Goal: Task Accomplishment & Management: Use online tool/utility

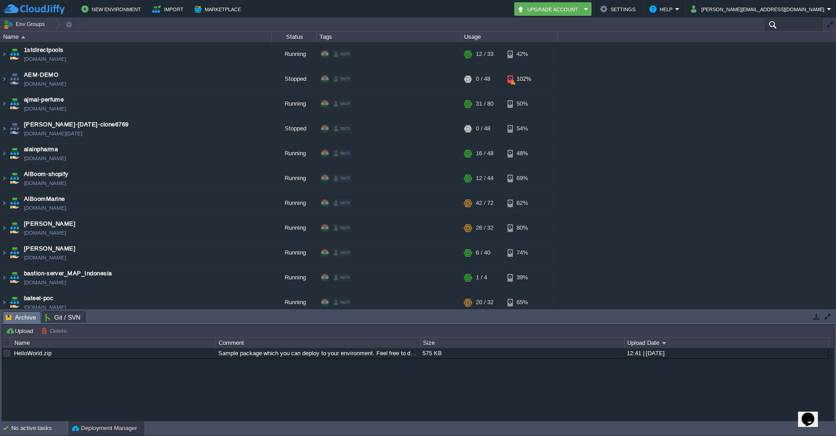
click at [782, 22] on input "text" at bounding box center [793, 24] width 59 height 13
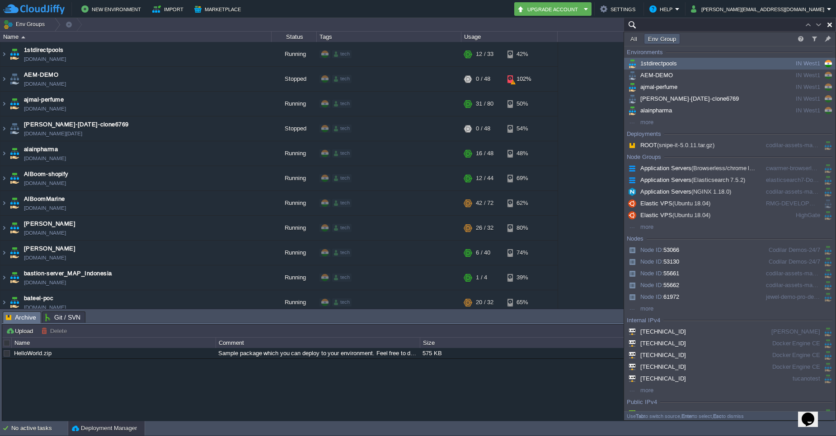
paste input "jewel-demo-pro-dev-witch-up-24/7"
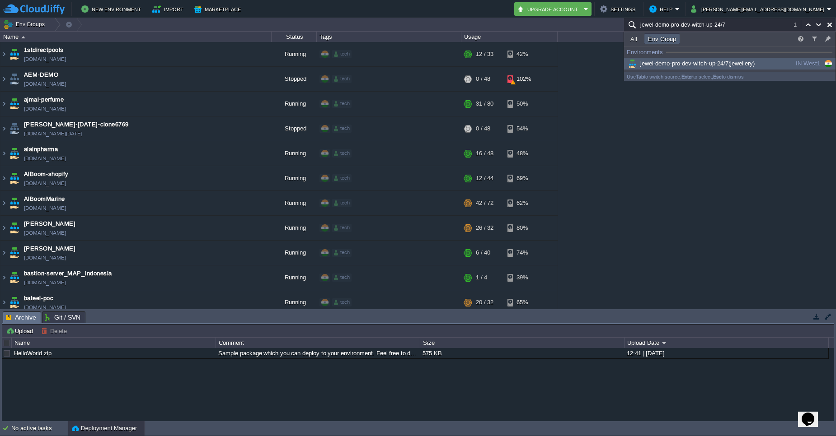
scroll to position [1254, 0]
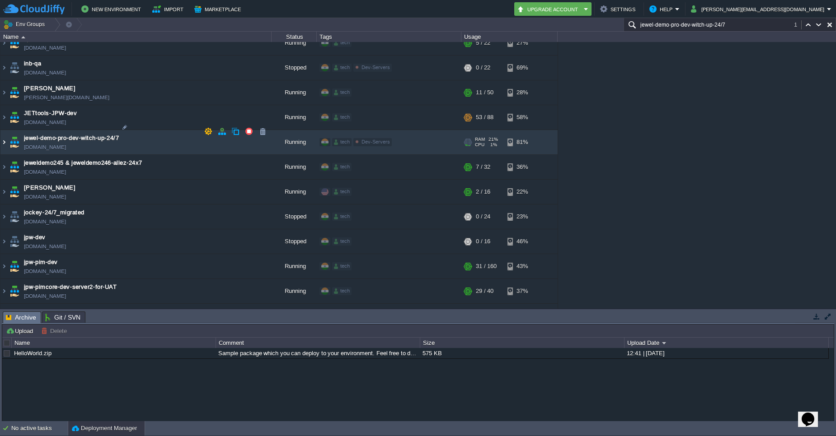
type input "jewel-demo-pro-dev-witch-up-24/7"
click at [6, 135] on img at bounding box center [3, 142] width 7 height 24
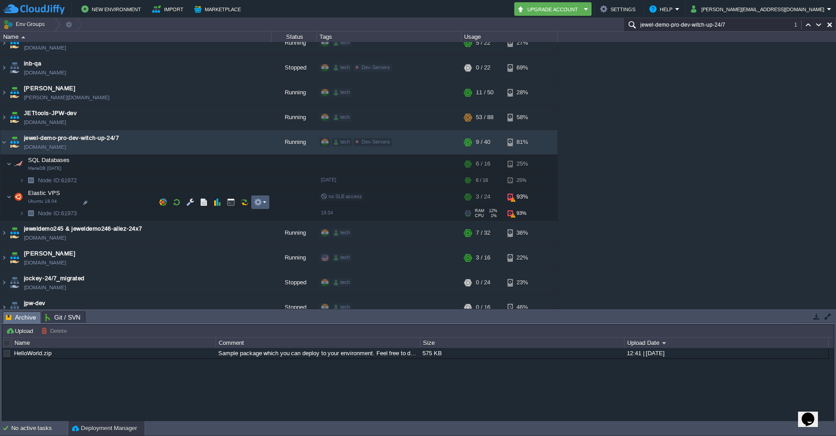
click at [264, 202] on em at bounding box center [260, 202] width 12 height 8
click at [274, 218] on span "SFTP / Direct SSH Access" at bounding box center [300, 215] width 71 height 7
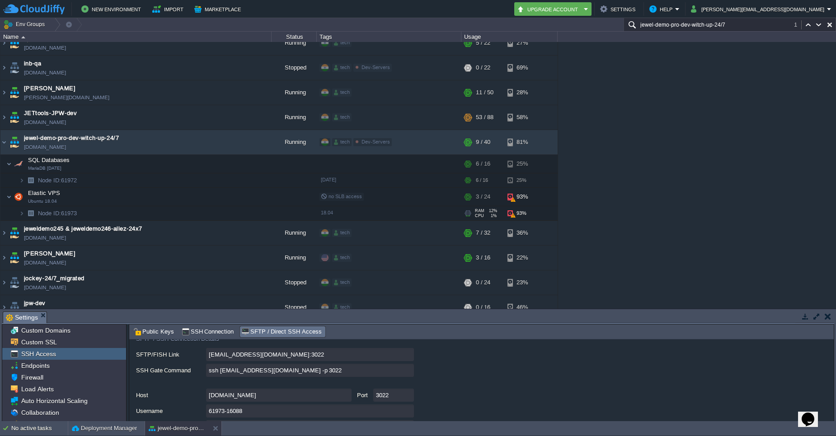
scroll to position [60, 0]
click at [410, 374] on input "ssh [EMAIL_ADDRESS][DOMAIN_NAME] -p 3022" at bounding box center [310, 372] width 208 height 13
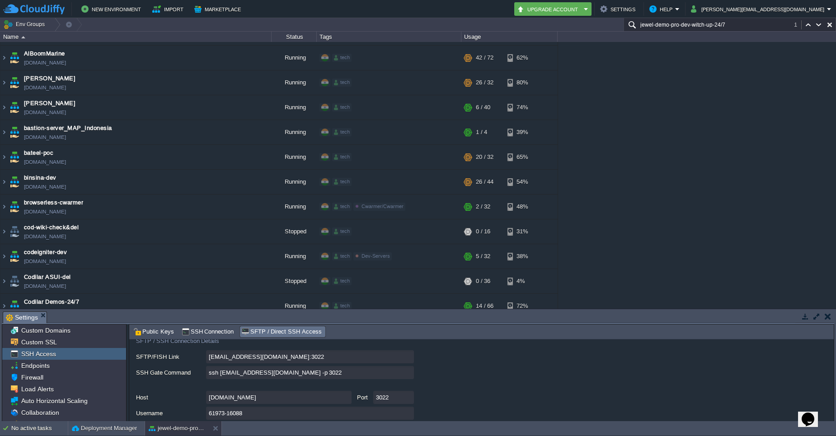
scroll to position [0, 0]
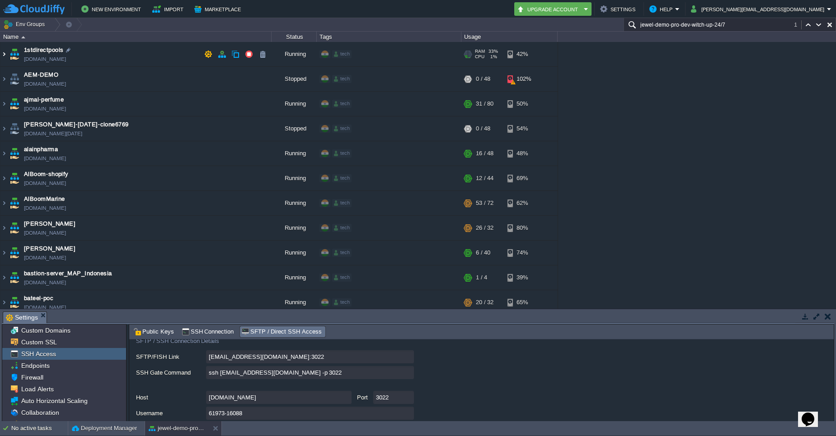
click at [4, 55] on img at bounding box center [3, 54] width 7 height 24
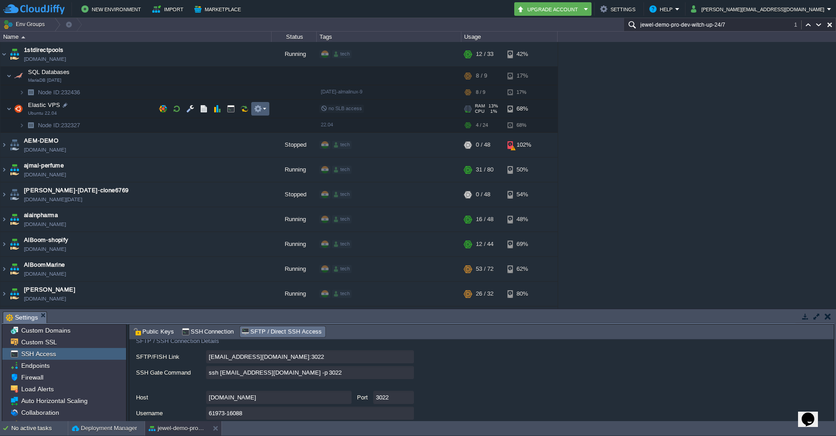
click at [265, 108] on em at bounding box center [260, 109] width 12 height 8
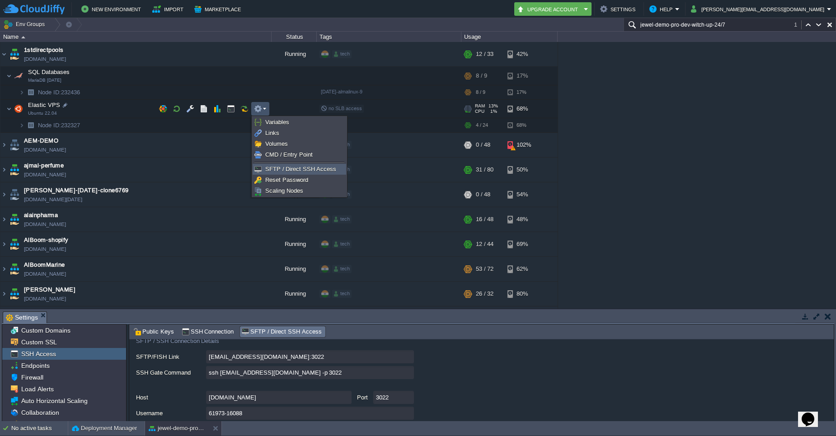
click at [276, 169] on span "SFTP / Direct SSH Access" at bounding box center [300, 169] width 71 height 7
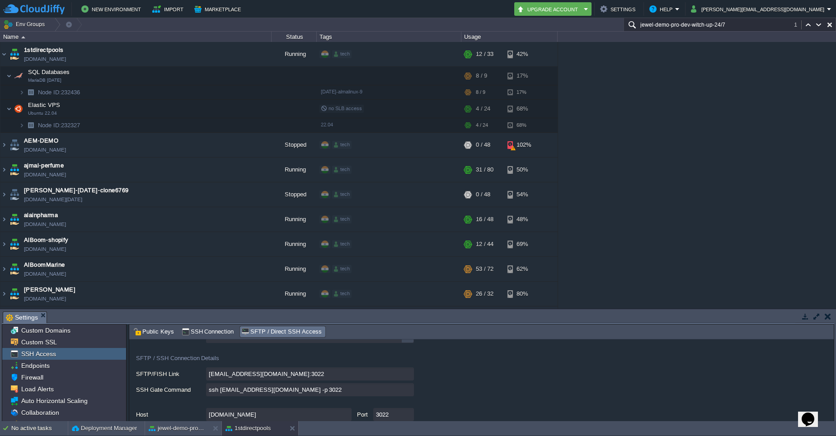
scroll to position [41, 0]
click at [407, 393] on input "ssh [EMAIL_ADDRESS][DOMAIN_NAME] -p 3022" at bounding box center [310, 391] width 208 height 13
click at [5, 57] on img at bounding box center [3, 54] width 7 height 24
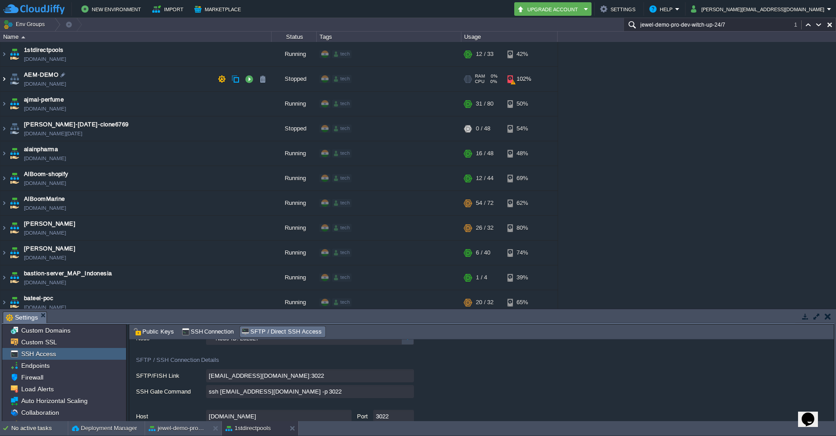
click at [5, 80] on img at bounding box center [3, 79] width 7 height 24
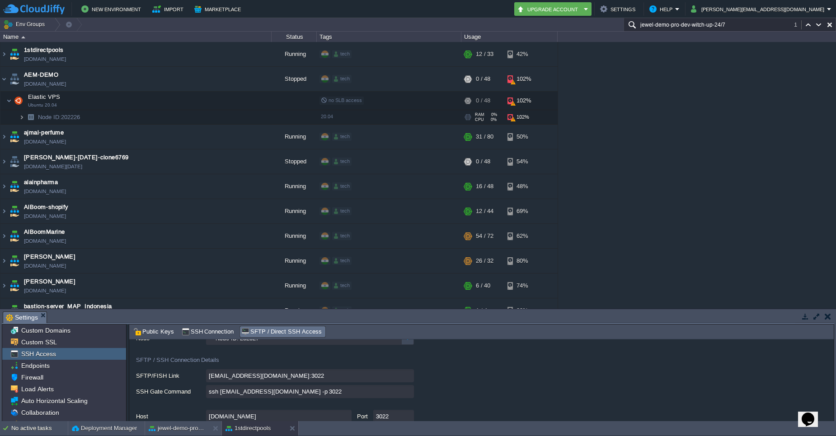
click at [20, 119] on img at bounding box center [21, 117] width 5 height 14
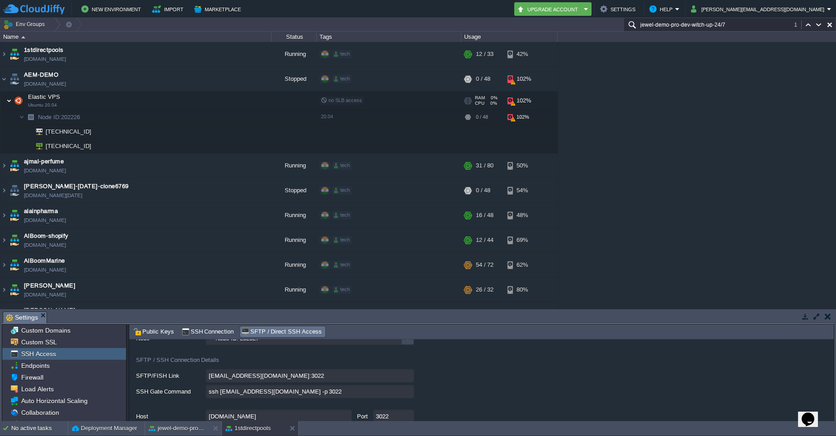
click at [10, 101] on img at bounding box center [8, 101] width 5 height 18
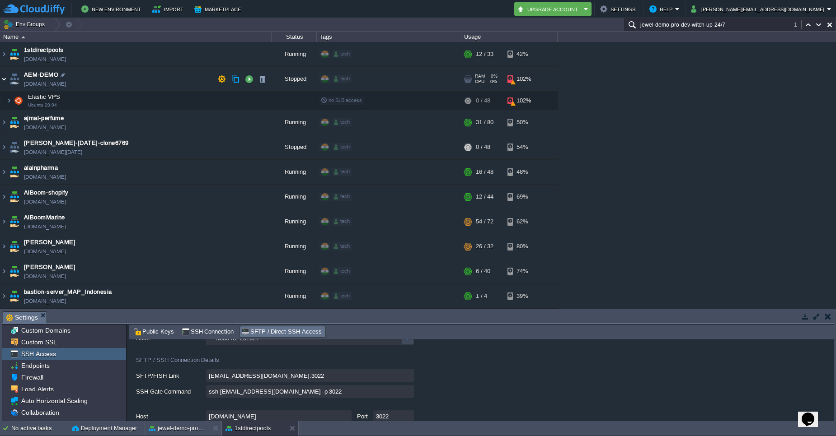
click at [5, 81] on img at bounding box center [3, 79] width 7 height 24
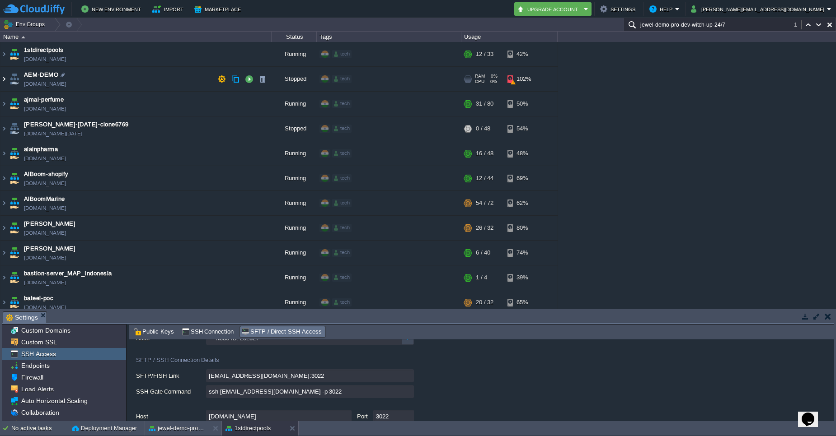
click at [5, 81] on img at bounding box center [3, 79] width 7 height 24
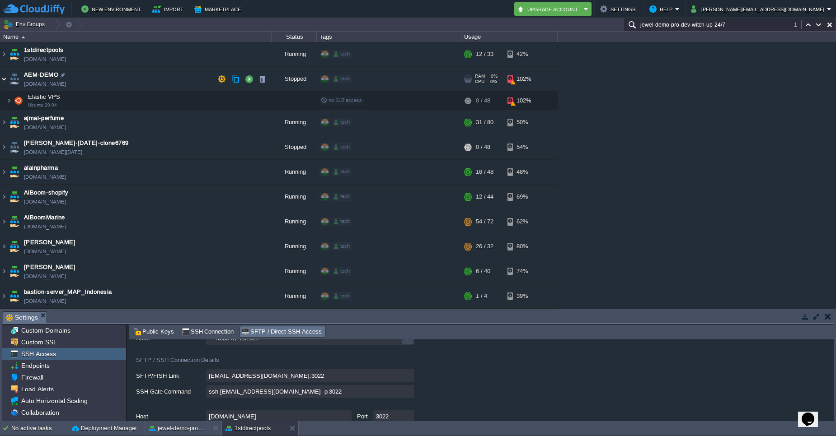
click at [5, 81] on img at bounding box center [3, 79] width 7 height 24
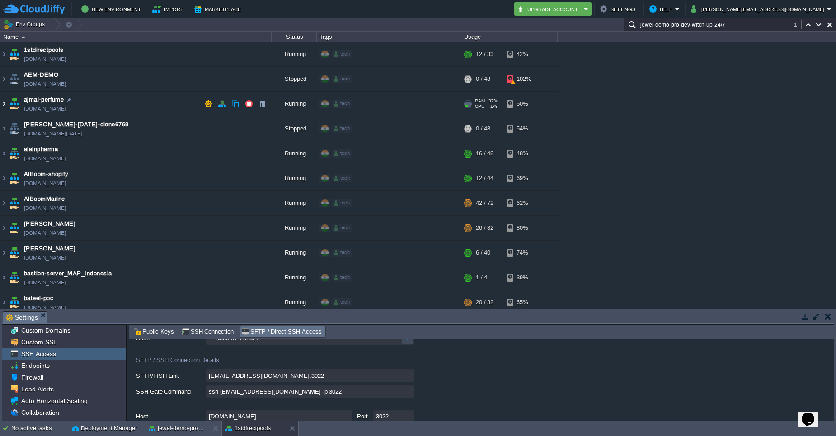
click at [5, 105] on img at bounding box center [3, 104] width 7 height 24
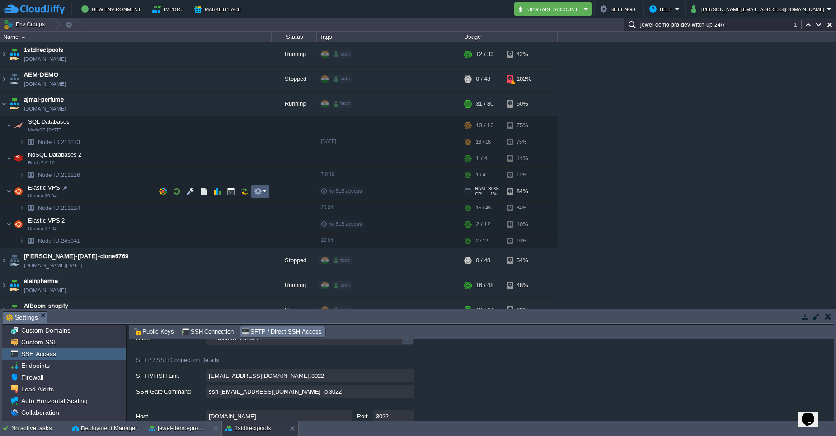
click at [262, 190] on em at bounding box center [260, 191] width 12 height 8
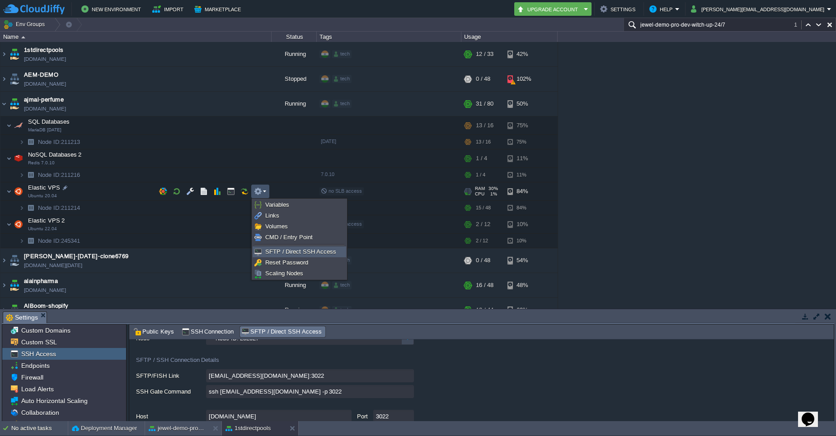
click at [292, 253] on span "SFTP / Direct SSH Access" at bounding box center [300, 251] width 71 height 7
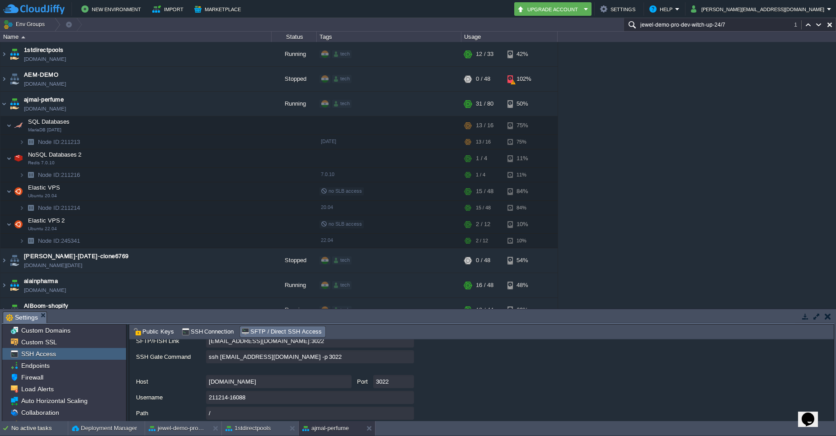
scroll to position [77, 0]
click at [409, 357] on input "ssh [EMAIL_ADDRESS][DOMAIN_NAME] -p 3022" at bounding box center [310, 355] width 208 height 13
click at [5, 107] on img at bounding box center [3, 104] width 7 height 24
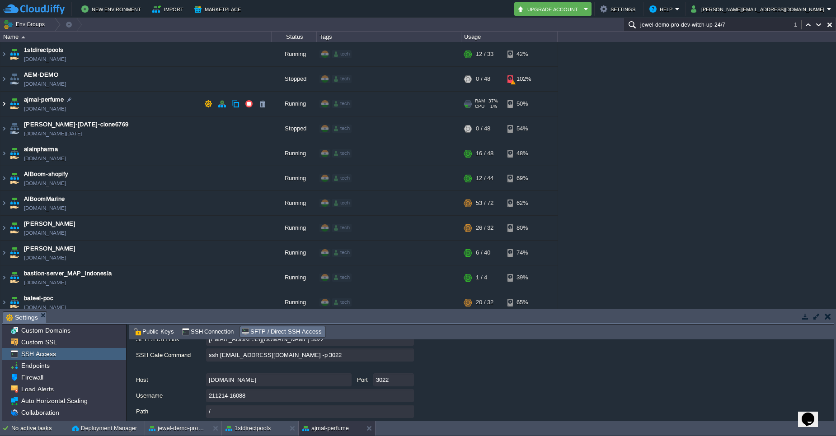
click at [5, 107] on img at bounding box center [3, 104] width 7 height 24
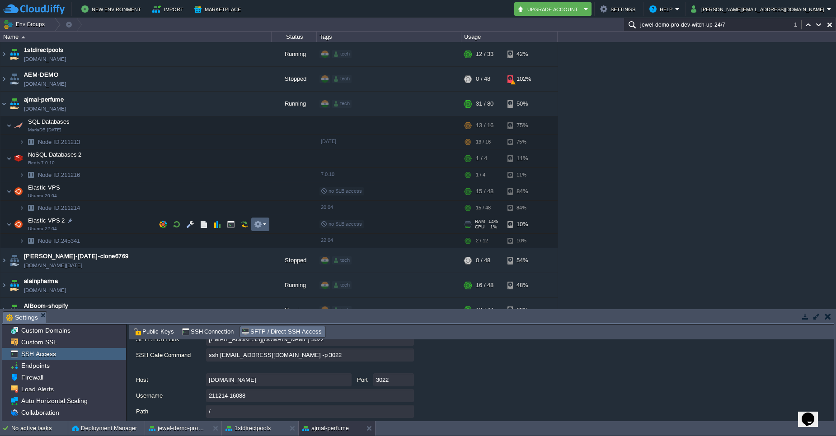
click at [266, 225] on em at bounding box center [260, 224] width 12 height 8
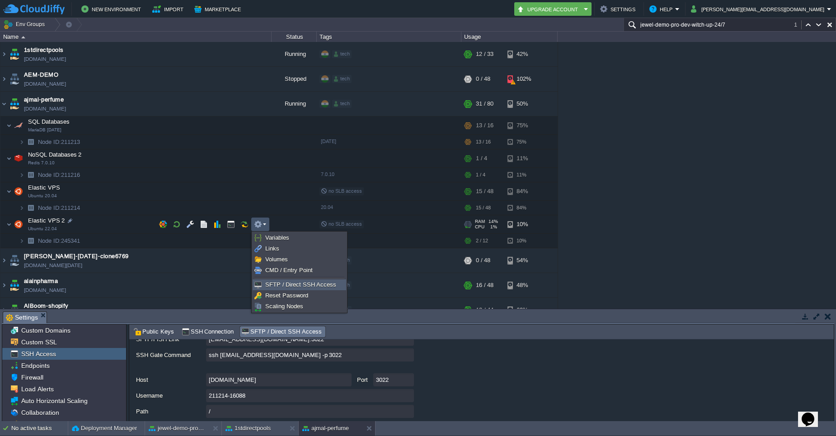
click at [279, 286] on span "SFTP / Direct SSH Access" at bounding box center [300, 284] width 71 height 7
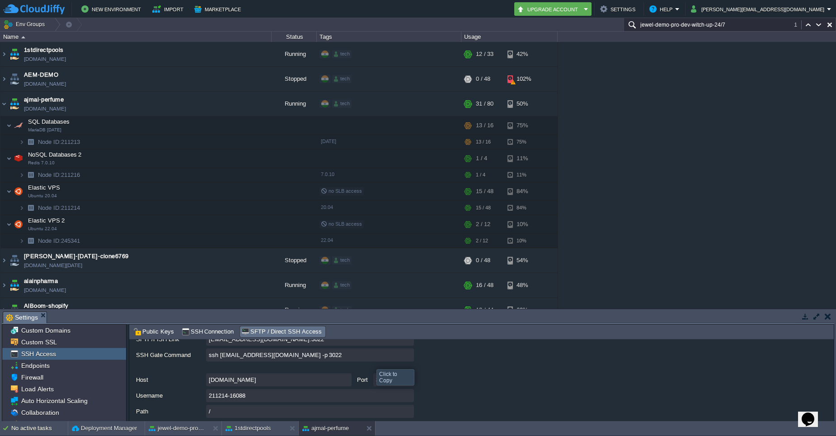
click at [409, 358] on input "ssh [EMAIL_ADDRESS][DOMAIN_NAME] -p 3022" at bounding box center [310, 355] width 208 height 13
click at [3, 103] on img at bounding box center [3, 104] width 7 height 24
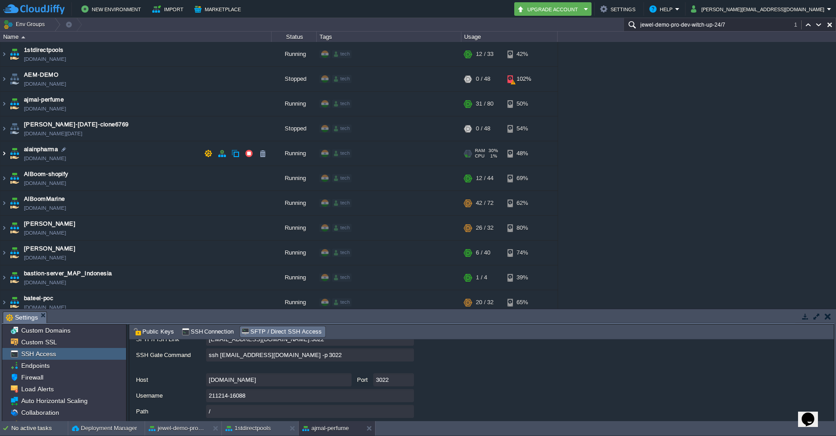
click at [3, 154] on img at bounding box center [3, 153] width 7 height 24
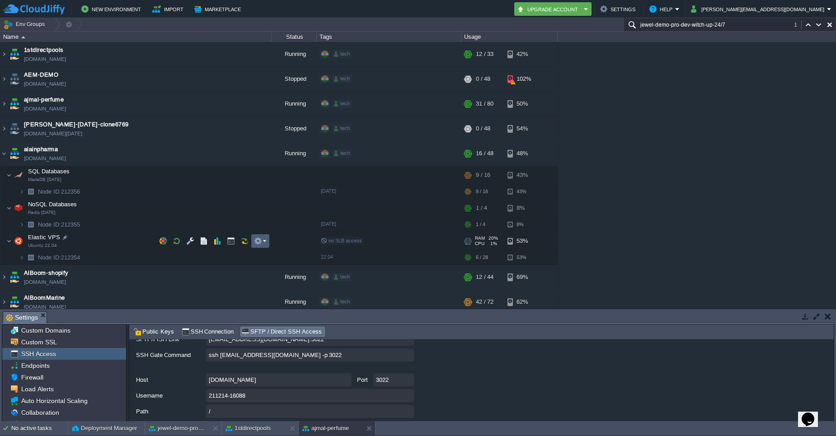
click at [264, 241] on em at bounding box center [260, 241] width 12 height 8
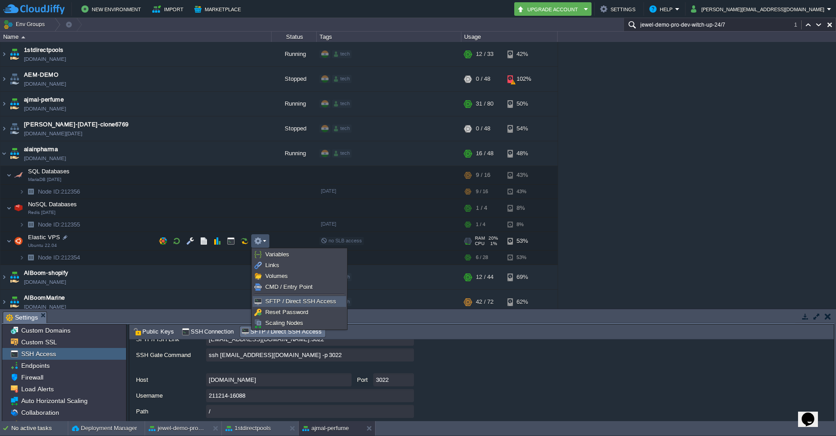
click at [275, 302] on span "SFTP / Direct SSH Access" at bounding box center [300, 301] width 71 height 7
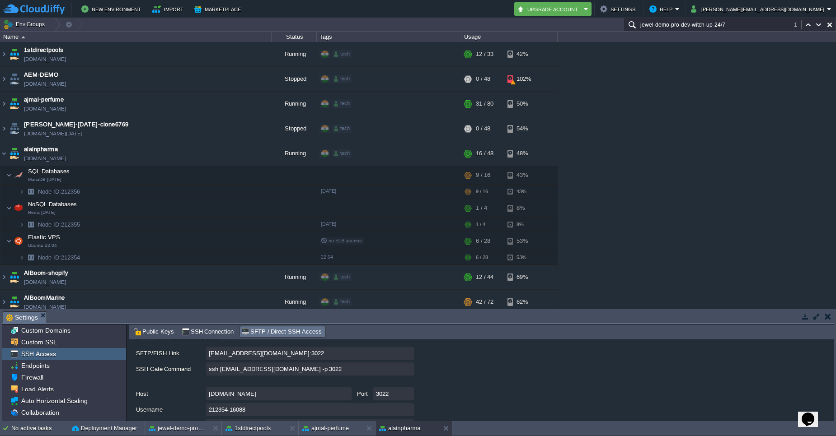
scroll to position [64, 0]
click at [408, 370] on input "ssh [EMAIL_ADDRESS][DOMAIN_NAME] -p 3022" at bounding box center [310, 368] width 208 height 13
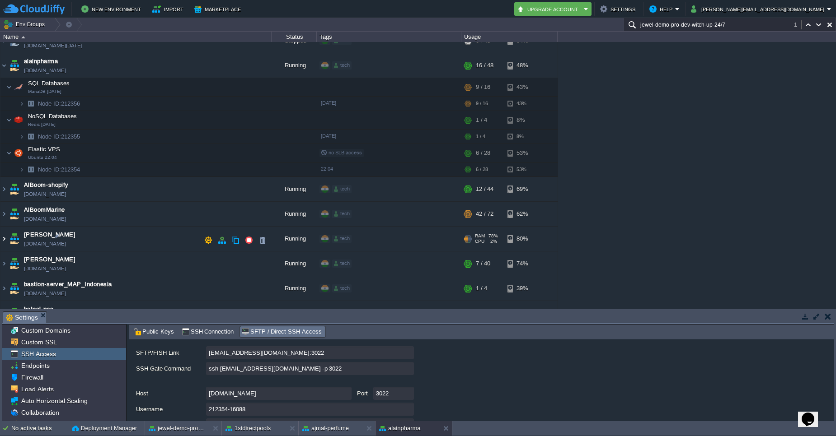
scroll to position [91, 0]
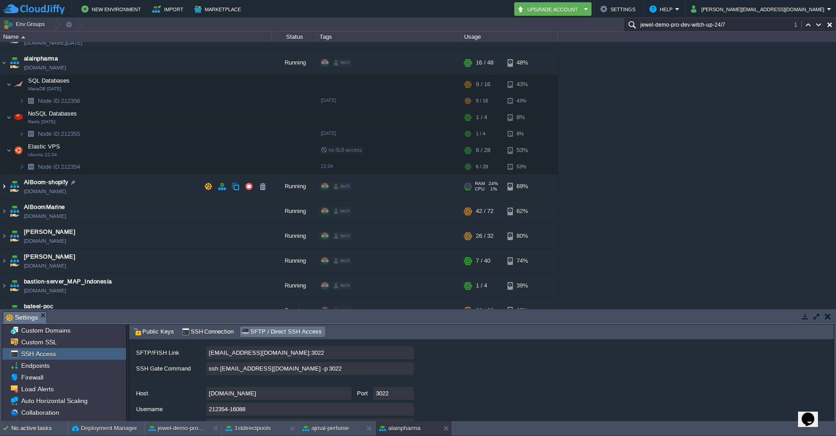
click at [6, 187] on img at bounding box center [3, 186] width 7 height 24
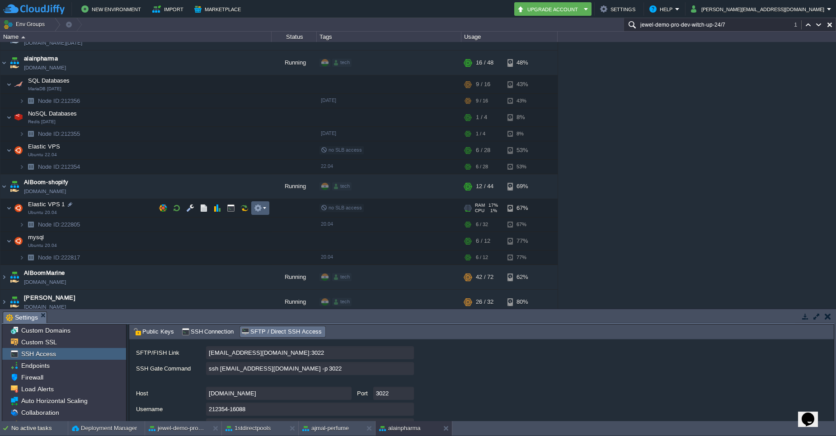
click at [267, 210] on td at bounding box center [260, 208] width 18 height 14
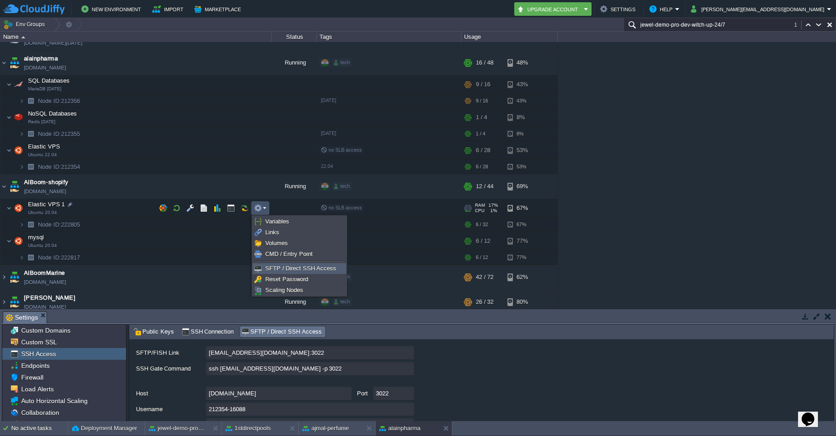
click at [276, 267] on span "SFTP / Direct SSH Access" at bounding box center [300, 268] width 71 height 7
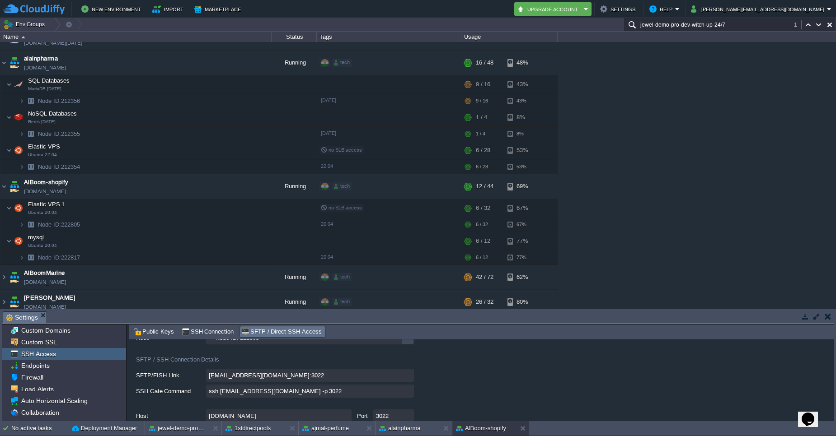
scroll to position [46, 0]
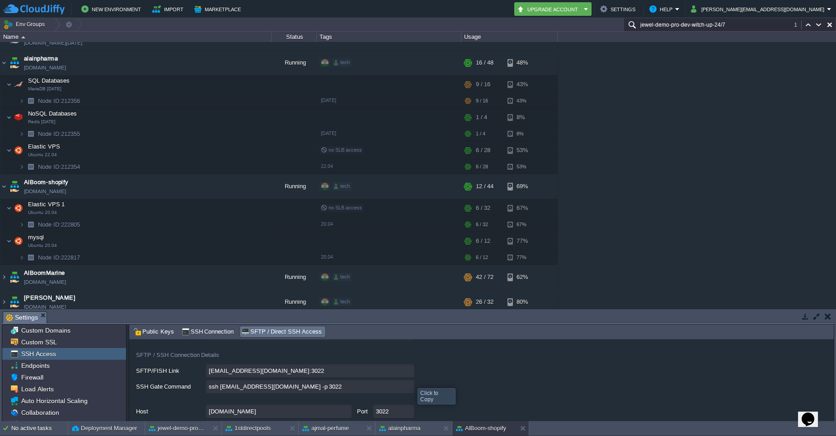
click at [408, 386] on input "ssh [EMAIL_ADDRESS][DOMAIN_NAME] -p 3022" at bounding box center [310, 386] width 208 height 13
drag, startPoint x: 68, startPoint y: 184, endPoint x: 23, endPoint y: 183, distance: 44.7
click at [23, 183] on td "AlBoom-shopify [DOMAIN_NAME]" at bounding box center [135, 186] width 271 height 25
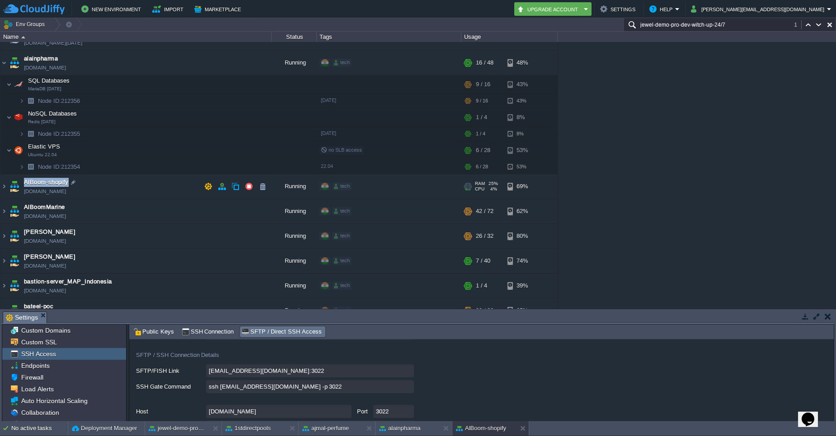
copy span "AlBoom-shopify"
click at [3, 213] on img at bounding box center [3, 211] width 7 height 24
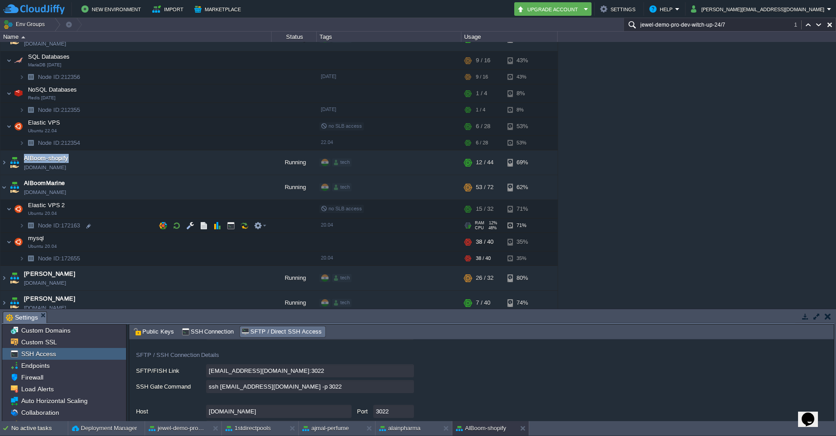
scroll to position [117, 0]
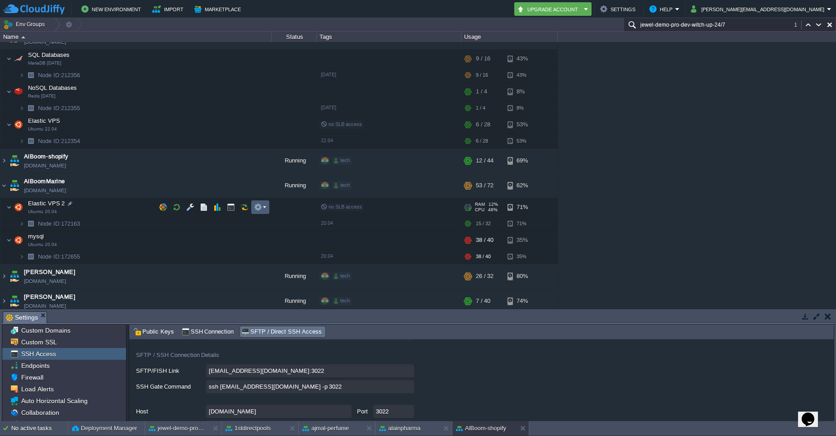
click at [265, 207] on em at bounding box center [260, 207] width 12 height 8
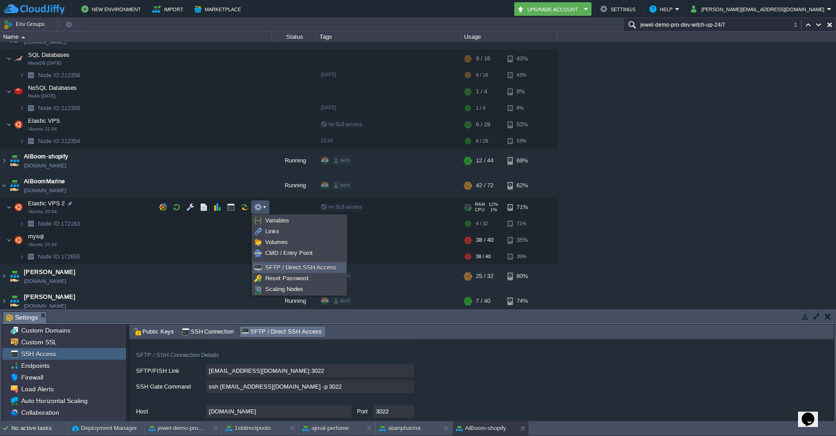
click at [318, 267] on span "SFTP / Direct SSH Access" at bounding box center [300, 267] width 71 height 7
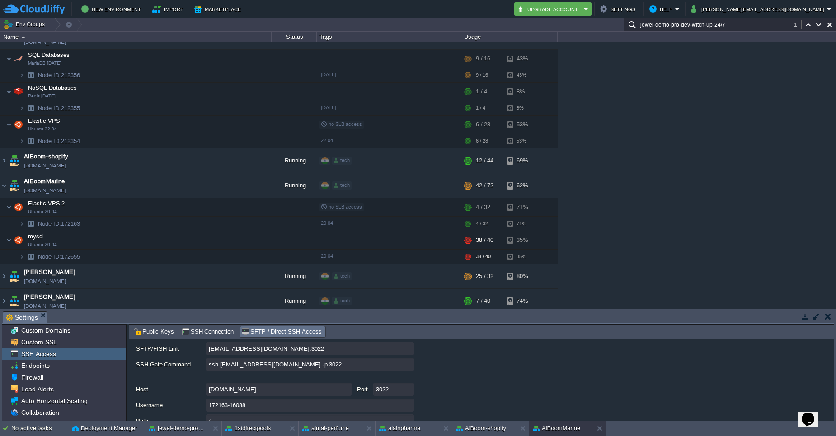
scroll to position [70, 0]
click at [408, 365] on input "ssh [EMAIL_ADDRESS][DOMAIN_NAME] -p 3022" at bounding box center [310, 362] width 208 height 13
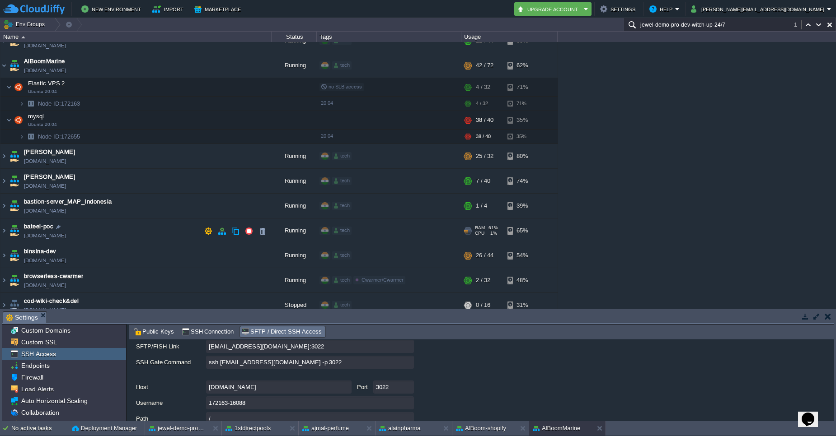
scroll to position [234, 0]
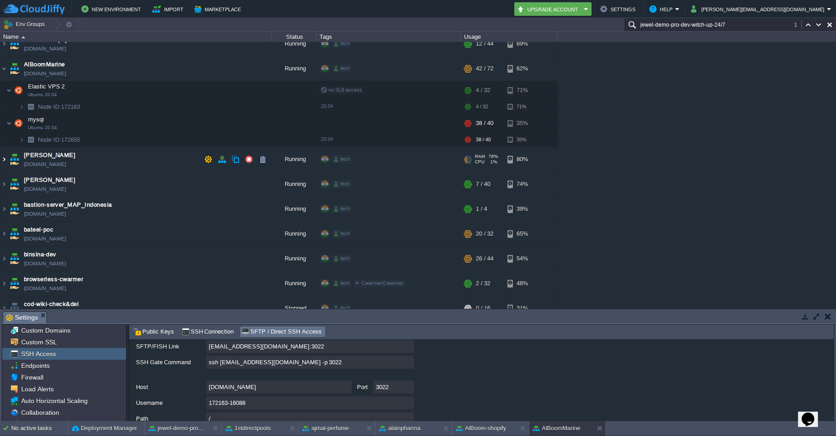
click at [5, 160] on img at bounding box center [3, 159] width 7 height 24
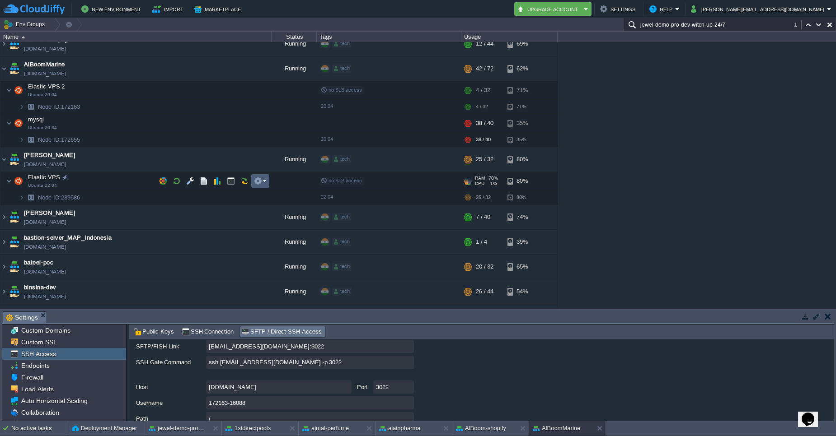
click at [265, 179] on em at bounding box center [260, 181] width 12 height 8
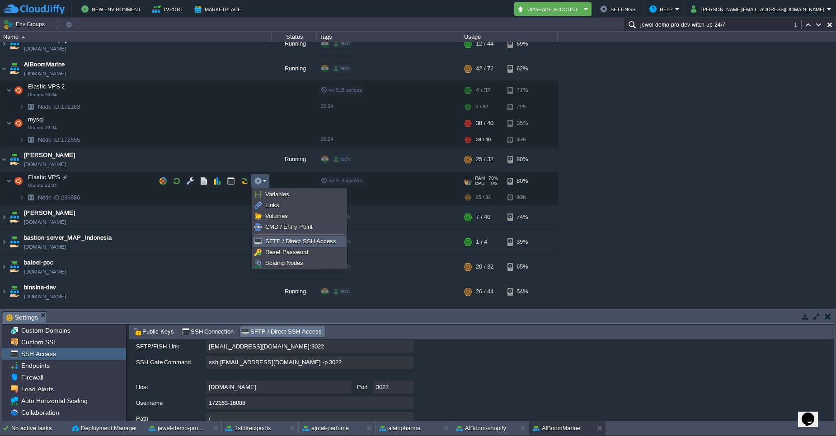
click at [281, 242] on span "SFTP / Direct SSH Access" at bounding box center [300, 241] width 71 height 7
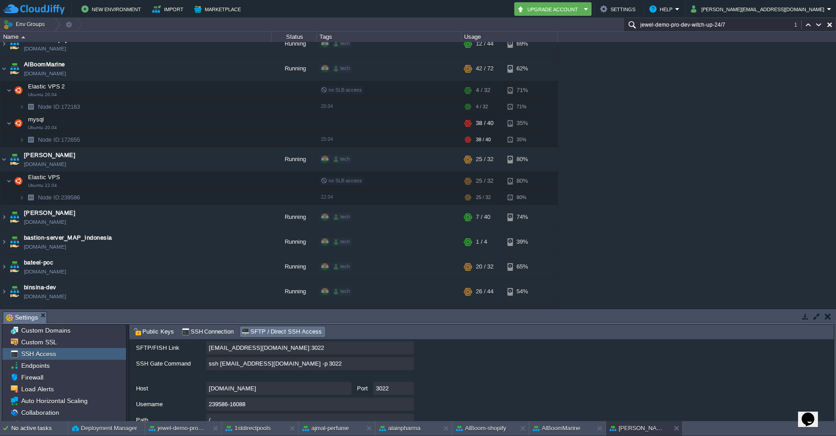
scroll to position [66, 0]
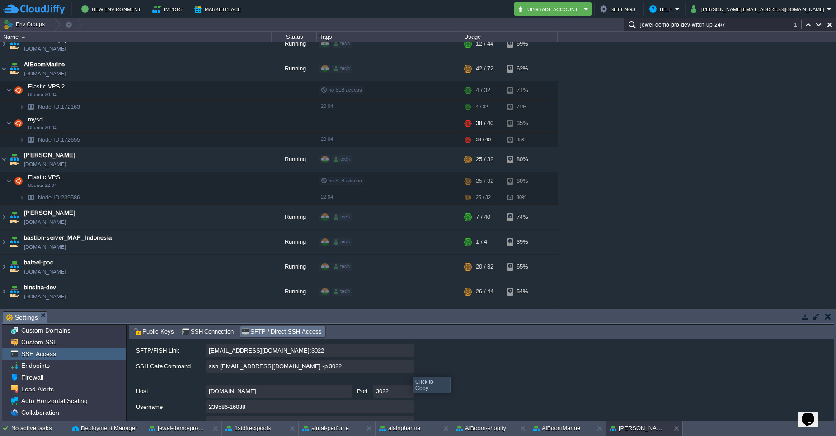
click at [406, 369] on input "ssh [EMAIL_ADDRESS][DOMAIN_NAME] -p 3022" at bounding box center [310, 366] width 208 height 13
click at [4, 217] on img at bounding box center [3, 217] width 7 height 24
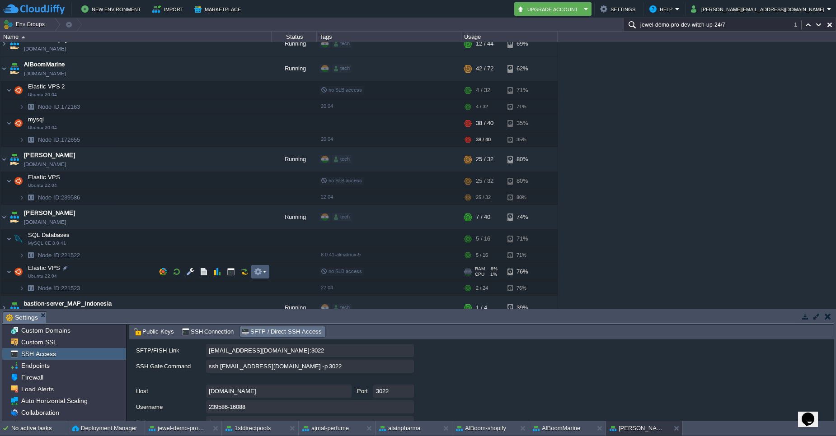
click at [264, 271] on em at bounding box center [260, 272] width 12 height 8
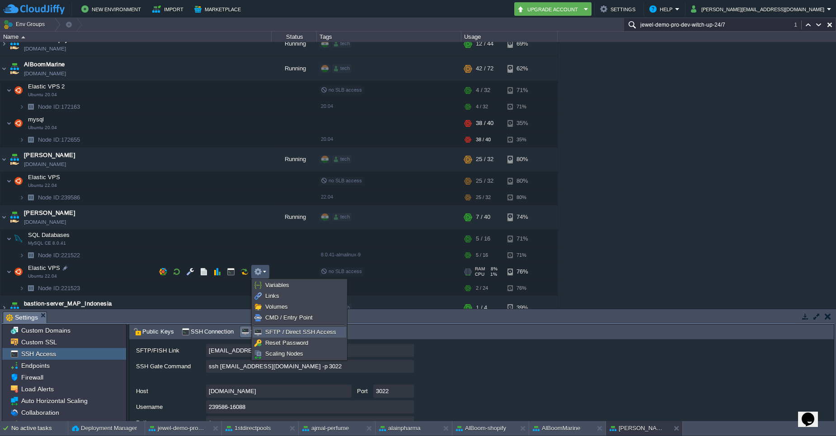
click at [282, 331] on span "SFTP / Direct SSH Access" at bounding box center [300, 332] width 71 height 7
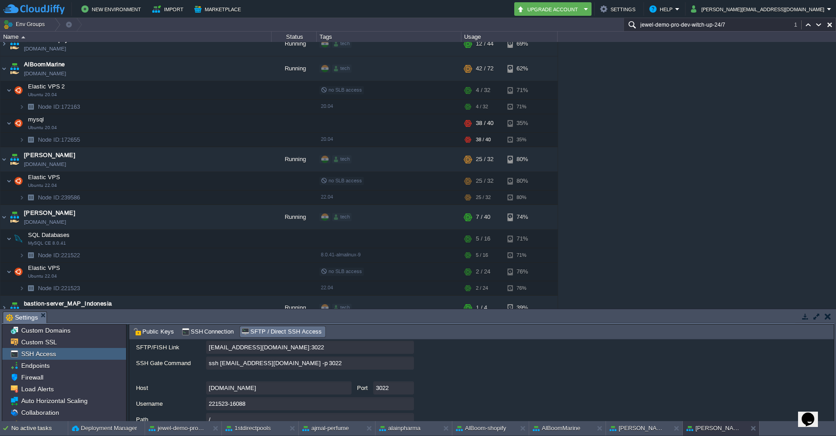
scroll to position [67, 0]
click at [405, 365] on input "ssh [EMAIL_ADDRESS][DOMAIN_NAME] -p 3022" at bounding box center [310, 365] width 208 height 13
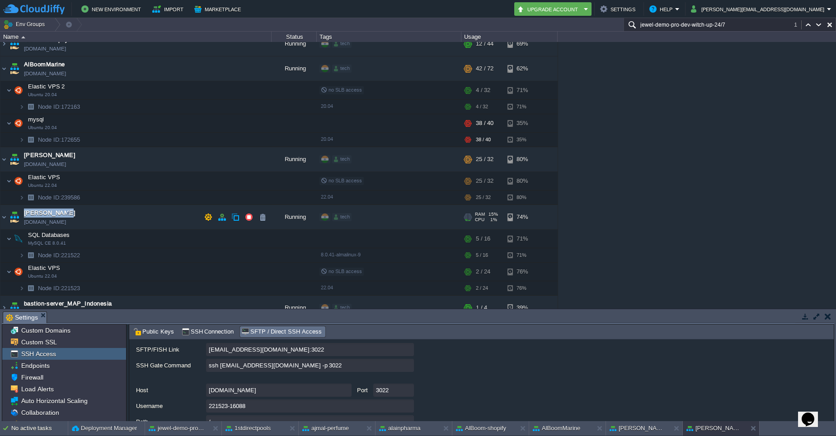
drag, startPoint x: 63, startPoint y: 215, endPoint x: 24, endPoint y: 215, distance: 39.3
click at [24, 215] on td "aswaqrak-dev [DOMAIN_NAME]" at bounding box center [135, 217] width 271 height 25
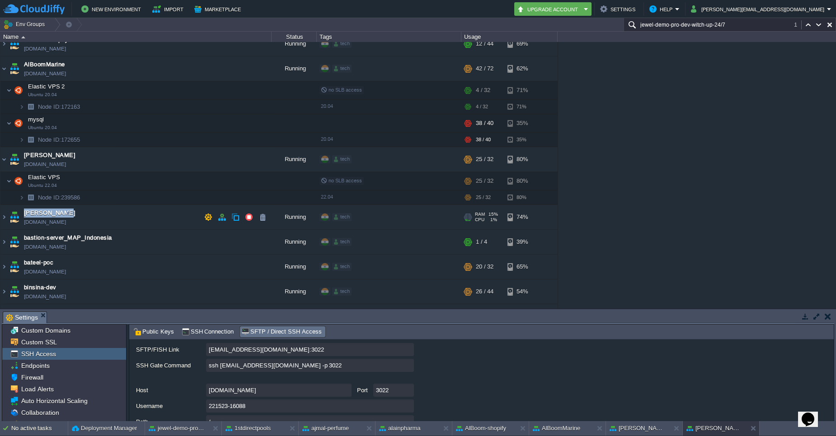
copy span "[PERSON_NAME]"
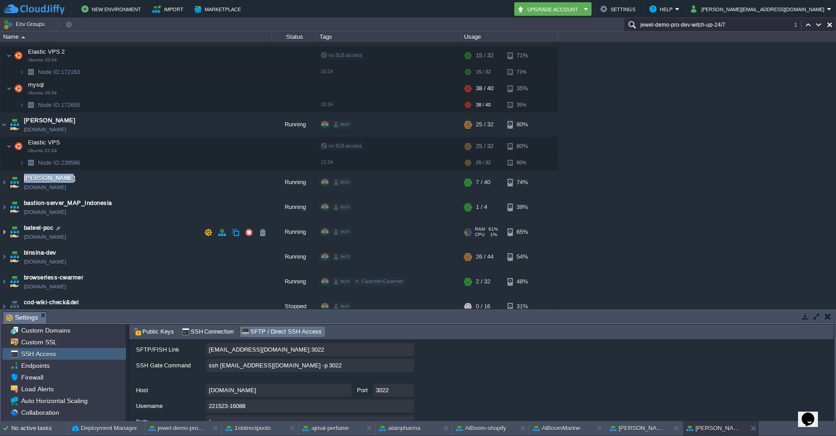
scroll to position [270, 0]
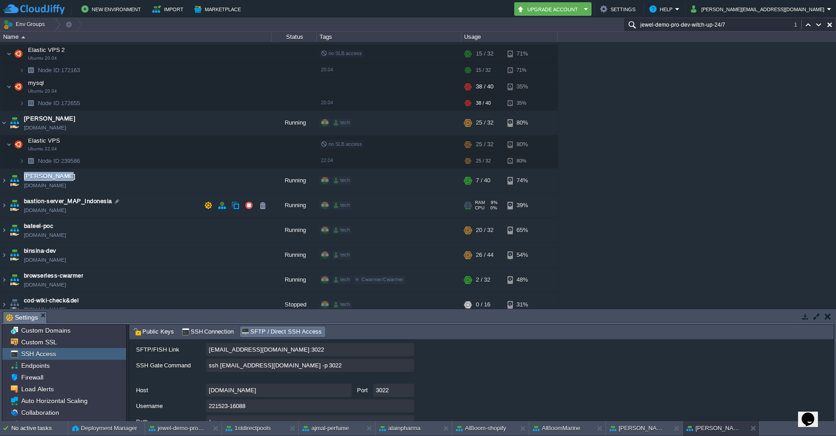
drag, startPoint x: 111, startPoint y: 202, endPoint x: 72, endPoint y: 204, distance: 38.9
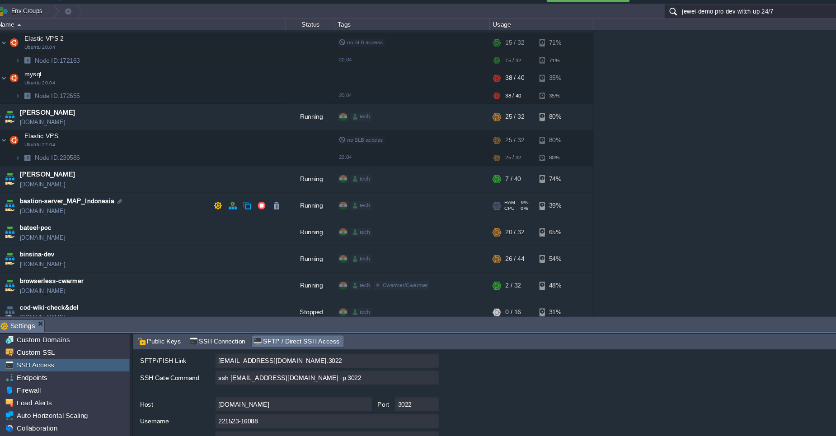
click at [108, 210] on td "bastion-server_MAP_Indonesia [DOMAIN_NAME]" at bounding box center [135, 205] width 271 height 25
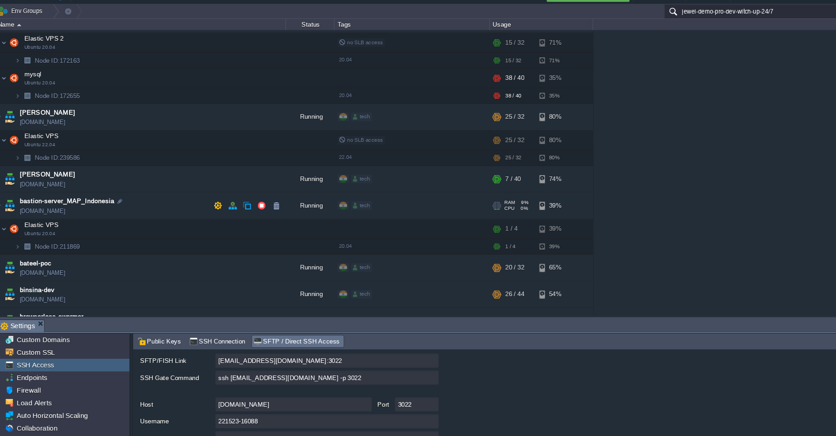
click at [54, 203] on span "bastion-server_MAP_Indonesia" at bounding box center [68, 201] width 88 height 9
click at [704, 81] on div "1stdirectpools [DOMAIN_NAME] Running tech + Add to Env Group RAM 33% CPU 1% 12 …" at bounding box center [418, 175] width 836 height 267
click at [267, 227] on td at bounding box center [260, 227] width 18 height 14
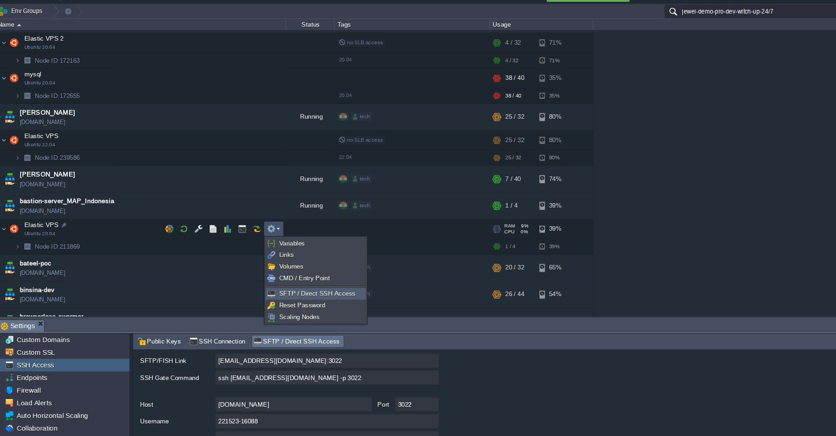
click at [290, 290] on span "SFTP / Direct SSH Access" at bounding box center [300, 287] width 71 height 7
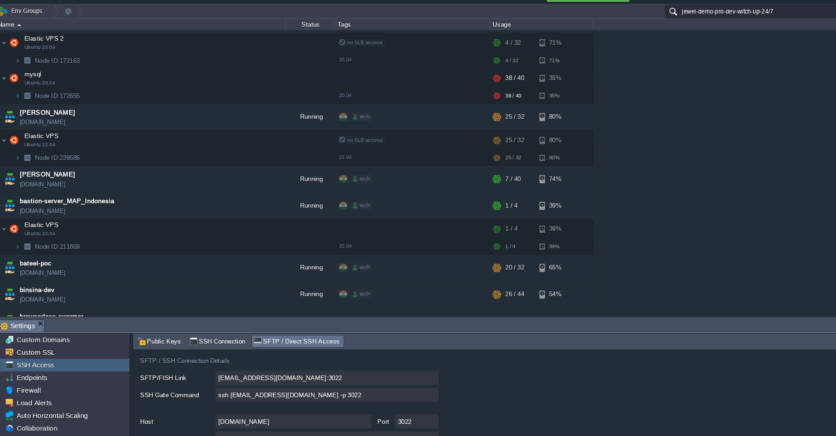
scroll to position [51, 0]
click at [406, 383] on input "ssh [EMAIL_ADDRESS][DOMAIN_NAME] -p 3022" at bounding box center [310, 381] width 208 height 13
drag, startPoint x: 406, startPoint y: 383, endPoint x: 90, endPoint y: 351, distance: 317.4
click at [90, 351] on div "Custom Domains Custom SSL SSH Access Endpoints Firewall Load Alerts Auto Horizo…" at bounding box center [418, 373] width 832 height 98
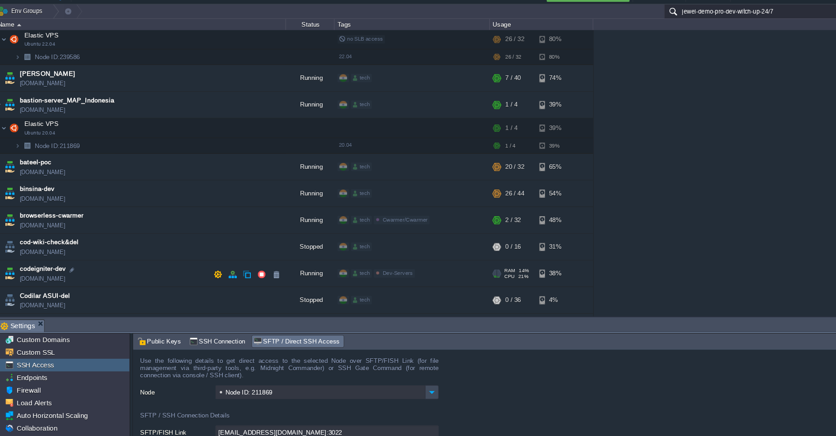
scroll to position [365, 0]
drag, startPoint x: 54, startPoint y: 166, endPoint x: 24, endPoint y: 166, distance: 29.4
click at [24, 166] on div "1stdirectpools [DOMAIN_NAME] Running tech + Add to Env Group RAM 33% CPU 1% 12 …" at bounding box center [418, 175] width 836 height 267
copy span "bateel-poc"
click at [110, 196] on td "binsina-dev [DOMAIN_NAME]" at bounding box center [135, 193] width 271 height 25
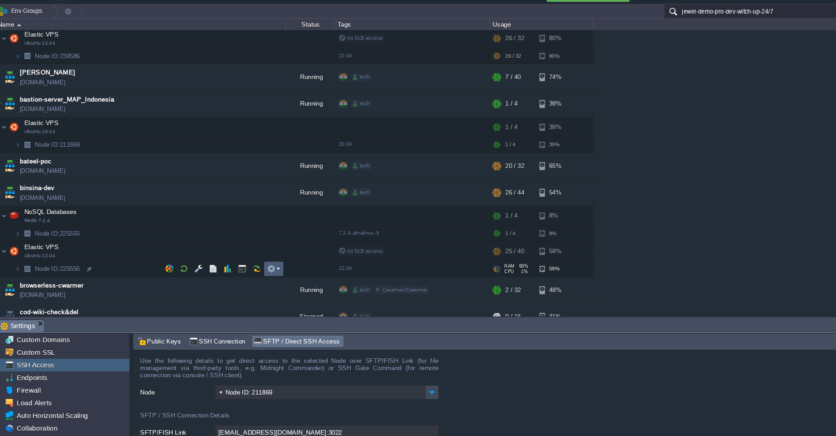
click at [265, 264] on em at bounding box center [260, 264] width 12 height 8
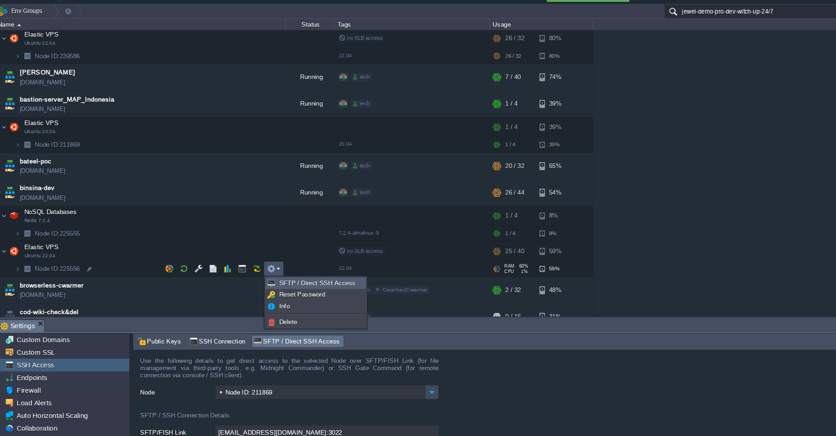
click at [278, 277] on span "SFTP / Direct SSH Access" at bounding box center [300, 277] width 71 height 7
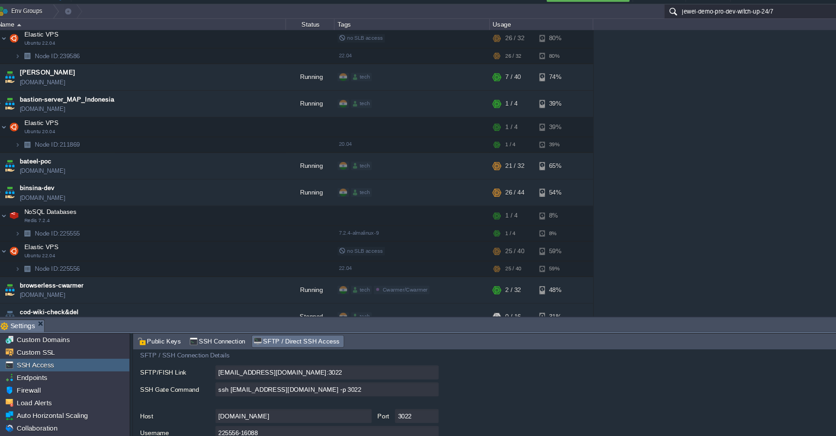
scroll to position [56, 0]
click at [406, 380] on input "ssh [EMAIL_ADDRESS][DOMAIN_NAME] -p 3022" at bounding box center [310, 376] width 208 height 13
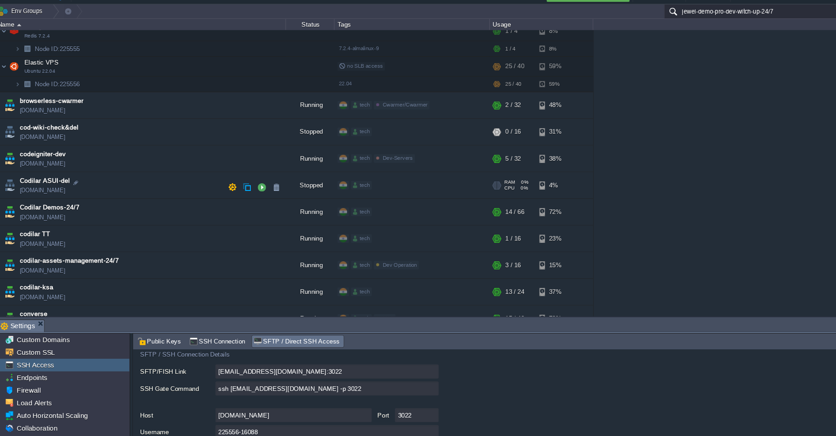
scroll to position [537, 0]
click at [15, 212] on img at bounding box center [14, 211] width 13 height 24
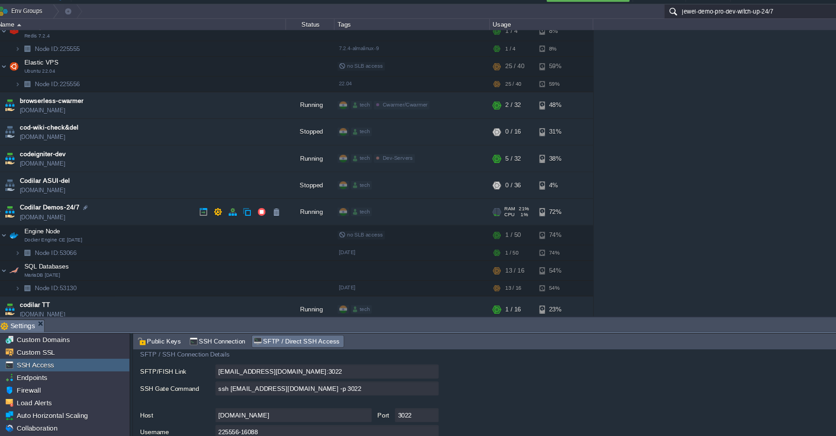
click at [15, 212] on img at bounding box center [14, 211] width 13 height 24
click at [109, 210] on td "Codilar Demos-24/7 [DOMAIN_NAME]" at bounding box center [135, 211] width 271 height 25
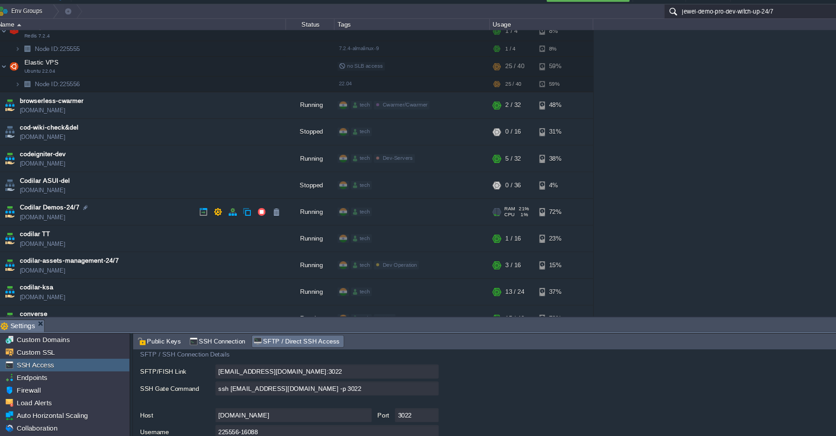
click at [109, 210] on td "Codilar Demos-24/7 [DOMAIN_NAME]" at bounding box center [135, 211] width 271 height 25
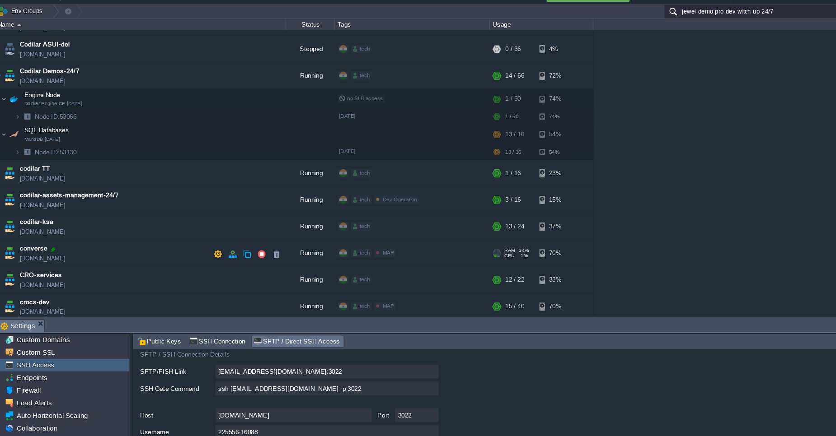
scroll to position [666, 0]
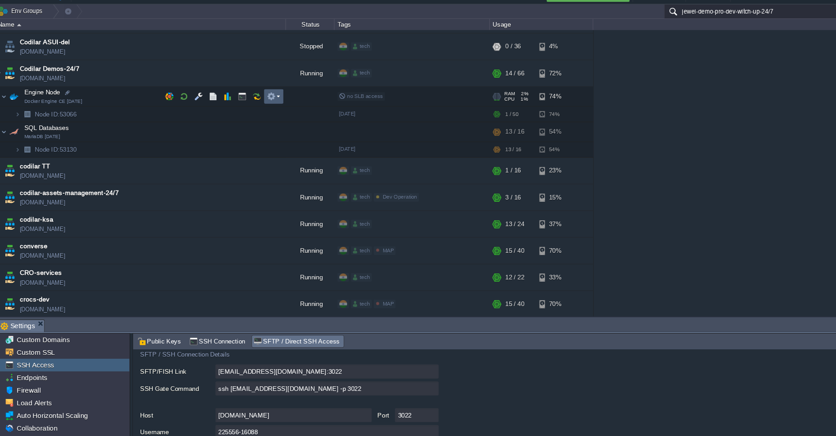
click at [266, 102] on em at bounding box center [260, 104] width 12 height 8
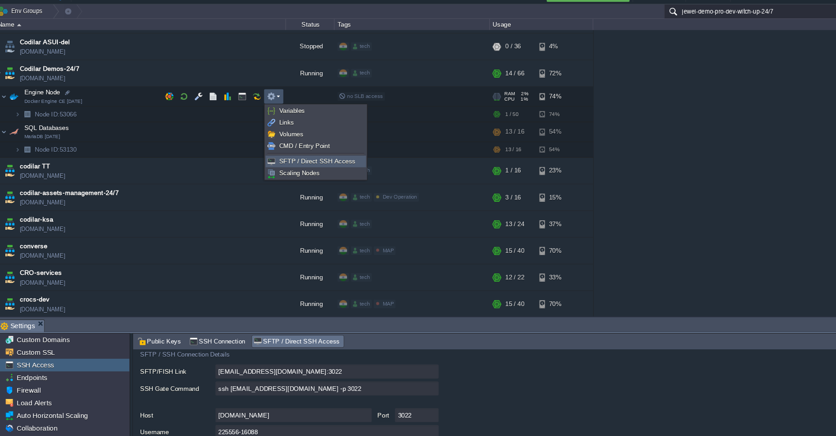
click at [282, 166] on span "SFTP / Direct SSH Access" at bounding box center [300, 164] width 71 height 7
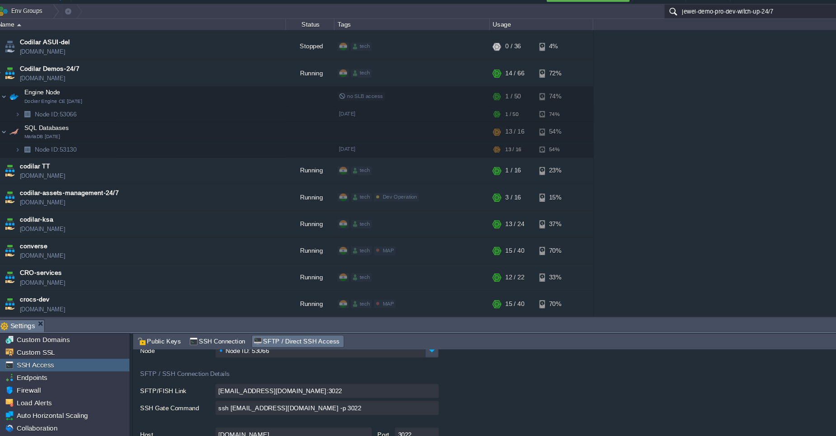
scroll to position [40, 0]
click at [406, 392] on input "ssh [EMAIL_ADDRESS][DOMAIN_NAME] -p 3022" at bounding box center [310, 392] width 208 height 13
type textarea "ssh [EMAIL_ADDRESS][DOMAIN_NAME] -p 3022"
click at [69, 78] on span "Codilar Demos-24/7" at bounding box center [51, 78] width 55 height 9
click at [37, 81] on span "Codilar Demos-24/7" at bounding box center [51, 78] width 55 height 9
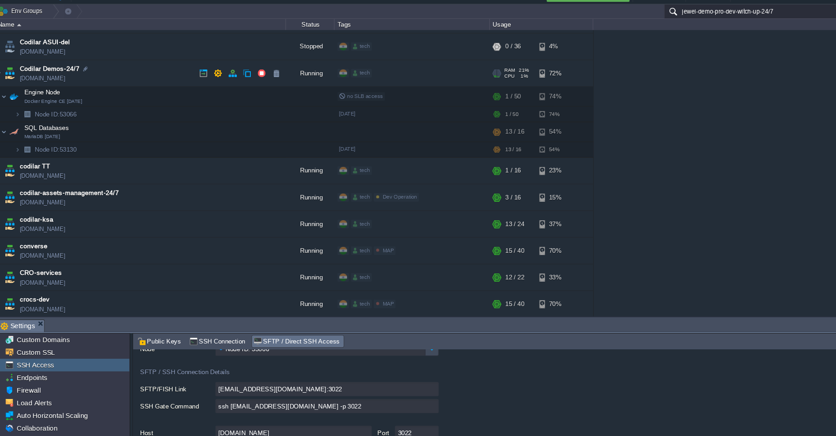
click at [37, 81] on span "Codilar Demos-24/7" at bounding box center [51, 78] width 55 height 9
type input "Codilar Demos-24/7"
click at [87, 172] on td "codilar TT [DOMAIN_NAME]" at bounding box center [135, 173] width 271 height 25
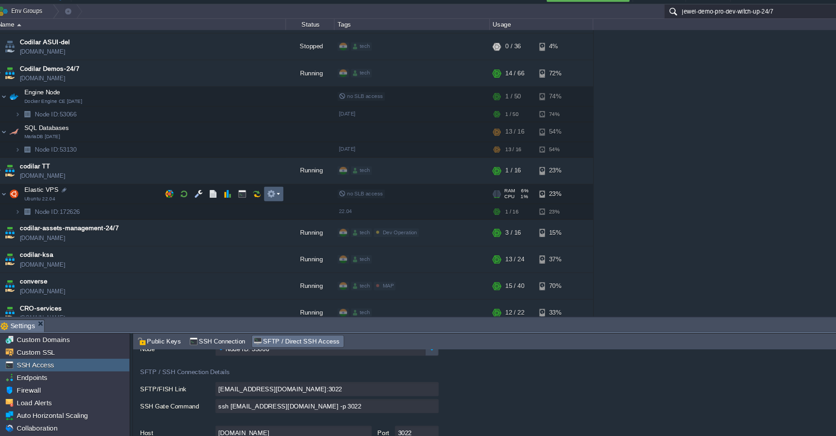
click at [262, 192] on em at bounding box center [260, 195] width 12 height 8
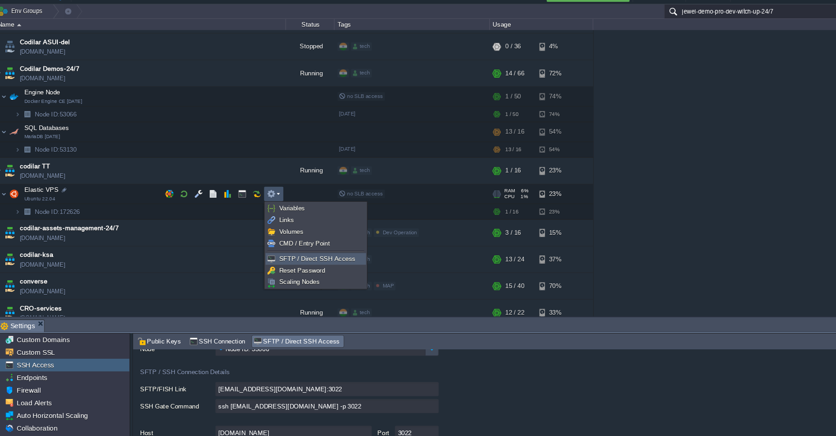
click at [273, 258] on link "SFTP / Direct SSH Access" at bounding box center [299, 255] width 93 height 10
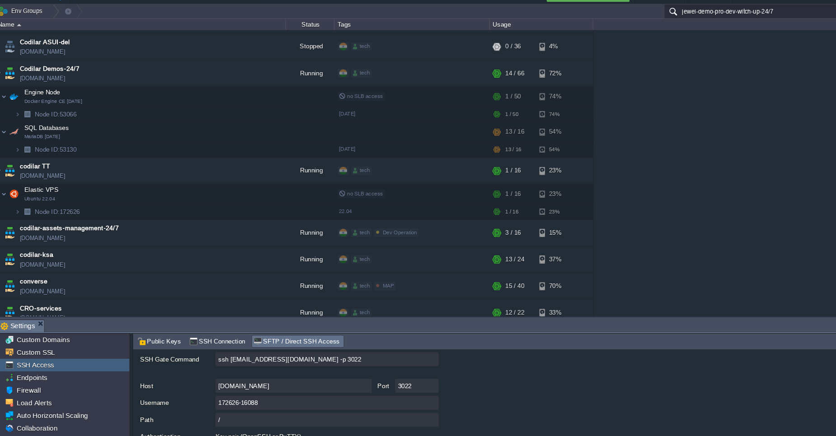
scroll to position [89, 0]
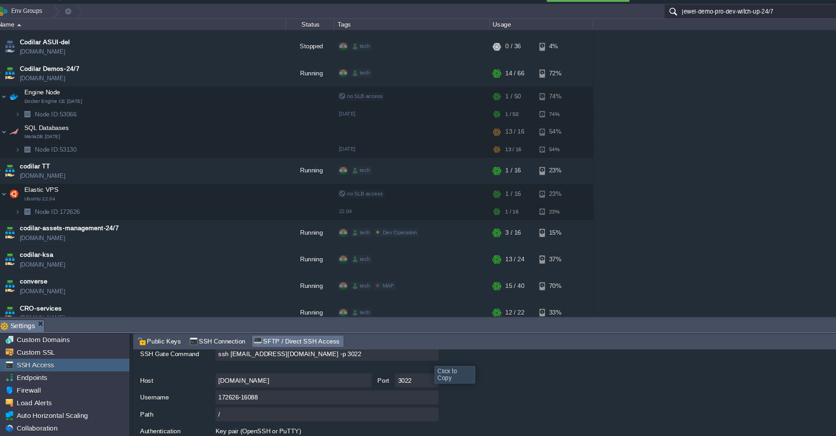
click at [407, 346] on input "ssh [EMAIL_ADDRESS][DOMAIN_NAME] -p 3022" at bounding box center [310, 343] width 208 height 13
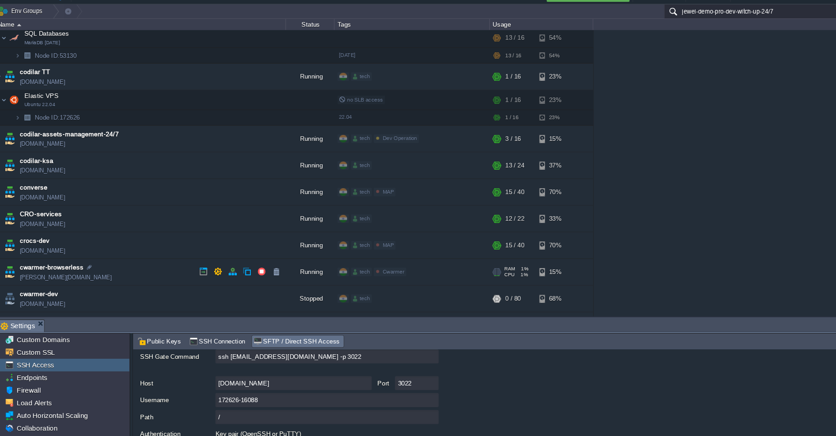
scroll to position [754, 0]
click at [90, 188] on td "converse [DOMAIN_NAME]" at bounding box center [135, 192] width 271 height 25
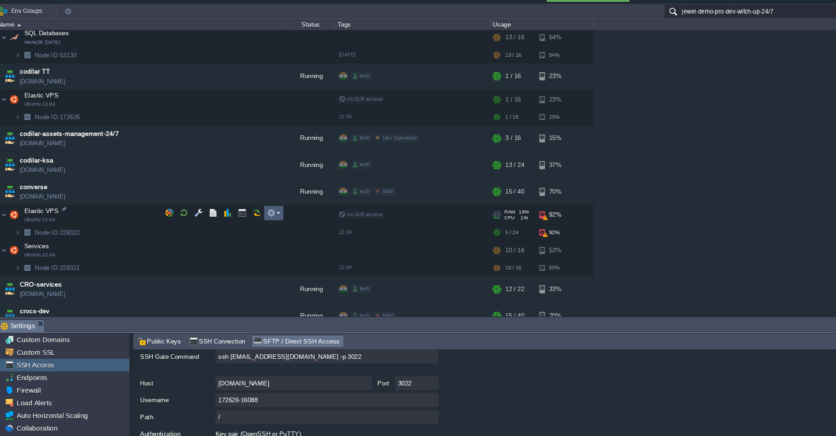
click at [268, 211] on td at bounding box center [260, 213] width 18 height 14
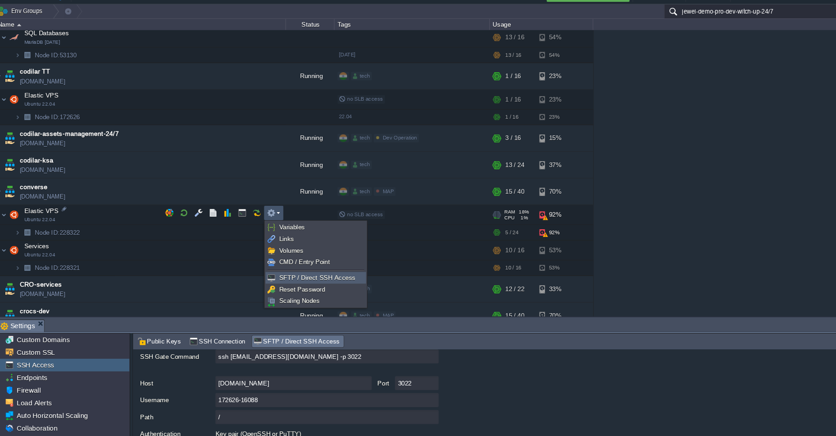
click at [272, 275] on span "SFTP / Direct SSH Access" at bounding box center [300, 272] width 71 height 7
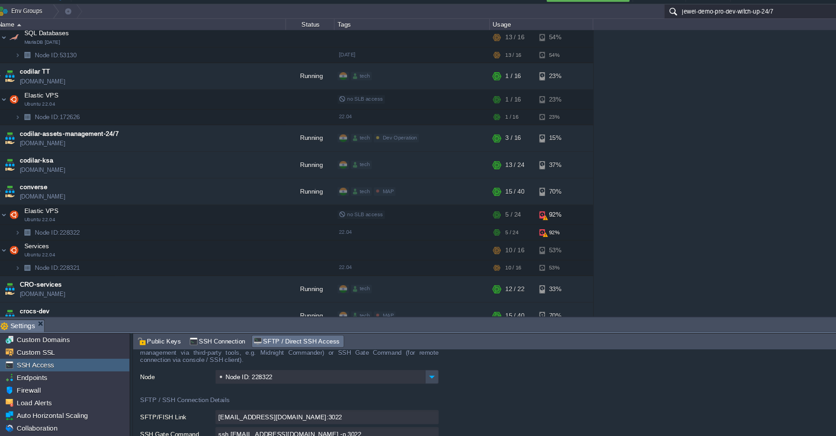
scroll to position [23, 0]
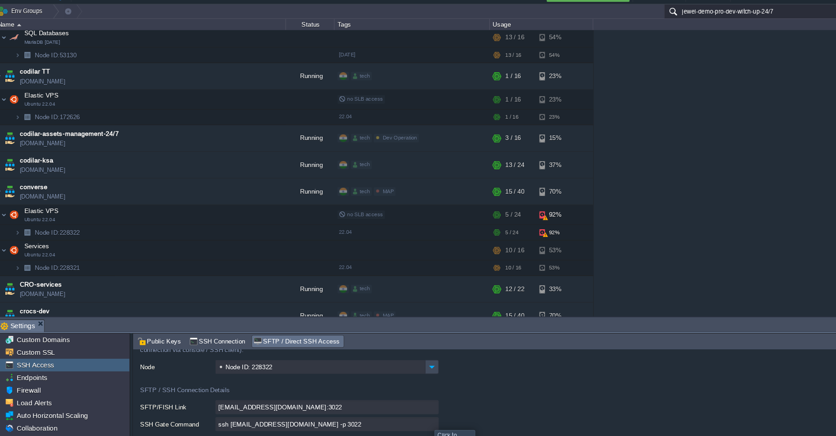
click at [408, 412] on input "ssh [EMAIL_ADDRESS][DOMAIN_NAME] -p 3022" at bounding box center [310, 409] width 208 height 13
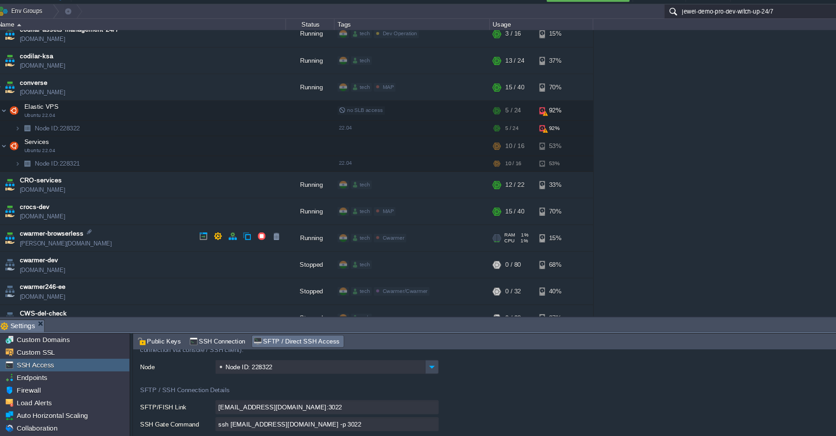
scroll to position [853, 0]
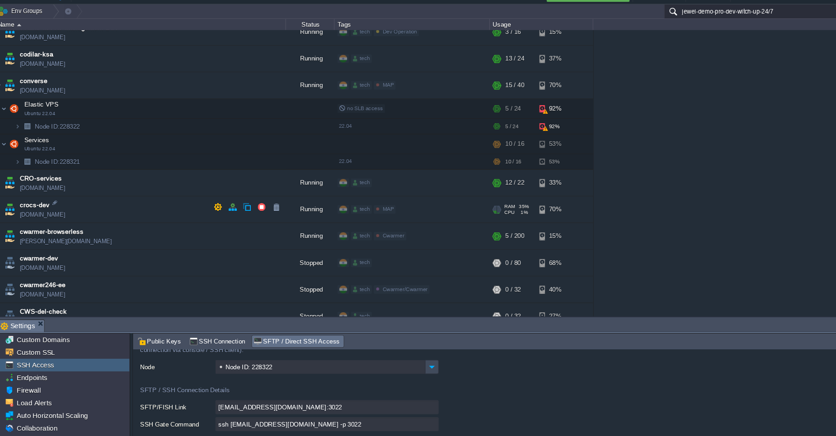
click at [69, 204] on td "crocs-dev [DOMAIN_NAME]" at bounding box center [135, 209] width 271 height 25
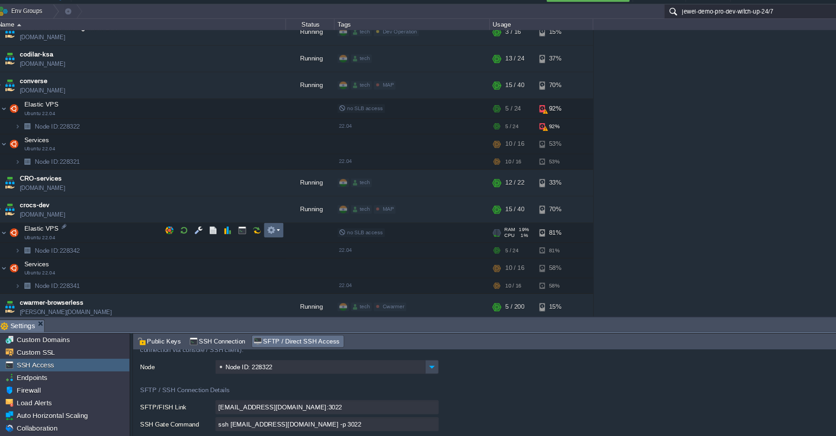
click at [265, 226] on em at bounding box center [260, 229] width 12 height 8
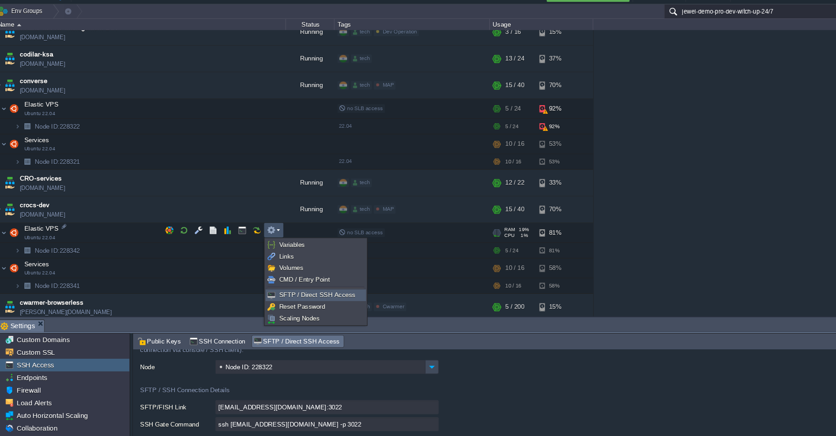
click at [288, 290] on span "SFTP / Direct SSH Access" at bounding box center [300, 289] width 71 height 7
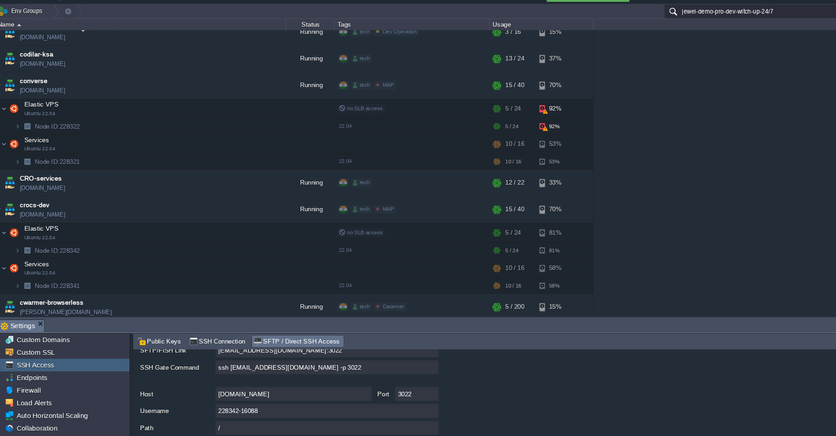
scroll to position [77, 0]
click at [407, 358] on input "ssh [EMAIL_ADDRESS][DOMAIN_NAME] -p 3022" at bounding box center [310, 355] width 208 height 13
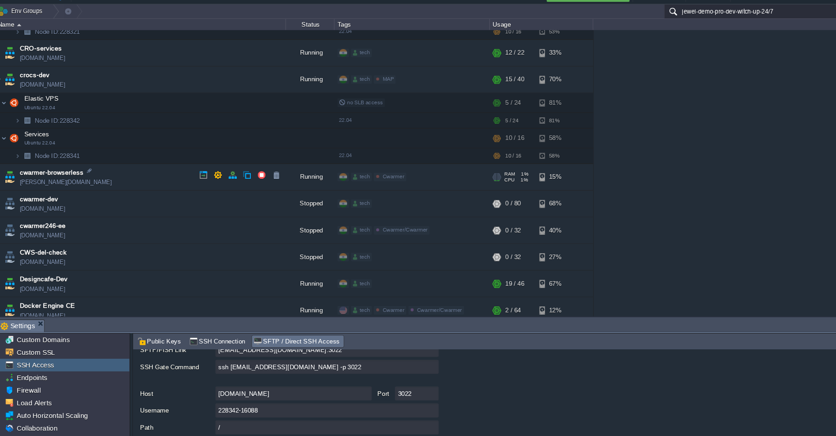
scroll to position [974, 0]
click at [93, 179] on td "cwarmer-browserless [PERSON_NAME][DOMAIN_NAME]" at bounding box center [135, 179] width 271 height 25
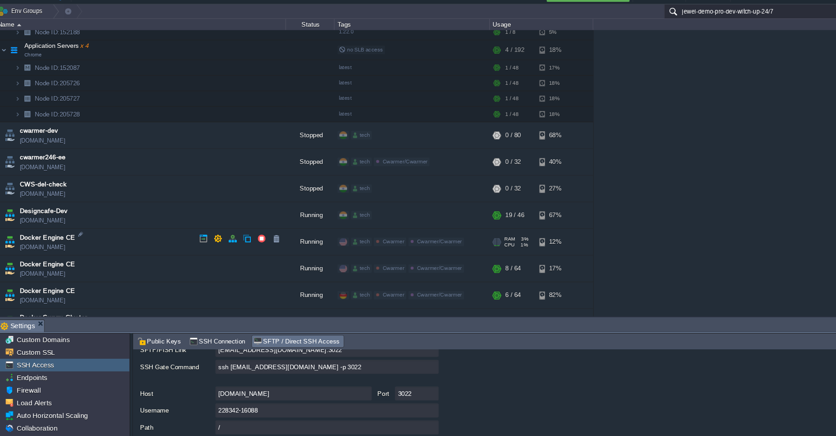
scroll to position [1165, 0]
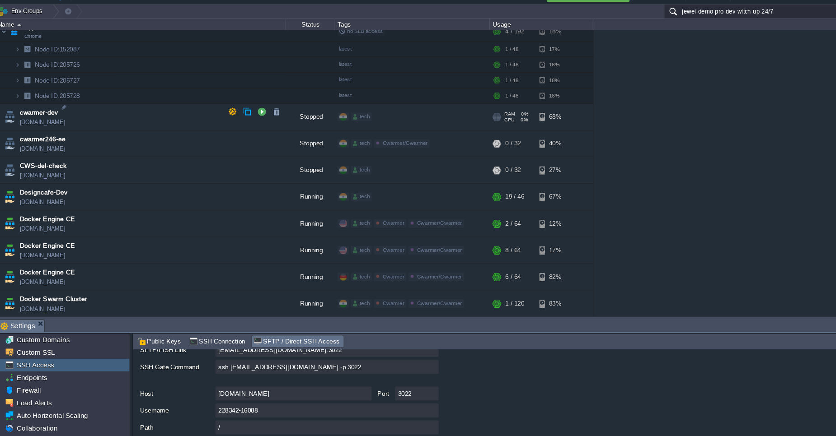
click at [66, 123] on span "[DOMAIN_NAME]" at bounding box center [45, 127] width 42 height 9
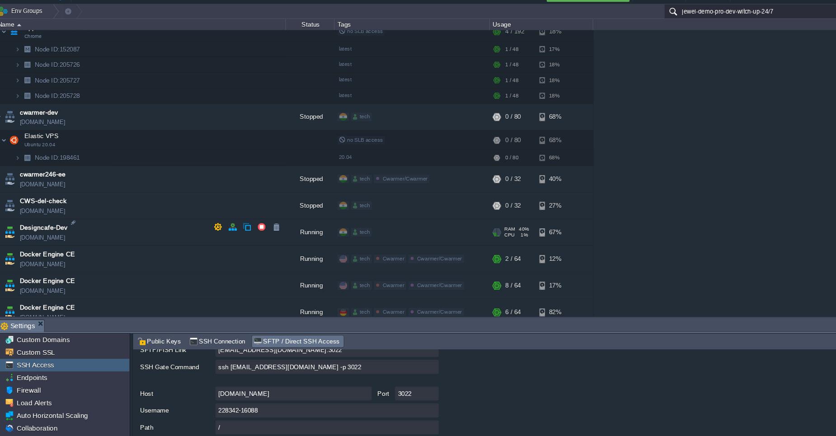
click at [95, 226] on td "Designcafe-Dev [DOMAIN_NAME]" at bounding box center [135, 230] width 271 height 25
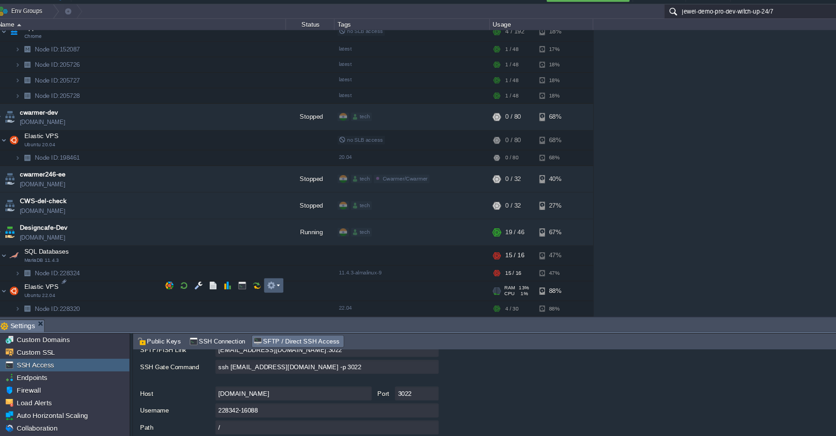
click at [265, 280] on em at bounding box center [260, 280] width 12 height 8
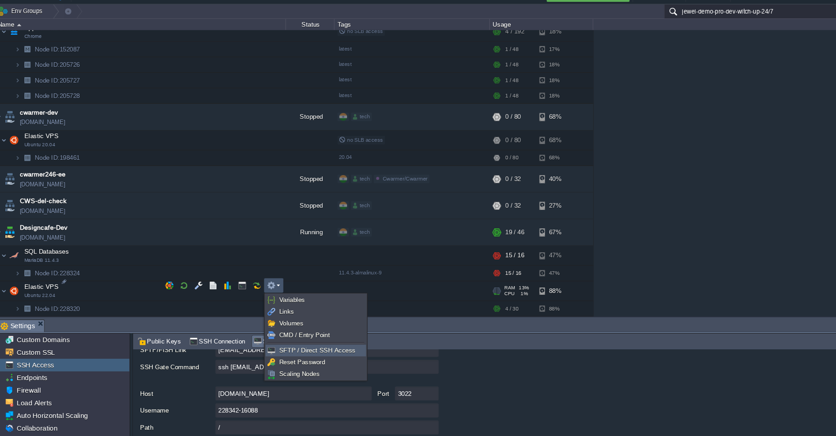
click at [279, 341] on span "SFTP / Direct SSH Access" at bounding box center [300, 340] width 71 height 7
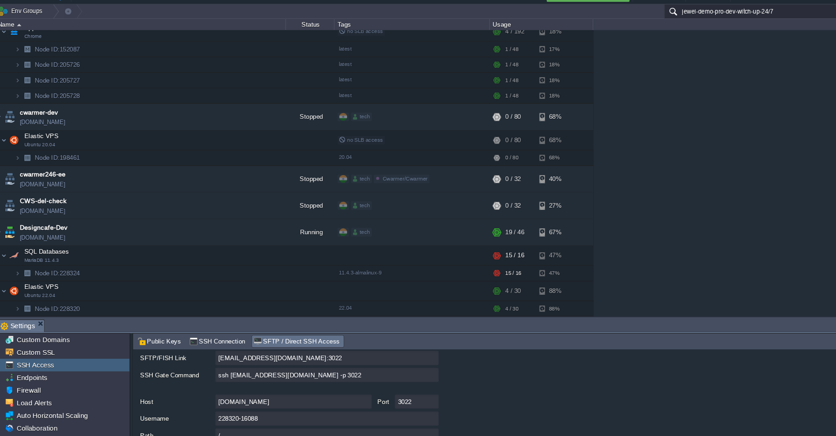
scroll to position [71, 0]
click at [405, 361] on input "ssh [EMAIL_ADDRESS][DOMAIN_NAME] -p 3022" at bounding box center [310, 361] width 208 height 13
type textarea "ssh [EMAIL_ADDRESS][DOMAIN_NAME] -p 3022"
click at [67, 222] on span "Designcafe-Dev" at bounding box center [46, 226] width 45 height 9
click at [60, 222] on span "Designcafe-Dev" at bounding box center [46, 226] width 45 height 9
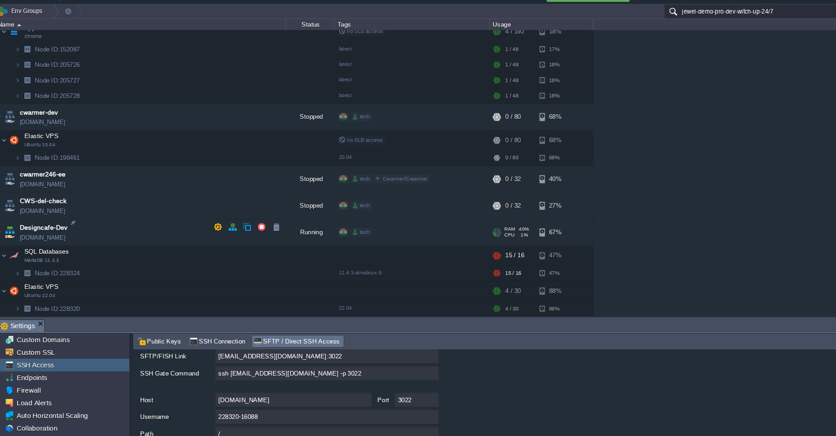
click at [60, 222] on span "Designcafe-Dev" at bounding box center [46, 226] width 45 height 9
type input "Designcafe-Dev"
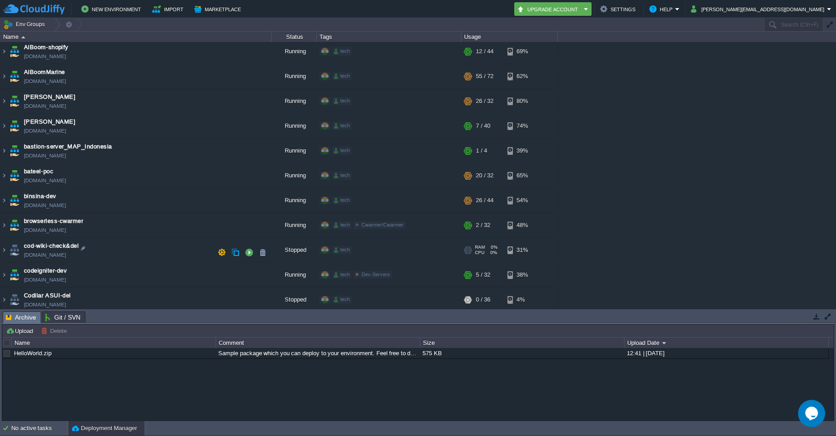
scroll to position [121, 0]
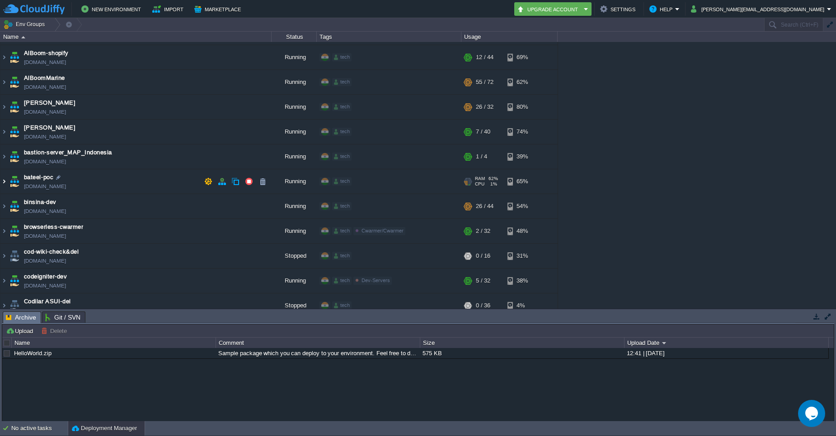
click at [4, 184] on img at bounding box center [3, 181] width 7 height 24
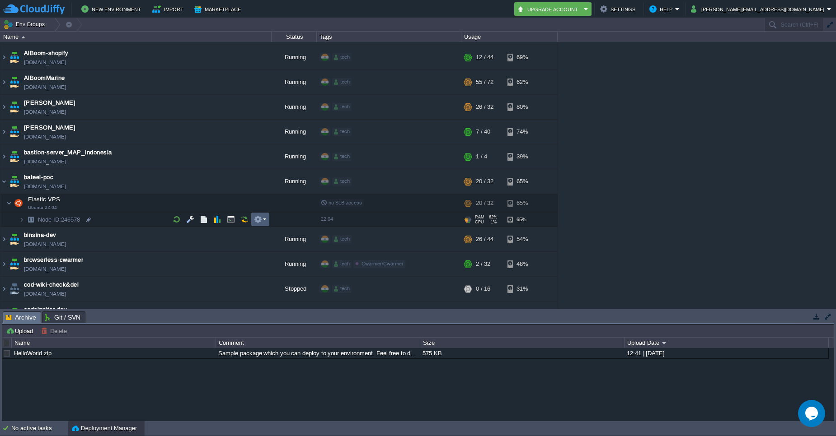
click at [265, 222] on em at bounding box center [260, 219] width 12 height 8
click at [272, 234] on span "SFTP / Direct SSH Access" at bounding box center [300, 233] width 71 height 7
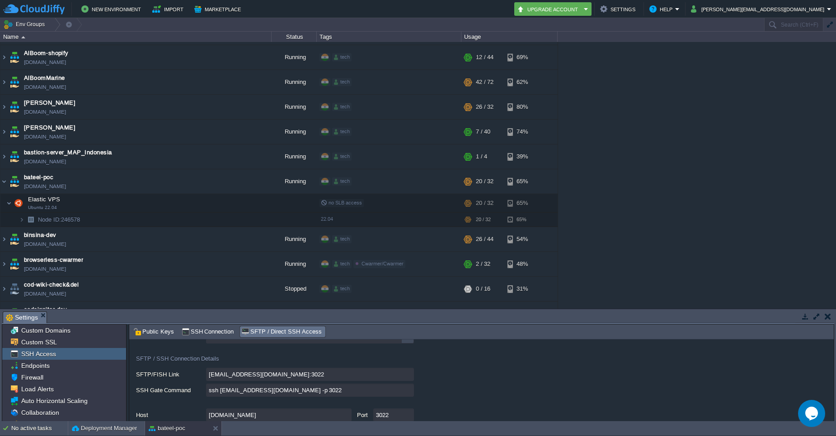
scroll to position [40, 0]
click at [404, 392] on input "ssh 246578-16088@gate.cloudjiffy.com -p 3022" at bounding box center [310, 392] width 208 height 13
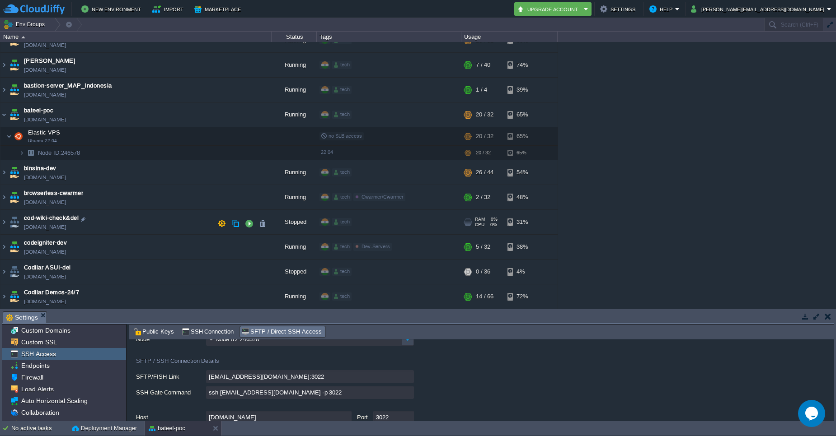
scroll to position [193, 0]
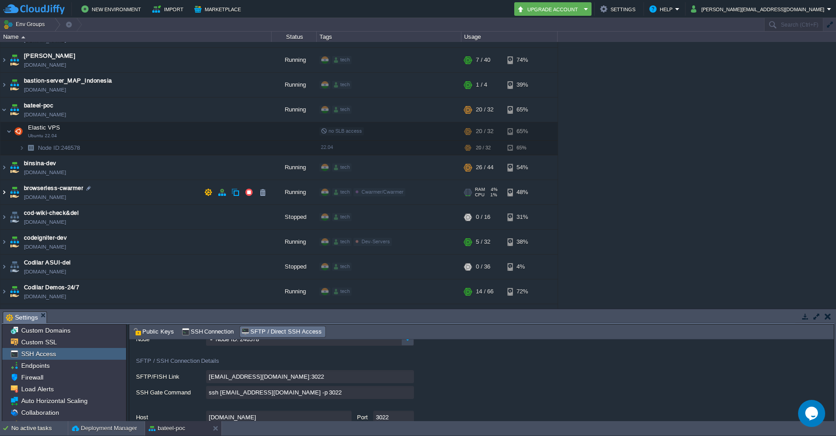
click at [3, 193] on img at bounding box center [3, 192] width 7 height 24
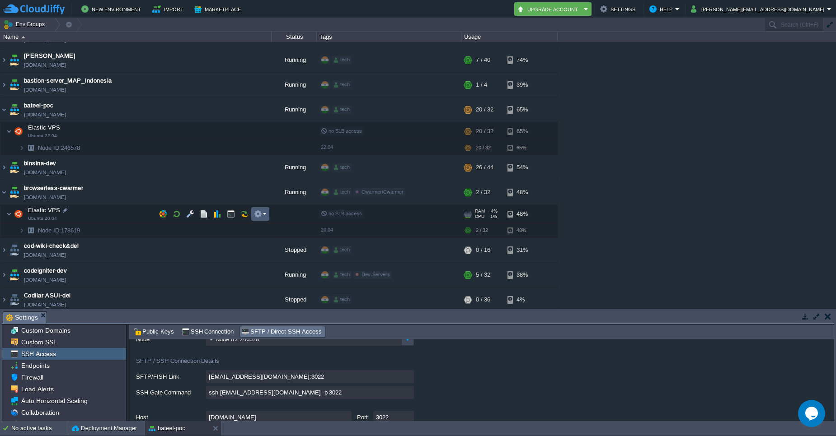
click at [264, 214] on em at bounding box center [260, 214] width 12 height 8
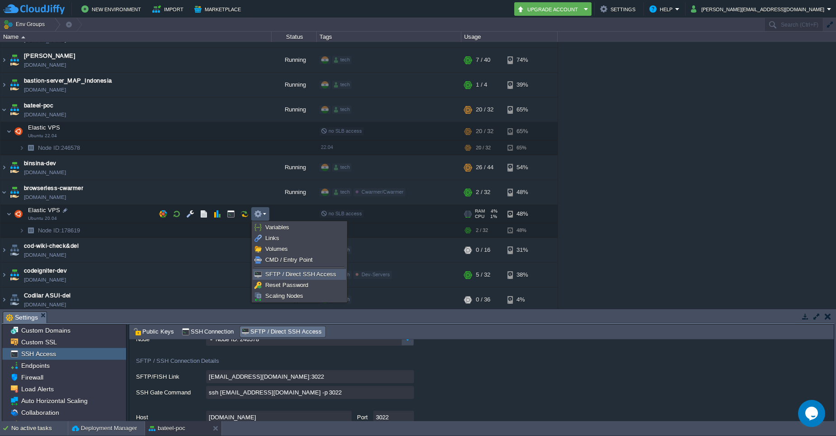
click at [281, 274] on span "SFTP / Direct SSH Access" at bounding box center [300, 274] width 71 height 7
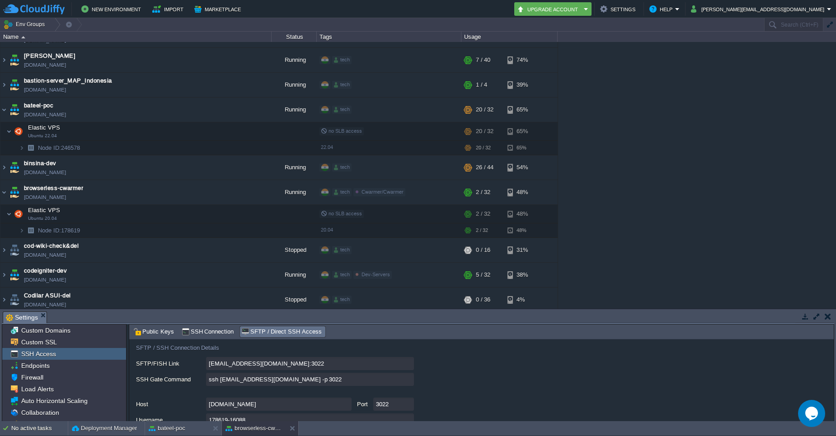
scroll to position [49, 0]
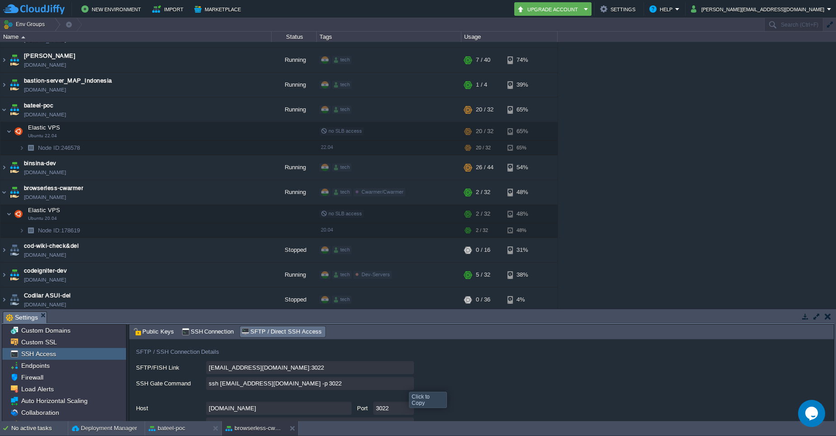
click at [408, 384] on input "ssh 178619-16088@gate.cloudjiffy.com -p 3022" at bounding box center [310, 383] width 208 height 13
drag, startPoint x: 23, startPoint y: 187, endPoint x: 33, endPoint y: 187, distance: 9.9
click at [33, 187] on span "browserless-cwarmer" at bounding box center [53, 188] width 59 height 9
click at [46, 189] on span "browserless-cwarmer" at bounding box center [53, 188] width 59 height 9
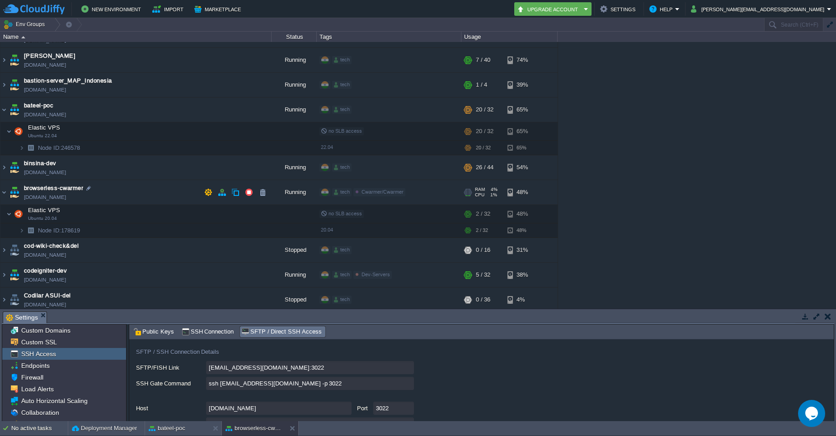
click at [46, 189] on span "browserless-cwarmer" at bounding box center [53, 188] width 59 height 9
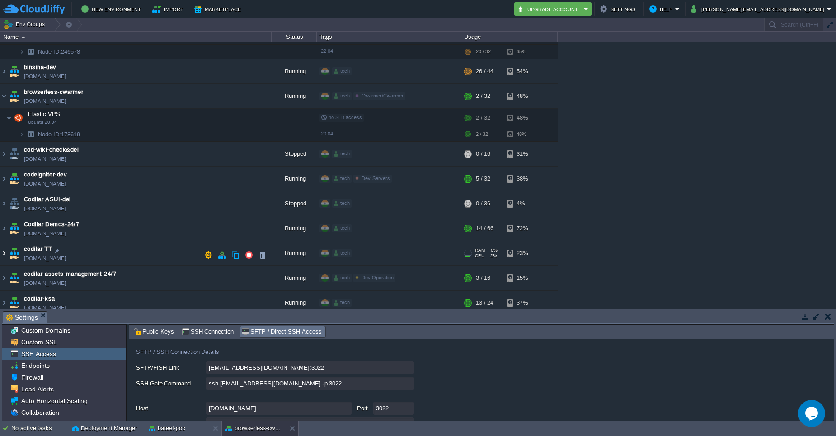
scroll to position [281, 0]
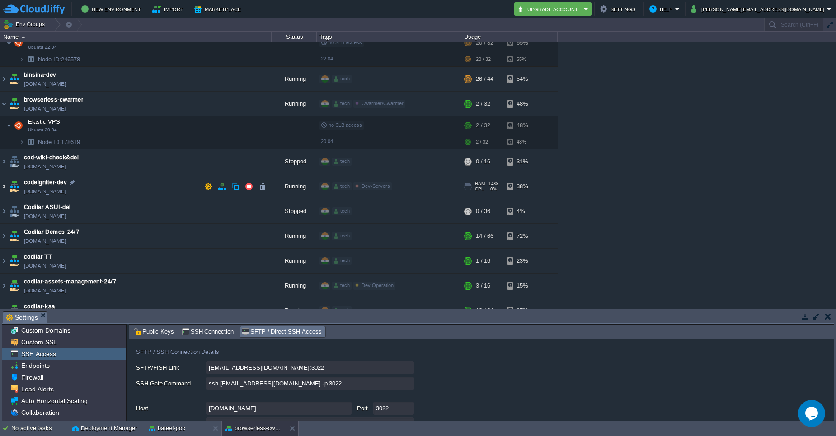
click at [4, 189] on img at bounding box center [3, 186] width 7 height 24
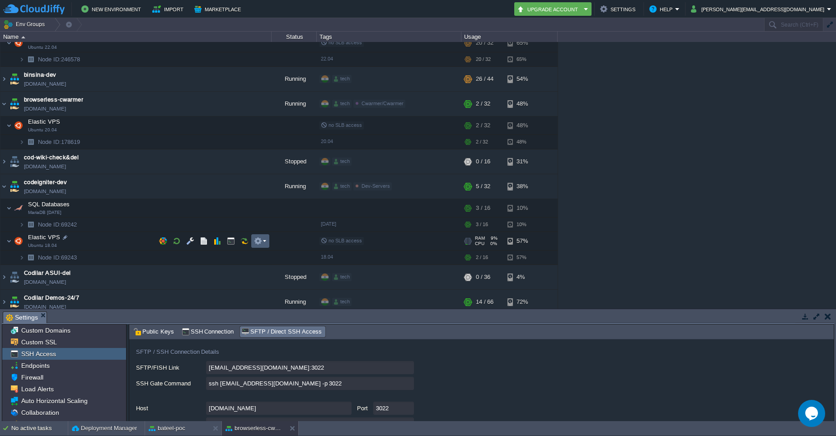
click at [267, 239] on td at bounding box center [260, 241] width 18 height 14
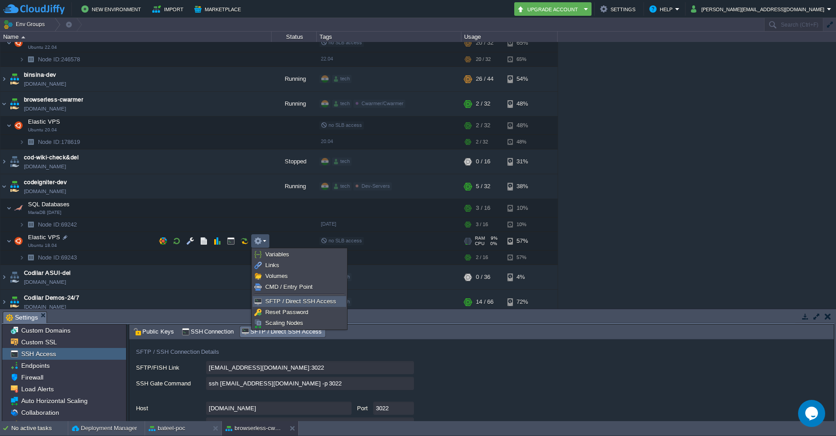
click at [264, 304] on link "SFTP / Direct SSH Access" at bounding box center [299, 302] width 93 height 10
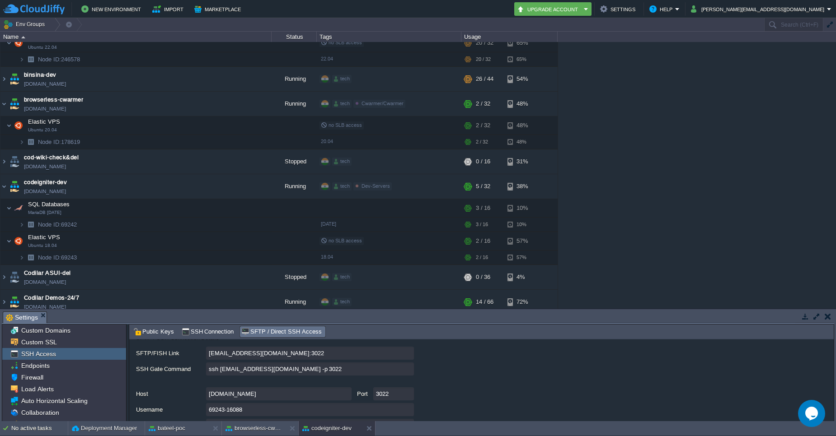
scroll to position [66, 0]
click at [408, 369] on input "ssh 69243-16088@gate.cloudjiffy.com -p 3022" at bounding box center [310, 366] width 208 height 13
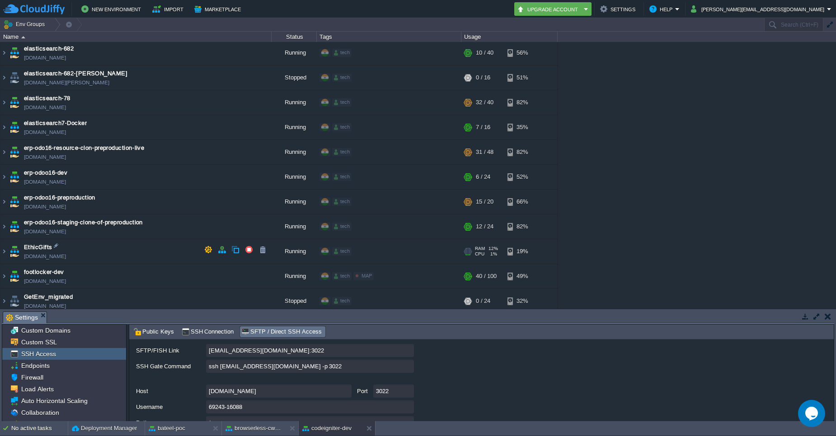
scroll to position [973, 0]
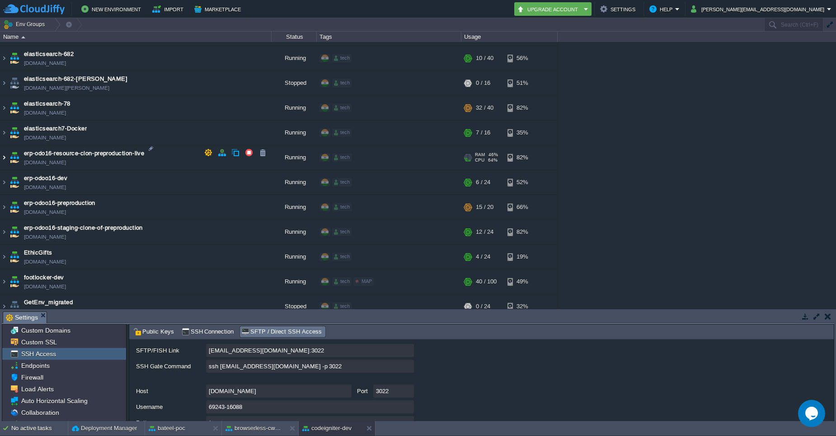
click at [3, 154] on img at bounding box center [3, 157] width 7 height 24
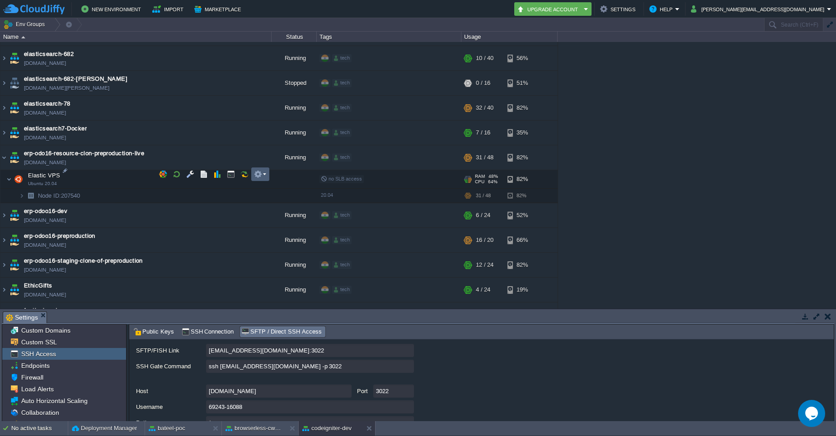
click at [264, 173] on em at bounding box center [260, 174] width 12 height 8
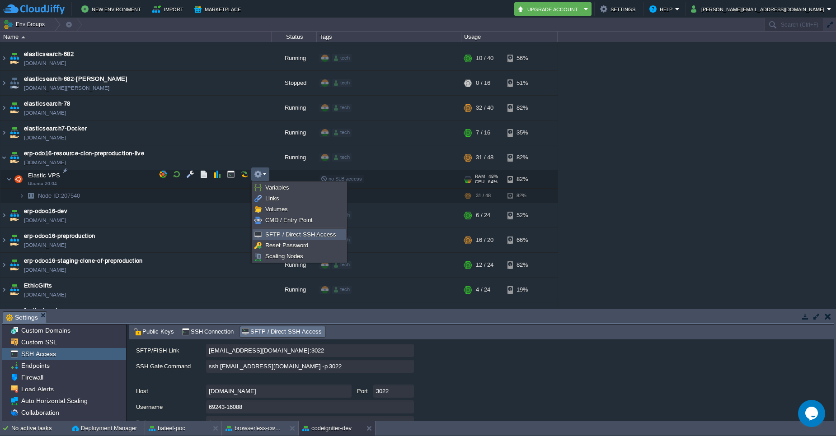
click at [273, 233] on span "SFTP / Direct SSH Access" at bounding box center [300, 234] width 71 height 7
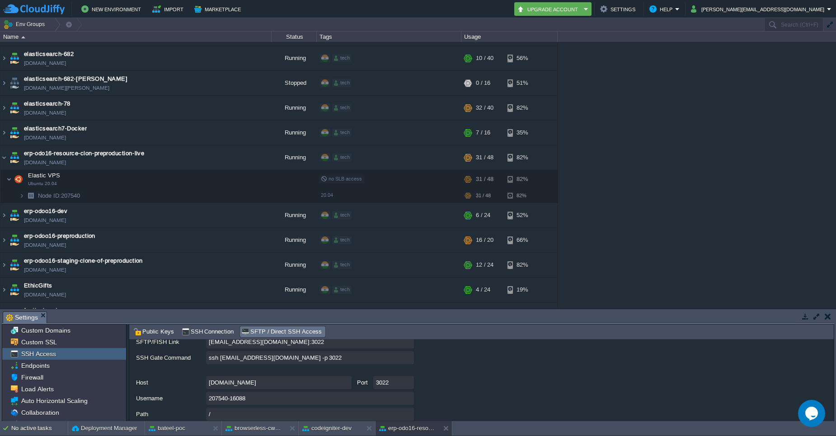
scroll to position [70, 0]
click at [408, 360] on input "ssh 207540-16088@gate.cloudjiffy.com -p 3022" at bounding box center [310, 362] width 208 height 13
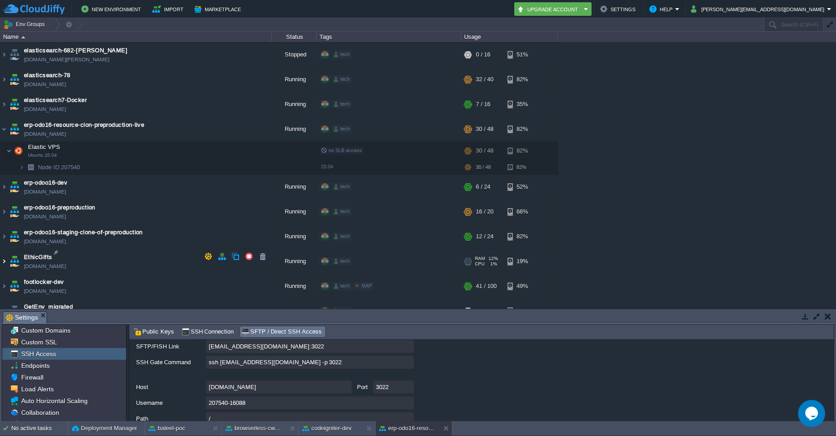
scroll to position [1005, 0]
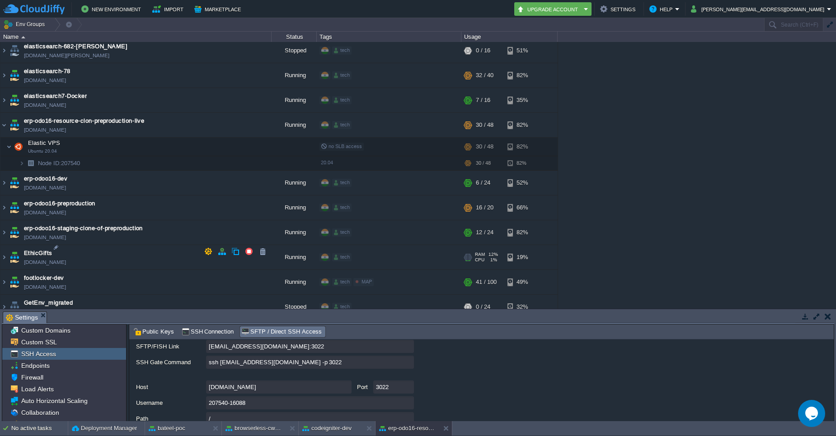
click at [73, 249] on td "EthicGifts ethicgifts.cloudjiffy.net" at bounding box center [135, 257] width 271 height 25
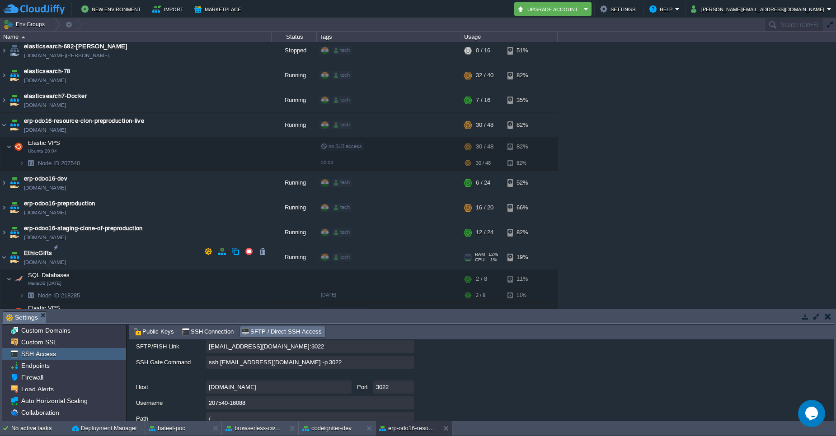
click at [73, 249] on td "EthicGifts ethicgifts.cloudjiffy.net" at bounding box center [135, 257] width 271 height 25
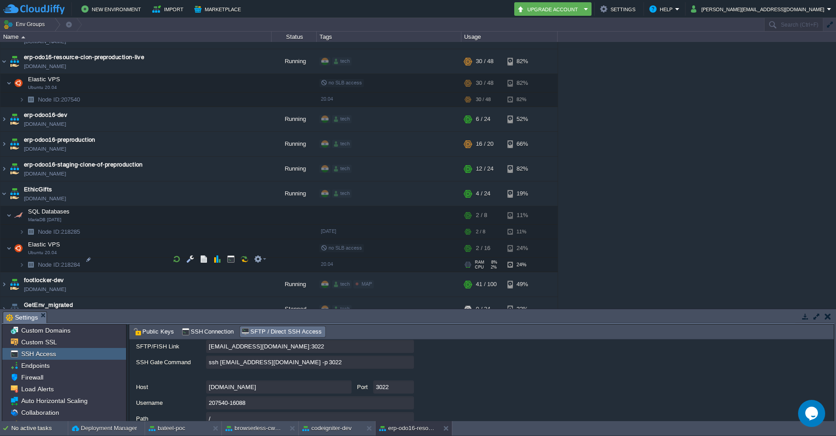
scroll to position [1068, 0]
click at [265, 244] on em at bounding box center [260, 243] width 12 height 8
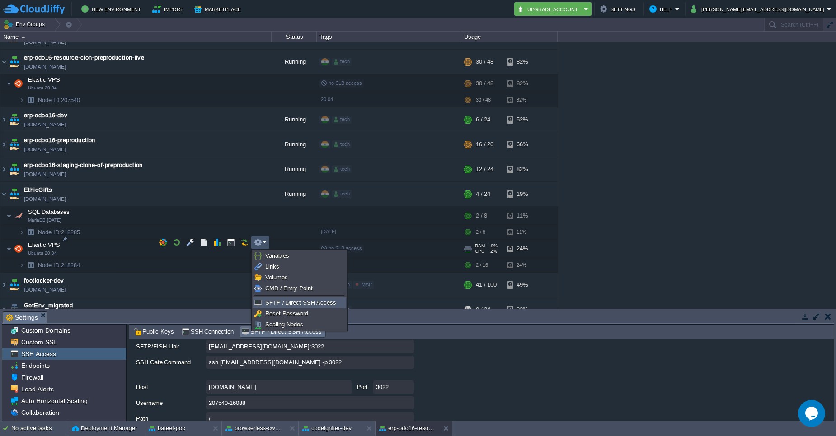
click at [277, 304] on span "SFTP / Direct SSH Access" at bounding box center [300, 303] width 71 height 7
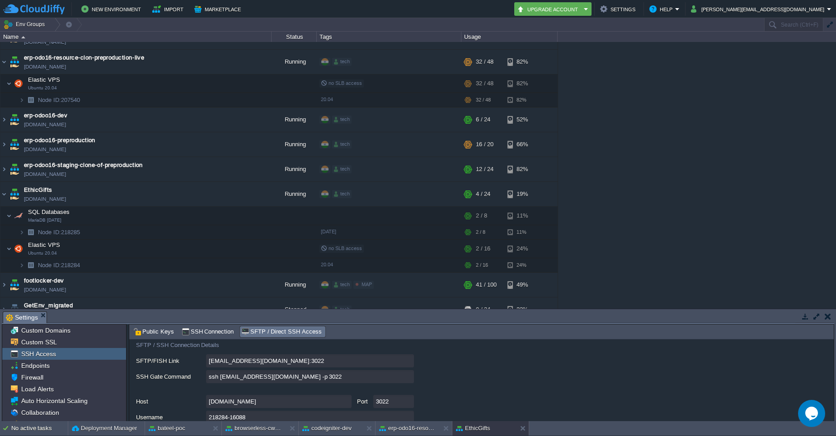
scroll to position [55, 0]
click at [408, 379] on input "ssh 218284-16088@gate.cloudjiffy.com -p 3022" at bounding box center [310, 377] width 208 height 13
type textarea "ssh 218284-16088@gate.cloudjiffy.com -p 3022"
click at [44, 186] on span "EthicGifts" at bounding box center [38, 190] width 28 height 9
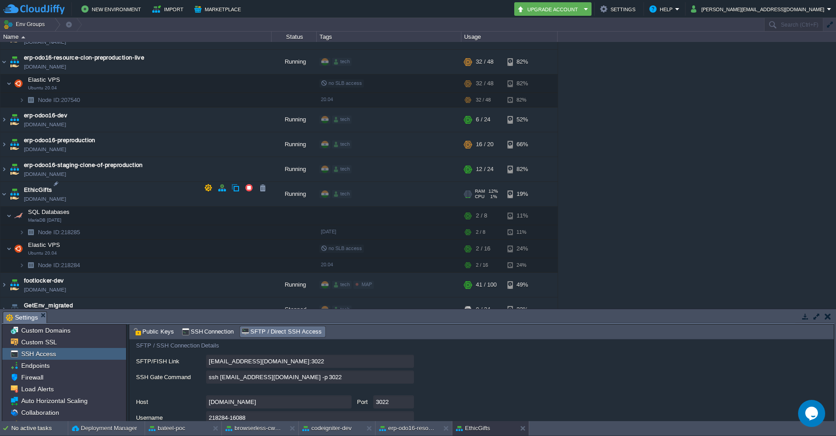
type input "EthicGifts"
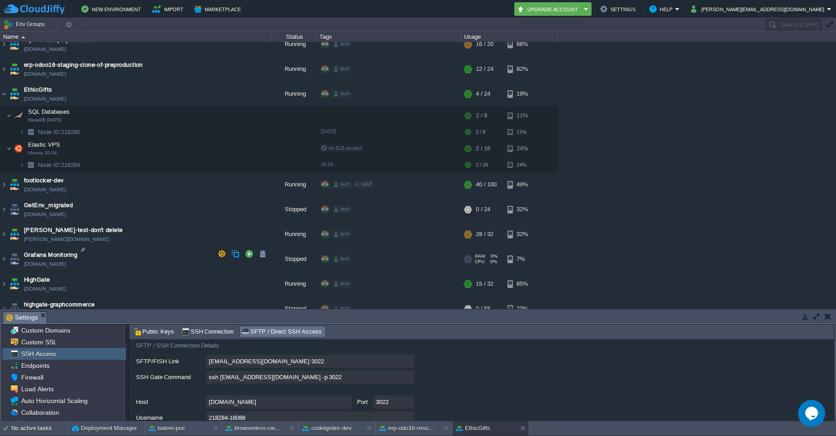
scroll to position [1171, 0]
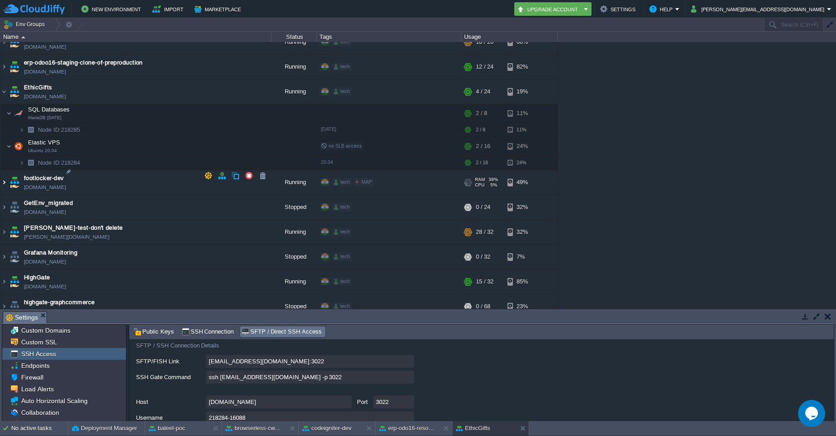
click at [3, 177] on img at bounding box center [3, 182] width 7 height 24
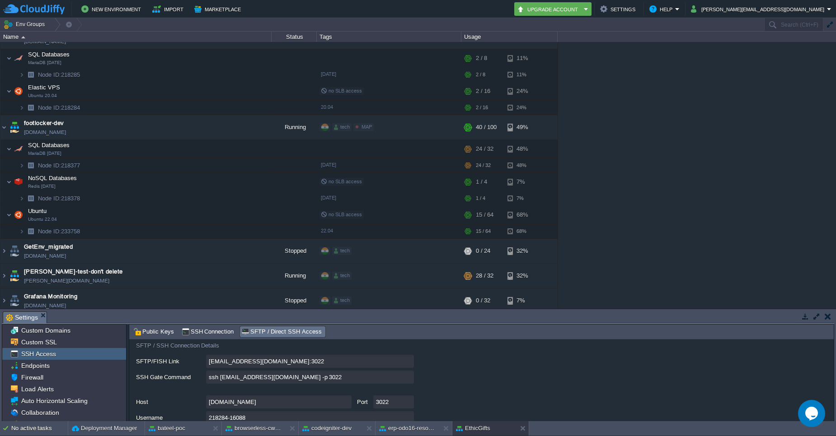
scroll to position [1264, 0]
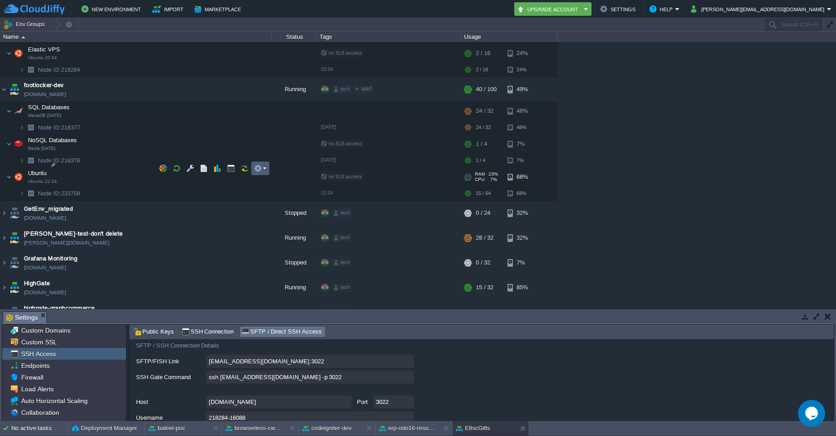
click at [268, 170] on td at bounding box center [260, 169] width 18 height 14
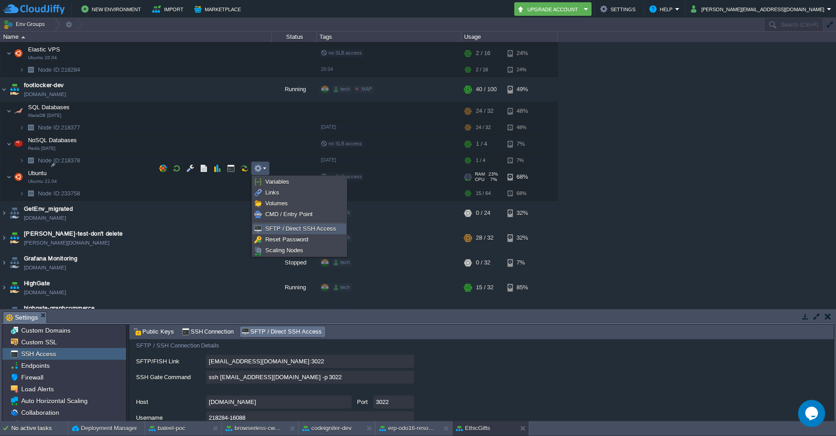
click at [272, 227] on span "SFTP / Direct SSH Access" at bounding box center [300, 228] width 71 height 7
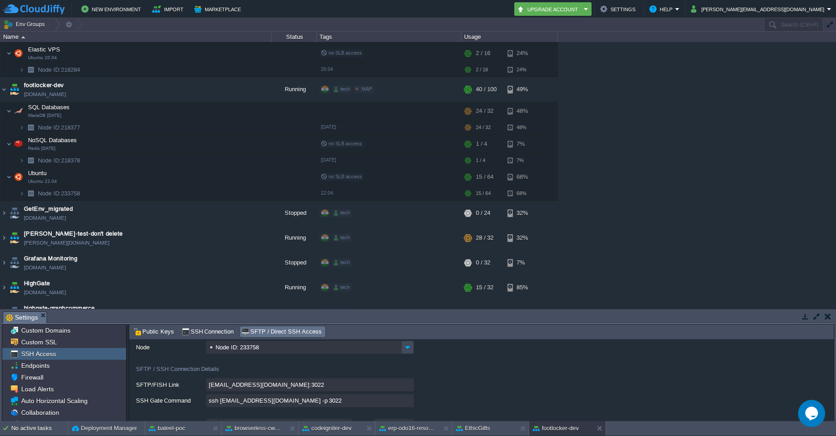
scroll to position [28, 0]
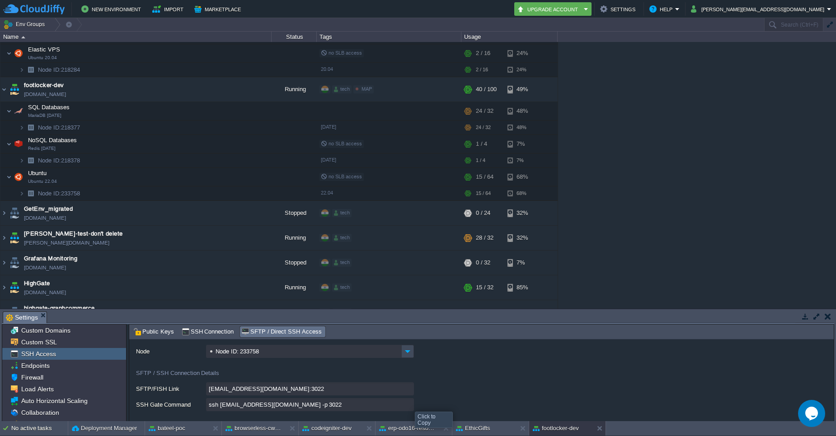
click at [408, 404] on input "ssh 233758-16088@gate.cloudjiffy.com -p 3022" at bounding box center [310, 404] width 208 height 13
click at [82, 78] on td "footlocker-dev footlocker-dev.cloudjiffy.net" at bounding box center [135, 89] width 271 height 25
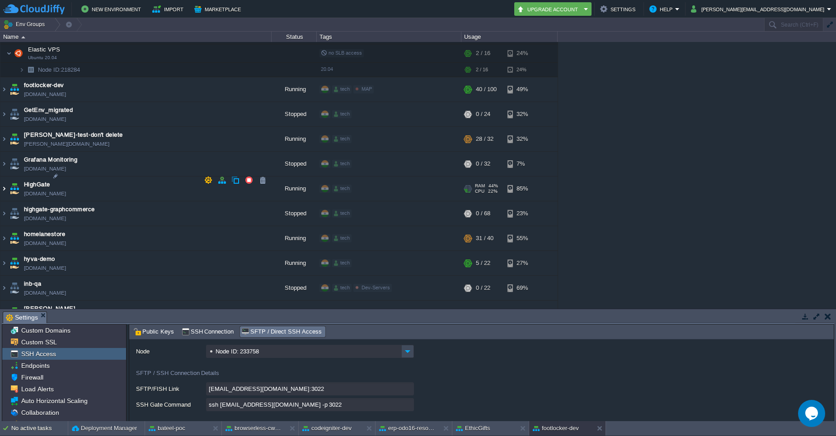
click at [5, 181] on img at bounding box center [3, 189] width 7 height 24
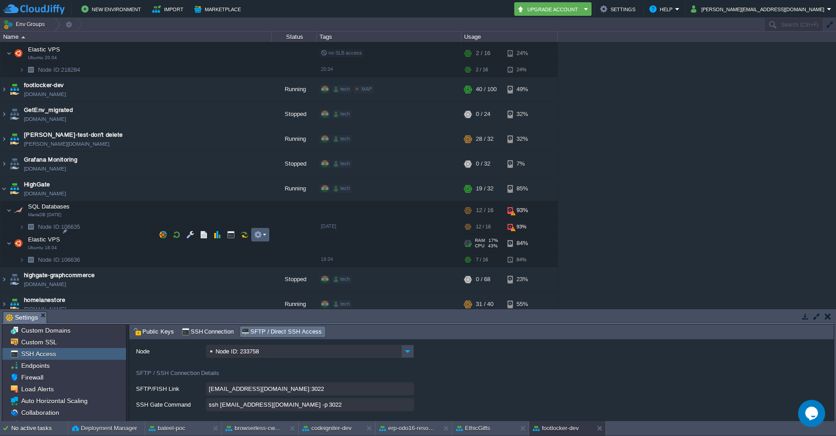
click at [266, 236] on em at bounding box center [260, 235] width 12 height 8
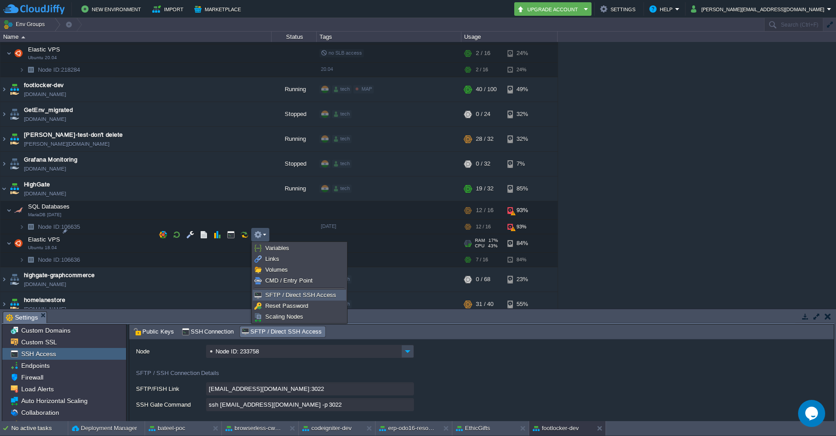
click at [284, 296] on span "SFTP / Direct SSH Access" at bounding box center [300, 295] width 71 height 7
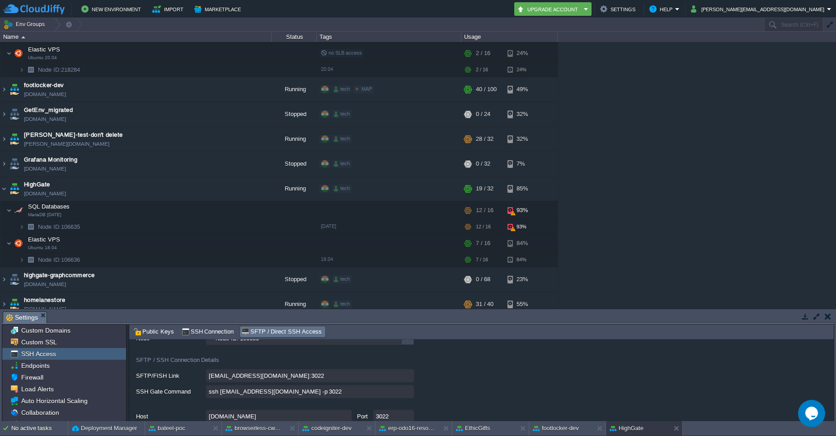
scroll to position [47, 0]
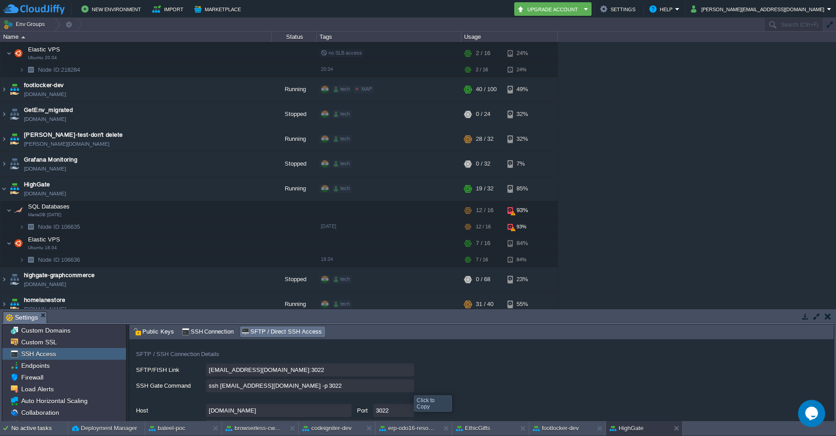
click at [408, 388] on input "ssh 106636-16088@gate.cloudjiffy.com -p 3022" at bounding box center [310, 385] width 208 height 13
type textarea "ssh 106636-16088@gate.cloudjiffy.com -p 3022"
click at [74, 177] on td "HighGate highgate.cloudjiffy.net" at bounding box center [135, 189] width 271 height 25
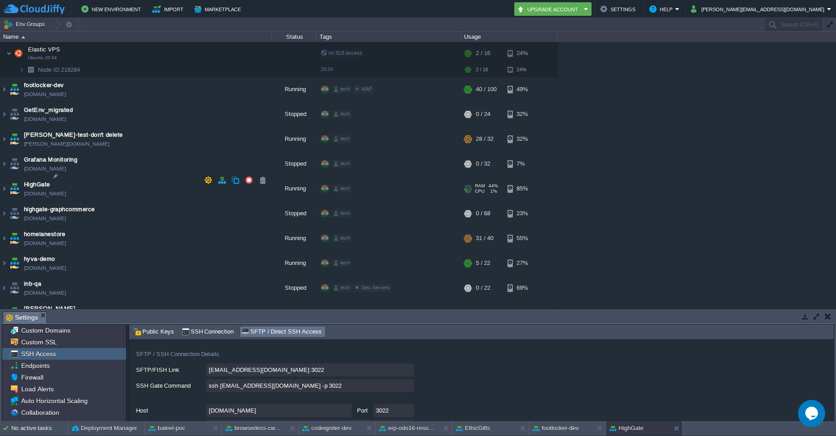
click at [37, 180] on span "HighGate" at bounding box center [37, 184] width 26 height 9
type input "HighGate"
click at [3, 229] on img at bounding box center [3, 238] width 7 height 24
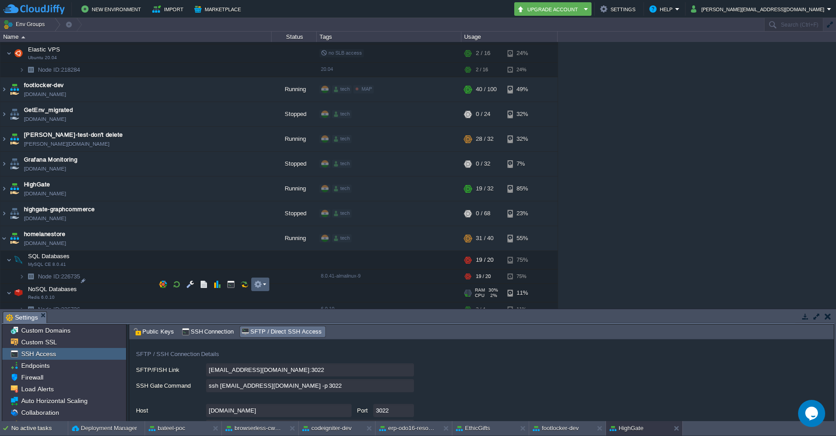
click at [265, 286] on em at bounding box center [260, 285] width 12 height 8
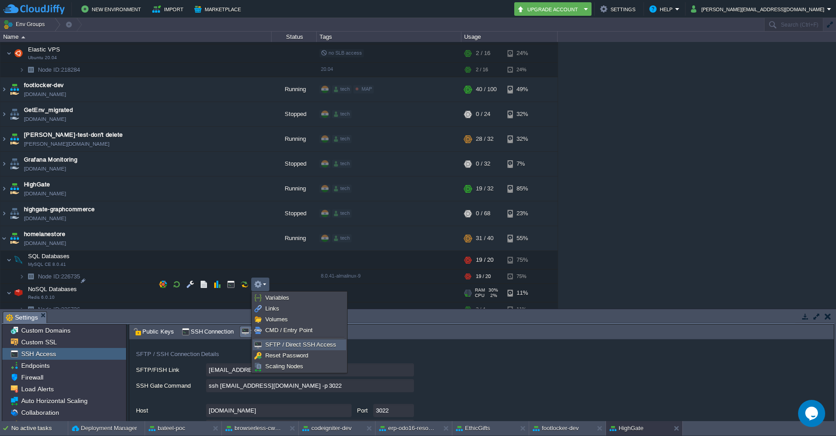
click at [279, 345] on span "SFTP / Direct SSH Access" at bounding box center [300, 345] width 71 height 7
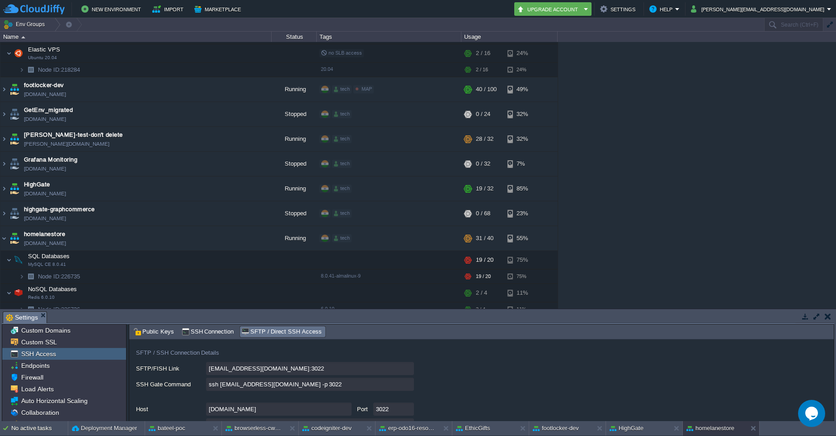
scroll to position [46, 0]
click at [408, 389] on input "ssh 226736-16088@gate.cloudjiffy.com -p 3022" at bounding box center [310, 386] width 208 height 13
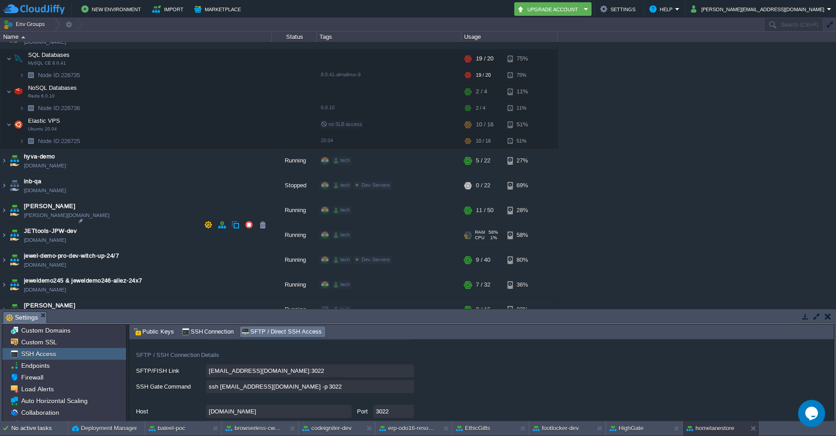
scroll to position [1466, 0]
click at [3, 150] on img at bounding box center [3, 160] width 7 height 24
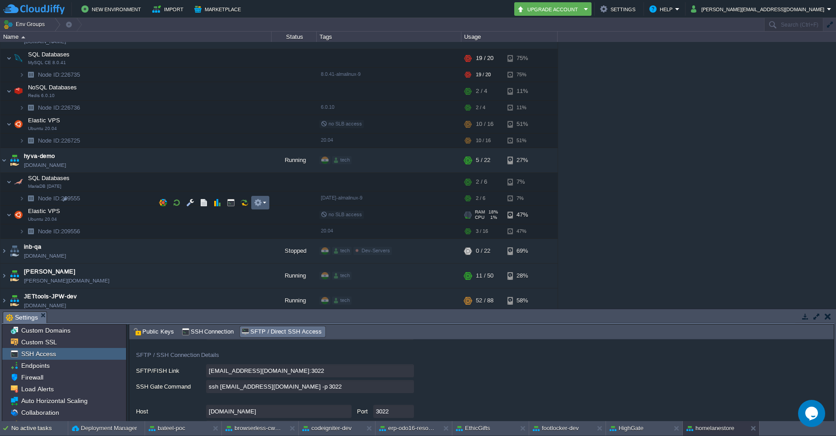
click at [265, 204] on em at bounding box center [260, 203] width 12 height 8
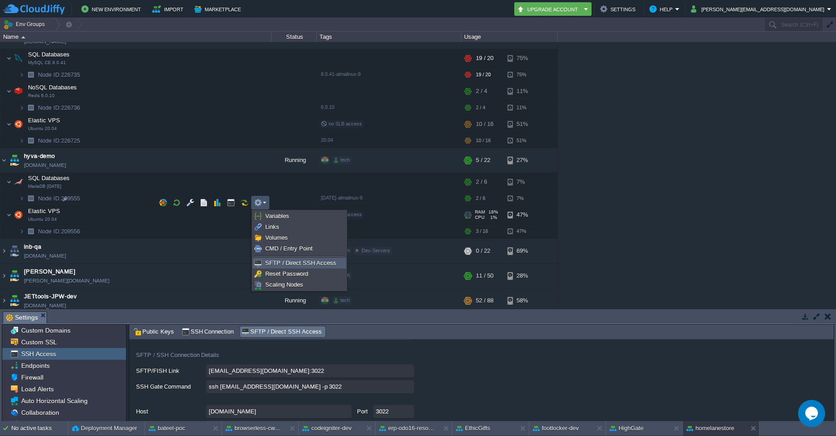
click at [274, 263] on span "SFTP / Direct SSH Access" at bounding box center [300, 263] width 71 height 7
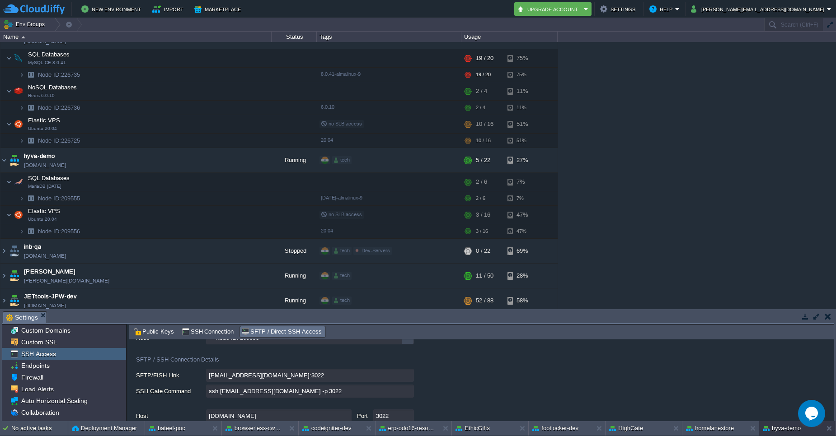
scroll to position [43, 0]
click at [404, 394] on input "ssh 209556-16088@gate.cloudjiffy.com -p 3022" at bounding box center [310, 389] width 208 height 13
click at [4, 242] on img at bounding box center [3, 251] width 7 height 24
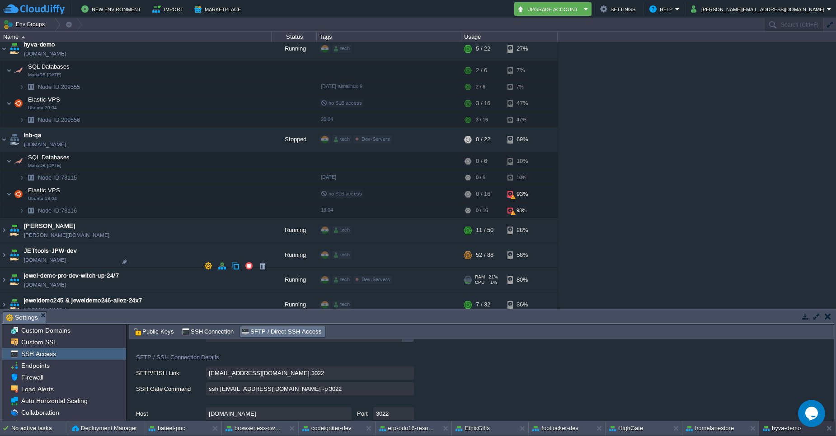
scroll to position [1581, 0]
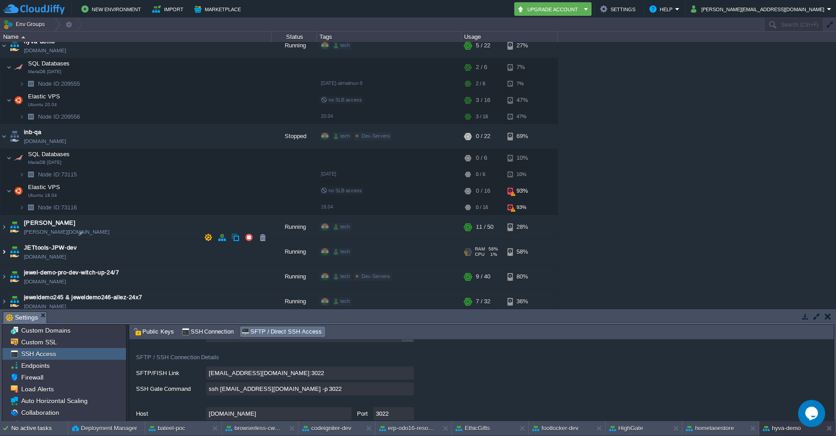
click at [5, 240] on img at bounding box center [3, 252] width 7 height 24
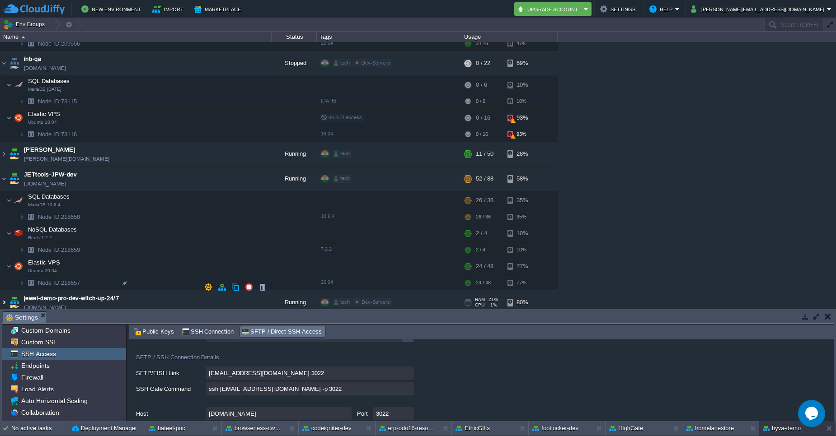
scroll to position [1654, 0]
click at [263, 252] on em at bounding box center [260, 251] width 12 height 8
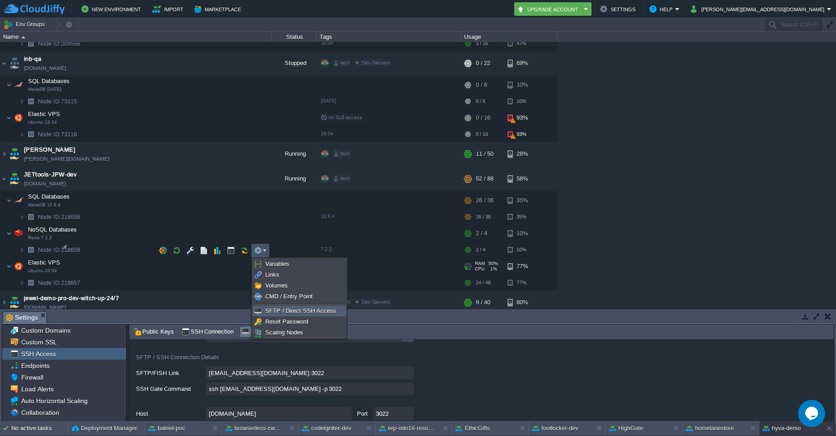
click at [278, 315] on link "SFTP / Direct SSH Access" at bounding box center [299, 311] width 93 height 10
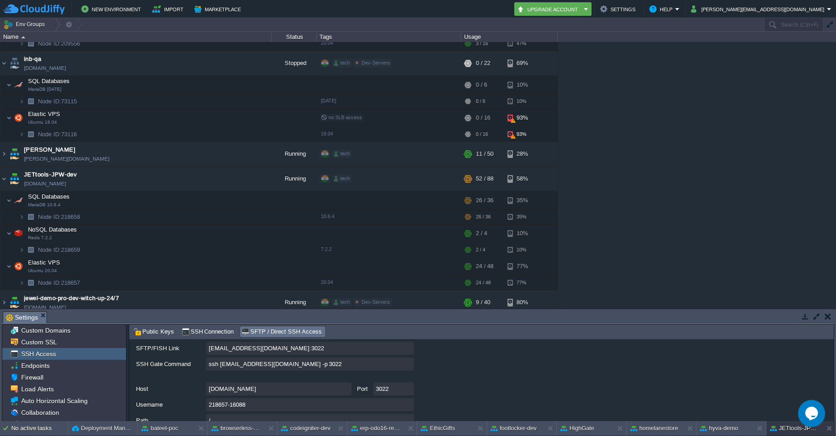
scroll to position [68, 0]
click at [408, 366] on input "ssh 218657-16088@gate.cloudjiffy.com -p 3022" at bounding box center [310, 364] width 208 height 13
type textarea "ssh 218657-16088@gate.cloudjiffy.com -p 3022"
click at [94, 167] on td "JETtools-JPW-dev jettools-jpw-dev.cloudjiffy.net" at bounding box center [135, 179] width 271 height 25
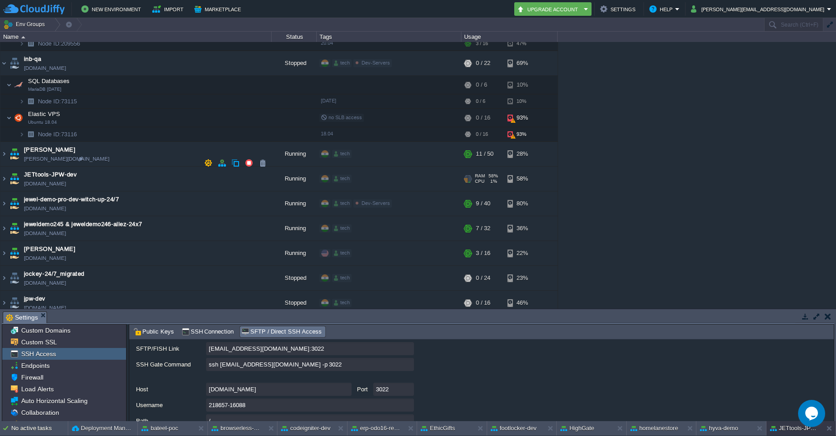
click at [61, 170] on span "JETtools-JPW-dev" at bounding box center [50, 174] width 53 height 9
click at [89, 195] on span "jewel-demo-pro-dev-witch-up-24/7" at bounding box center [71, 199] width 95 height 9
type input "jewel-demo-pro-dev-witch-up-24/7"
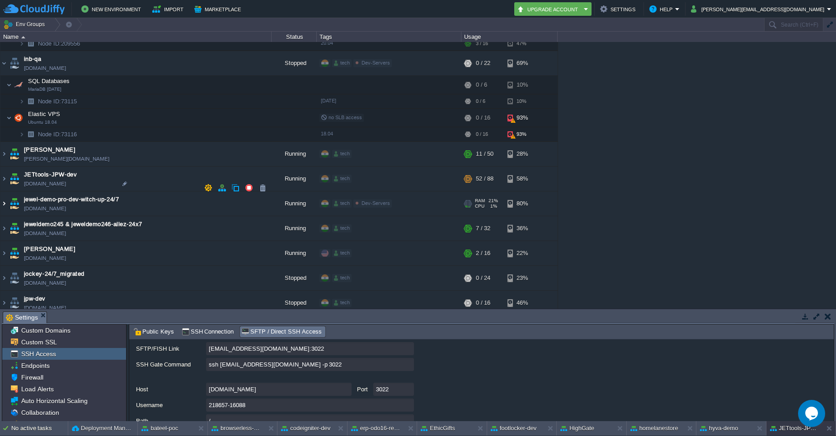
click at [2, 192] on img at bounding box center [3, 204] width 7 height 24
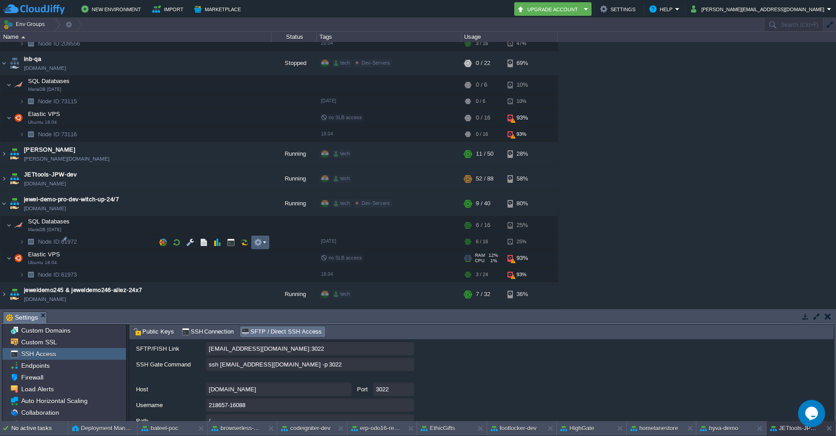
click at [264, 244] on em at bounding box center [260, 243] width 12 height 8
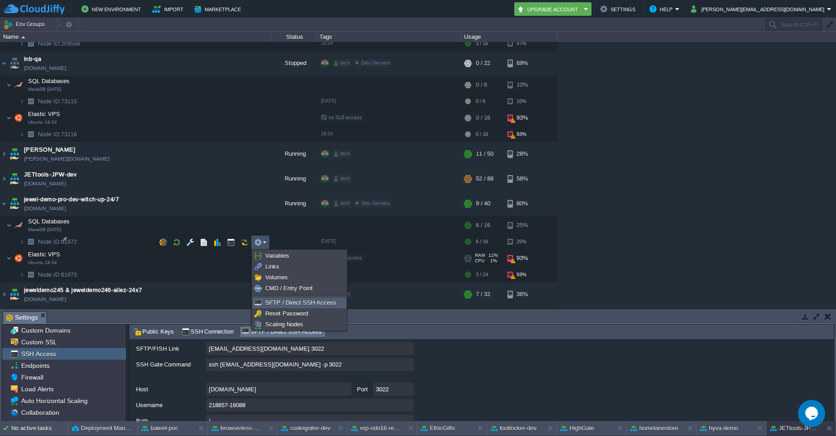
click at [278, 303] on span "SFTP / Direct SSH Access" at bounding box center [300, 303] width 71 height 7
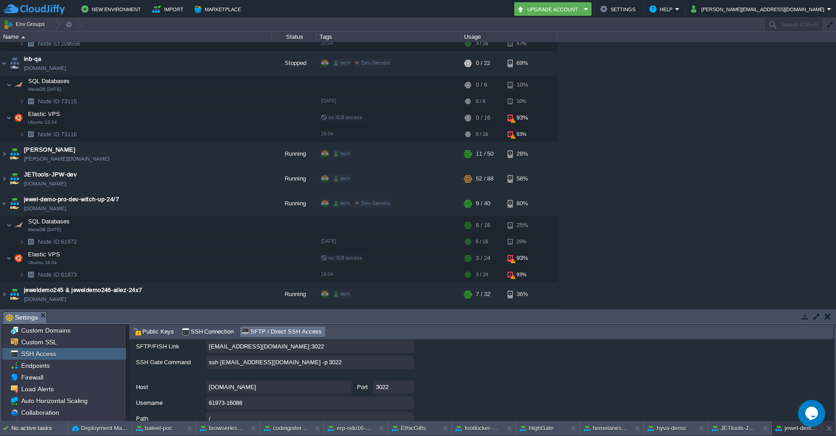
scroll to position [66, 0]
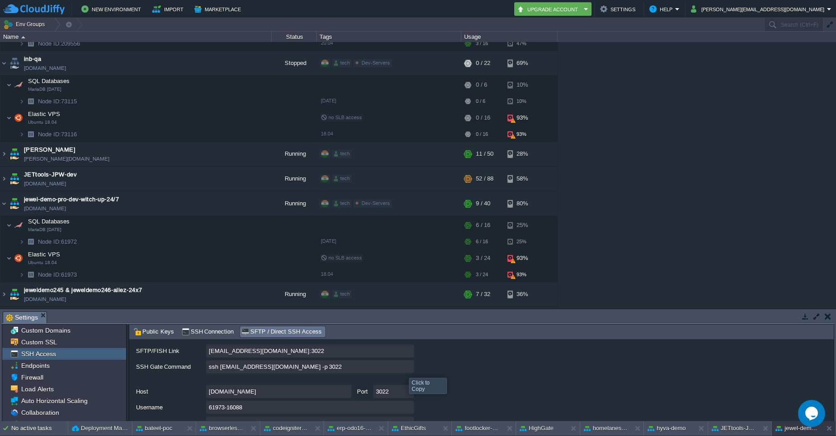
click at [407, 371] on input "ssh [EMAIL_ADDRESS][DOMAIN_NAME] -p 3022" at bounding box center [310, 367] width 208 height 13
type textarea "ssh [EMAIL_ADDRESS][DOMAIN_NAME] -p 3022"
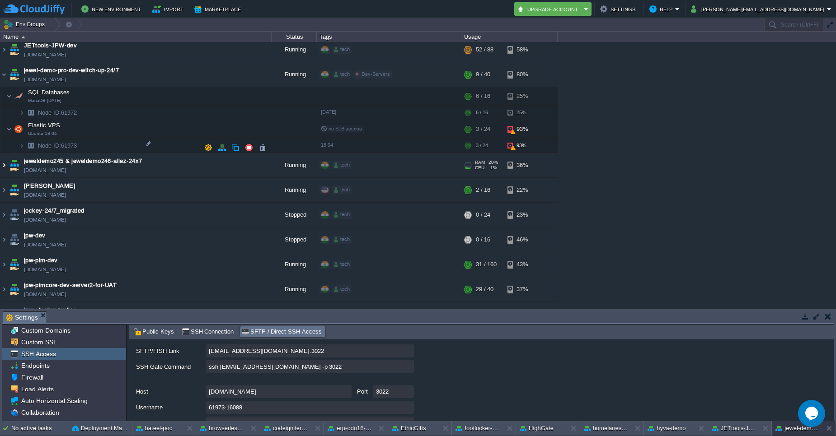
click at [5, 153] on img at bounding box center [3, 165] width 7 height 24
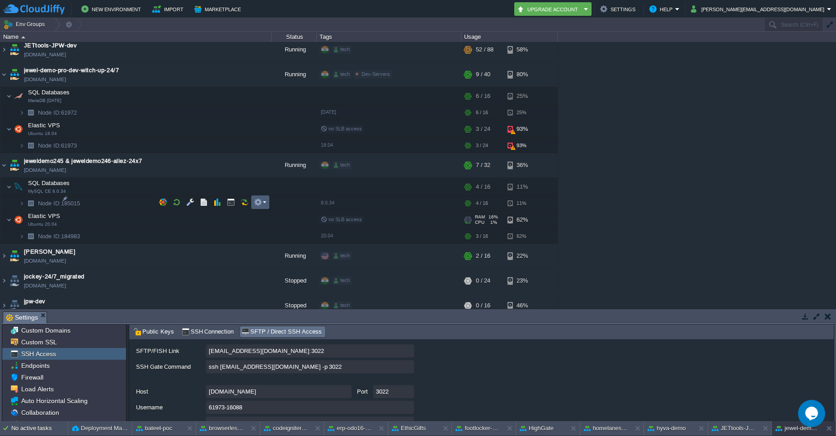
click at [267, 202] on td at bounding box center [260, 203] width 18 height 14
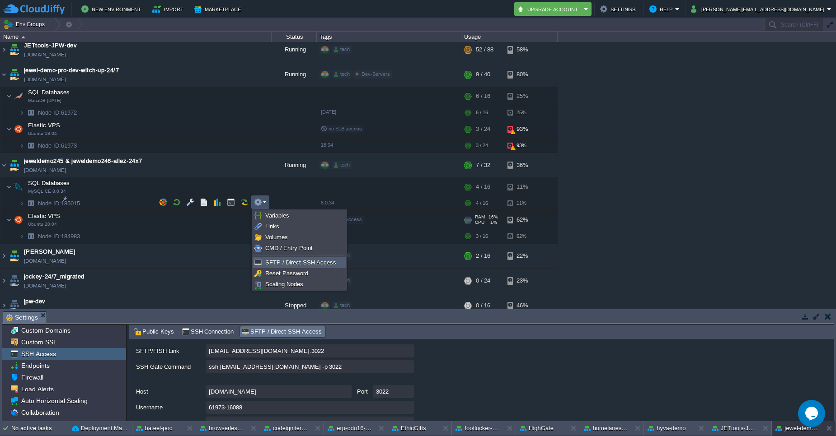
click at [273, 263] on span "SFTP / Direct SSH Access" at bounding box center [300, 262] width 71 height 7
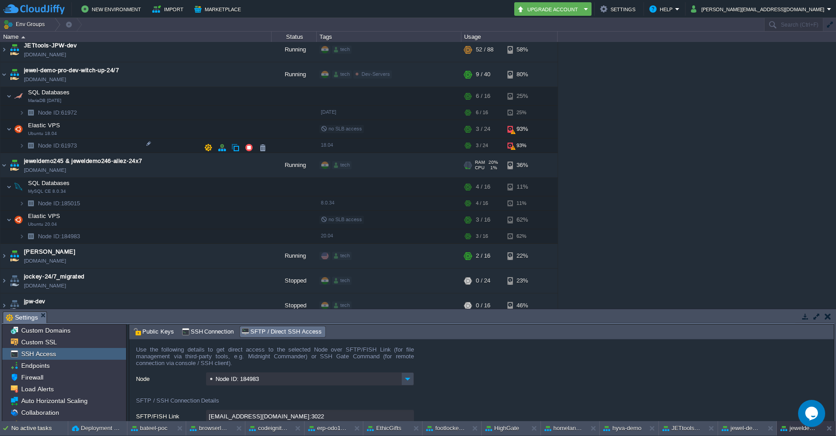
click at [113, 153] on td "jeweldemo245 & jeweldemo246-allez-24x7 env-7904752.cloudjiffy.net" at bounding box center [135, 165] width 271 height 25
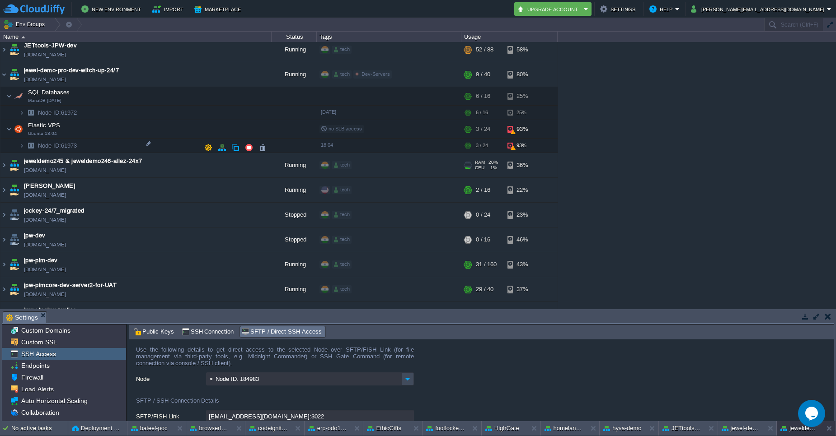
click at [128, 157] on span "jeweldemo245 & jeweldemo246-allez-24x7" at bounding box center [83, 161] width 118 height 9
type input "jeweldemo245 & jeweldemo246-allez-24x7"
click at [5, 153] on img at bounding box center [3, 165] width 7 height 24
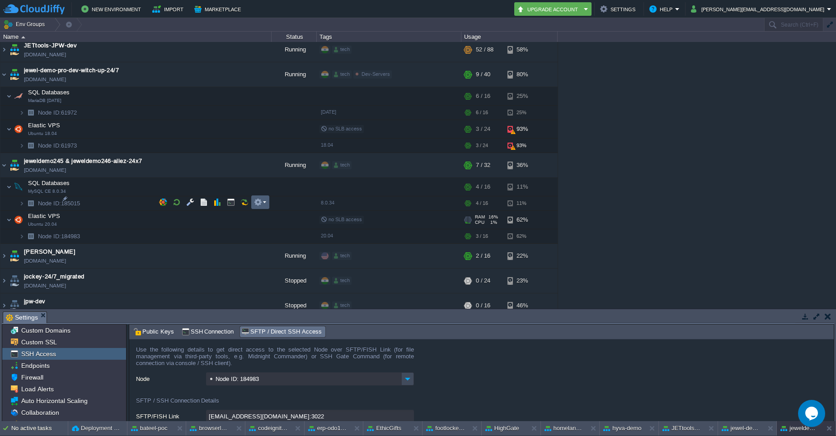
click at [268, 201] on td at bounding box center [260, 203] width 18 height 14
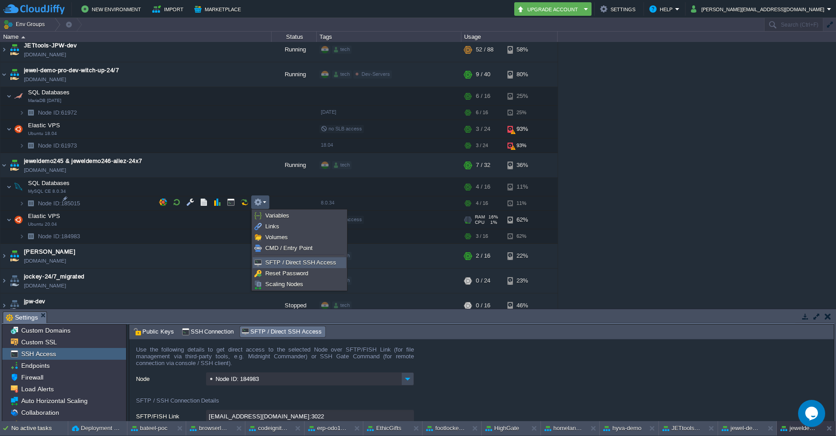
click at [281, 260] on span "SFTP / Direct SSH Access" at bounding box center [300, 262] width 71 height 7
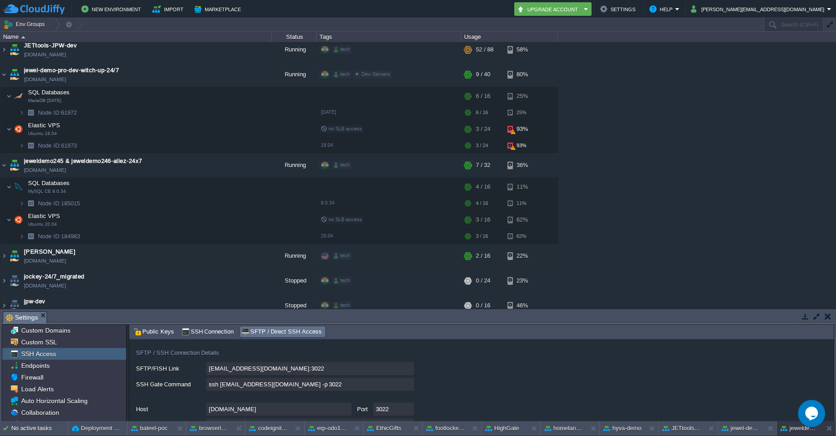
scroll to position [48, 0]
click at [406, 383] on input "ssh 184983-16088@gate.cloudjiffy.com -p 3022" at bounding box center [310, 384] width 208 height 13
type textarea "ssh 184983-16088@gate.cloudjiffy.com -p 3022"
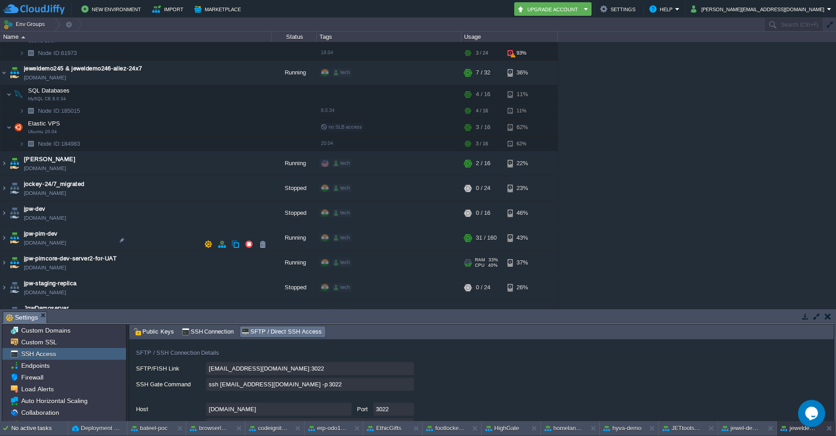
scroll to position [1876, 0]
click at [4, 176] on img at bounding box center [3, 188] width 7 height 24
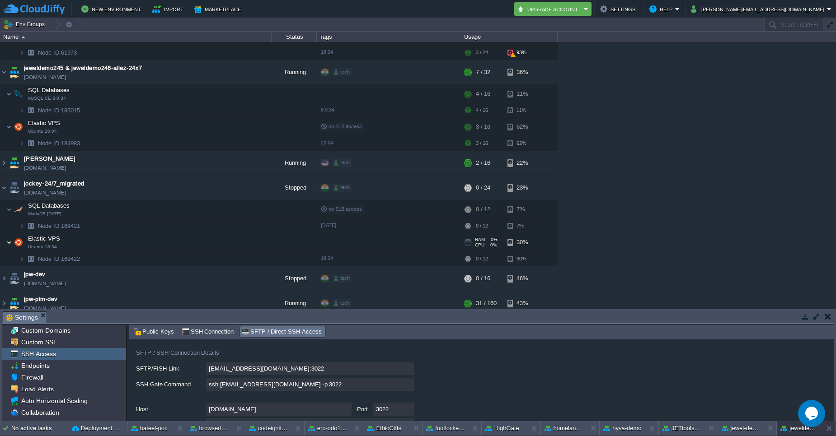
click at [8, 234] on img at bounding box center [8, 243] width 5 height 18
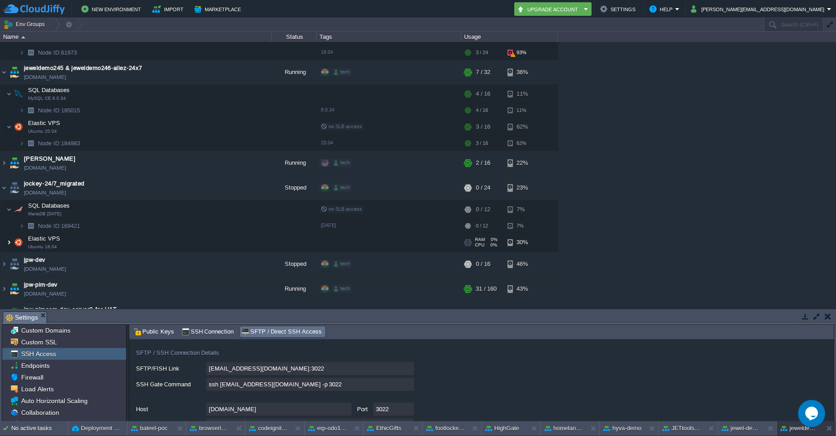
click at [8, 234] on img at bounding box center [8, 243] width 5 height 18
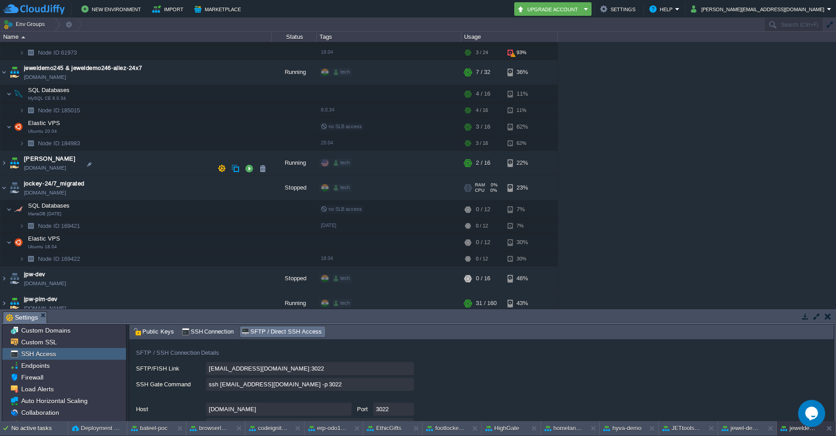
click at [77, 179] on span "jockey-24/7_migrated" at bounding box center [54, 183] width 61 height 9
click at [22, 252] on img at bounding box center [21, 259] width 5 height 14
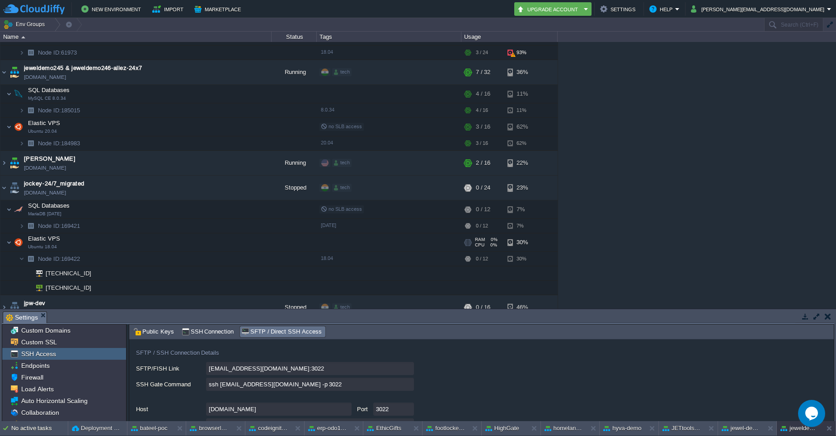
click at [12, 234] on img at bounding box center [18, 243] width 13 height 18
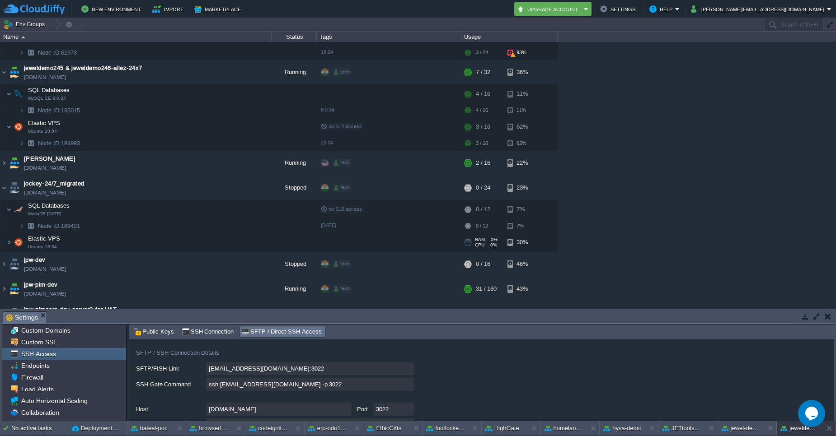
click at [56, 235] on span "Elastic VPS" at bounding box center [44, 239] width 34 height 8
click at [5, 176] on img at bounding box center [3, 188] width 7 height 24
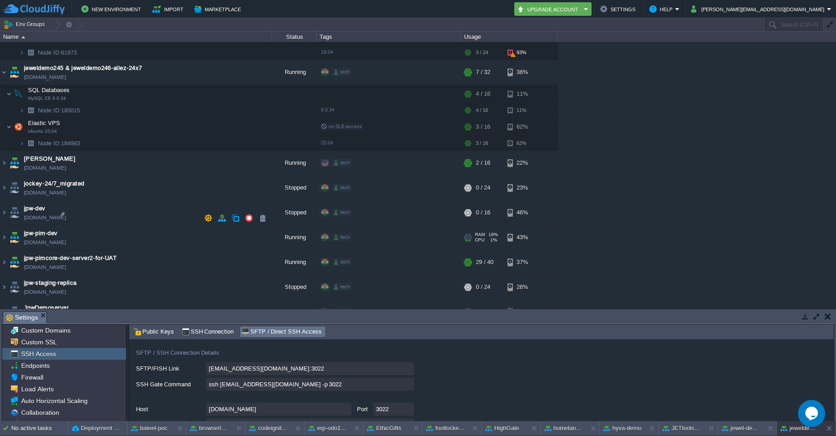
click at [38, 229] on span "jpw-pim-dev" at bounding box center [41, 233] width 34 height 9
type input "jpw-pim-dev"
click at [5, 225] on img at bounding box center [3, 237] width 7 height 24
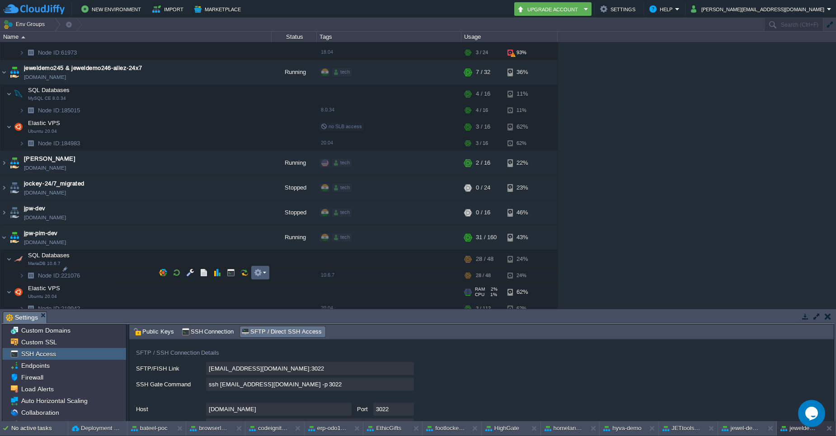
click at [268, 271] on td at bounding box center [260, 273] width 18 height 14
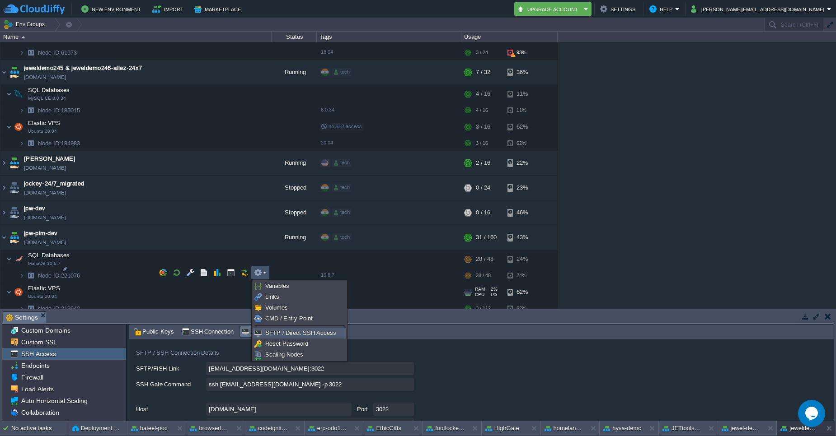
click at [276, 334] on span "SFTP / Direct SSH Access" at bounding box center [300, 333] width 71 height 7
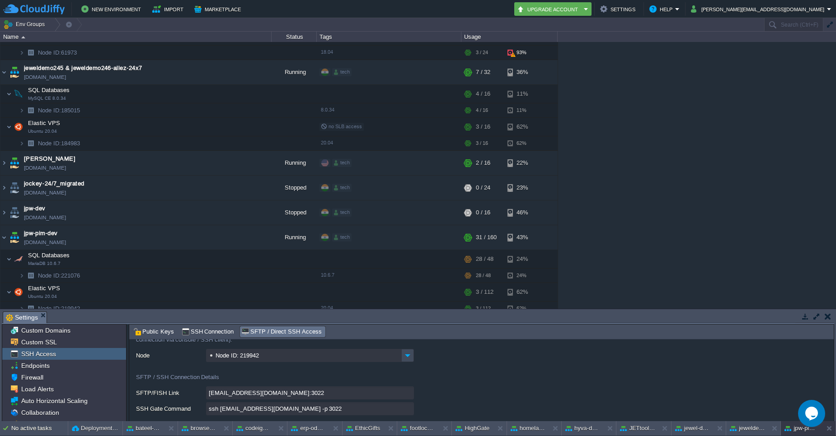
scroll to position [34, 0]
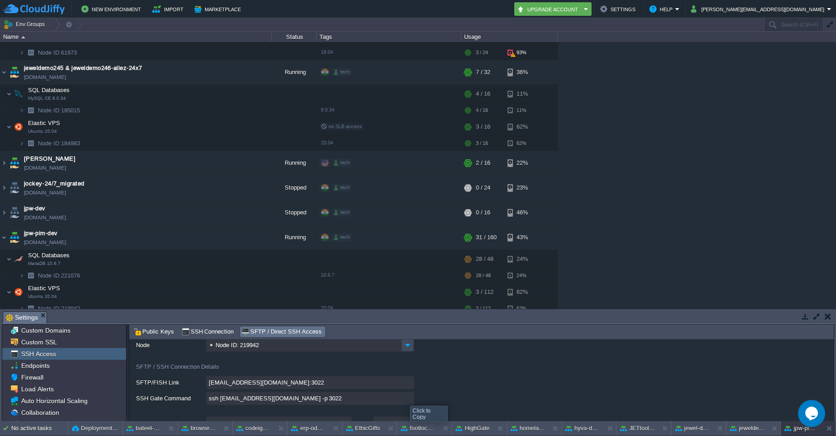
click at [407, 400] on input "ssh 219942-16088@gate.cloudjiffy.com -p 3022" at bounding box center [310, 398] width 208 height 13
type textarea "ssh 219942-16088@gate.cloudjiffy.com -p 3022"
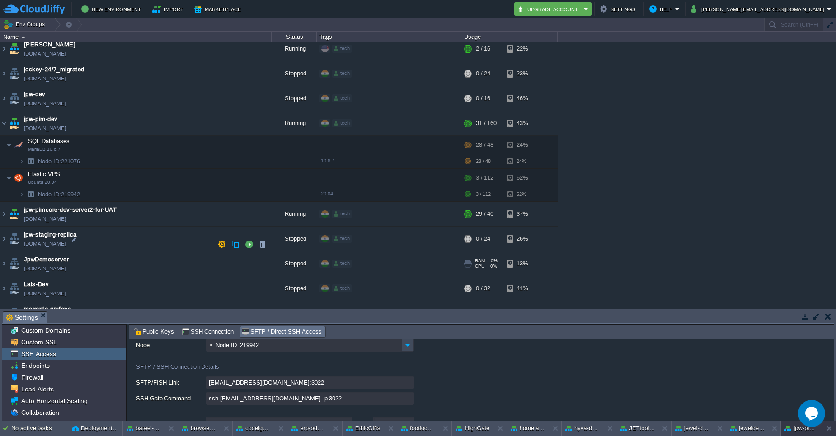
scroll to position [2000, 0]
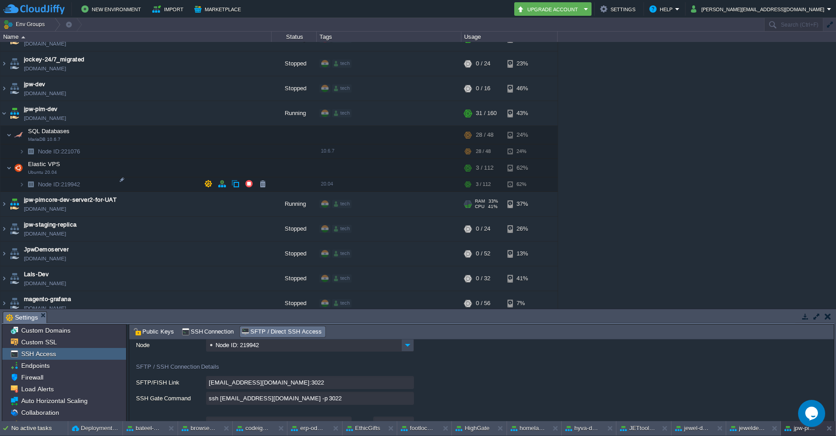
click at [47, 196] on span "jpw-pimcore-dev-server2-for-UAT" at bounding box center [70, 200] width 93 height 9
click at [45, 196] on span "jpw-pimcore-dev-server2-for-UAT" at bounding box center [70, 200] width 93 height 9
type input "jpw-pimcore-dev-server2-for-UAT"
click at [5, 192] on img at bounding box center [3, 204] width 7 height 24
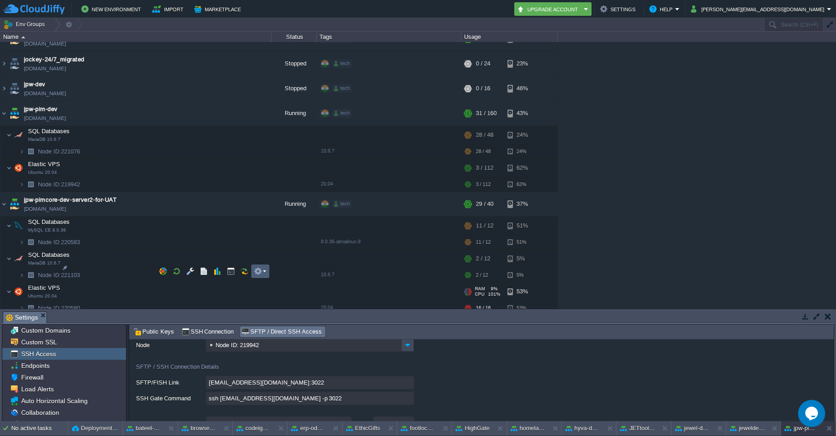
click at [266, 274] on td at bounding box center [260, 272] width 18 height 14
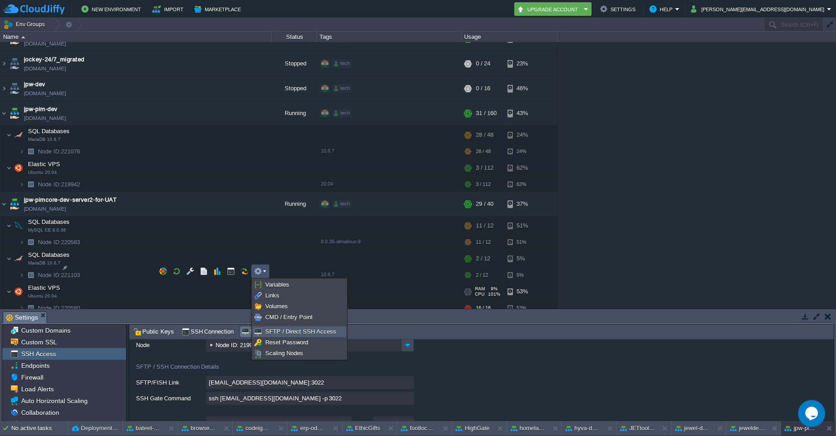
click at [288, 334] on span "SFTP / Direct SSH Access" at bounding box center [300, 331] width 71 height 7
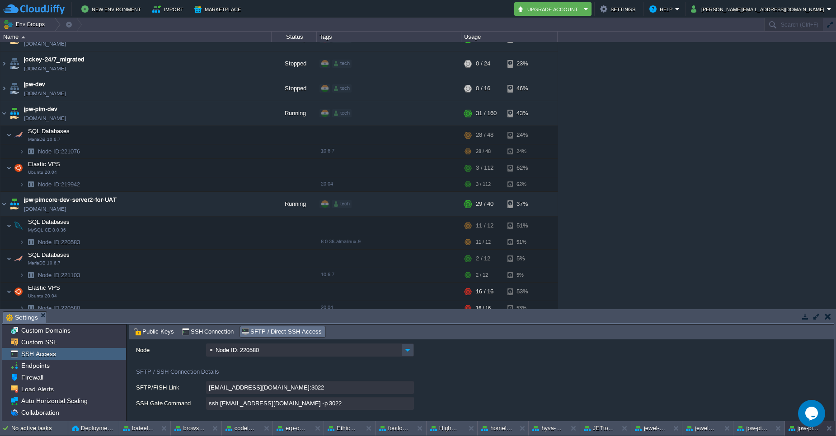
scroll to position [28, 0]
click at [405, 407] on input "ssh 220580-16088@gate.cloudjiffy.com -p 3022" at bounding box center [310, 404] width 208 height 13
type textarea "ssh 220580-16088@gate.cloudjiffy.com -p 3022"
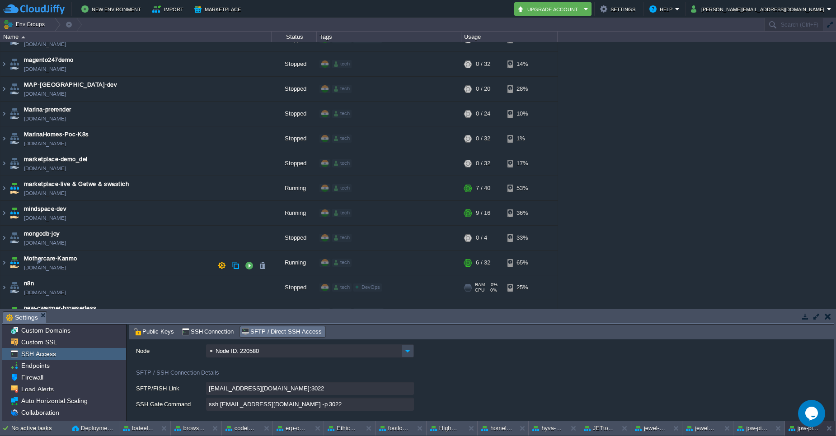
scroll to position [2460, 0]
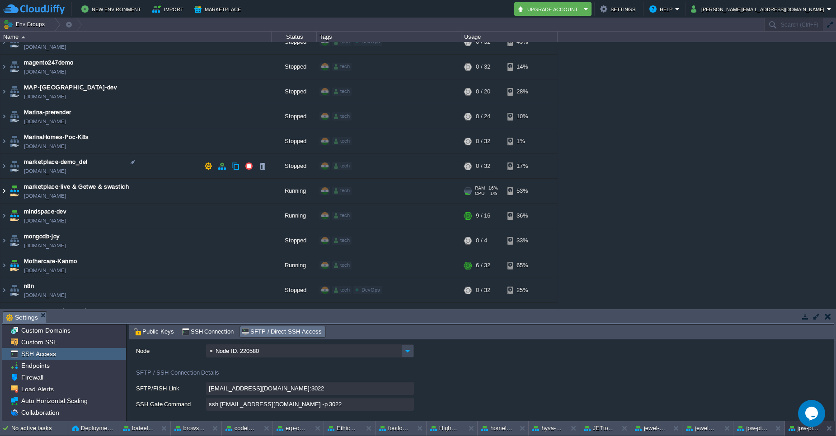
click at [6, 179] on img at bounding box center [3, 191] width 7 height 24
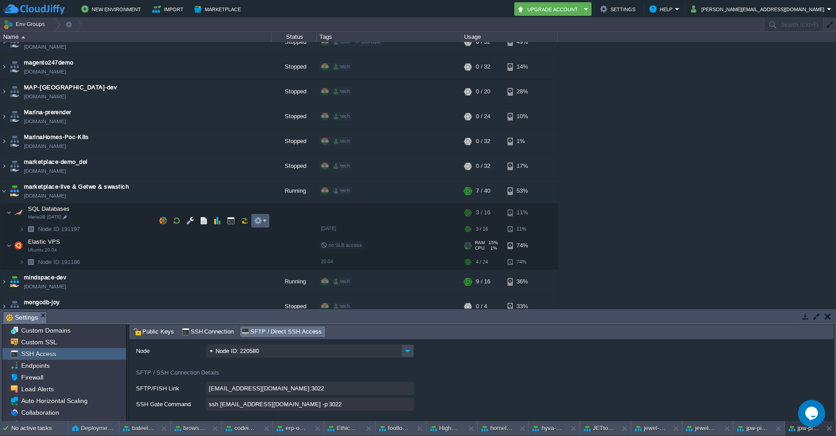
click at [264, 221] on em at bounding box center [260, 221] width 12 height 8
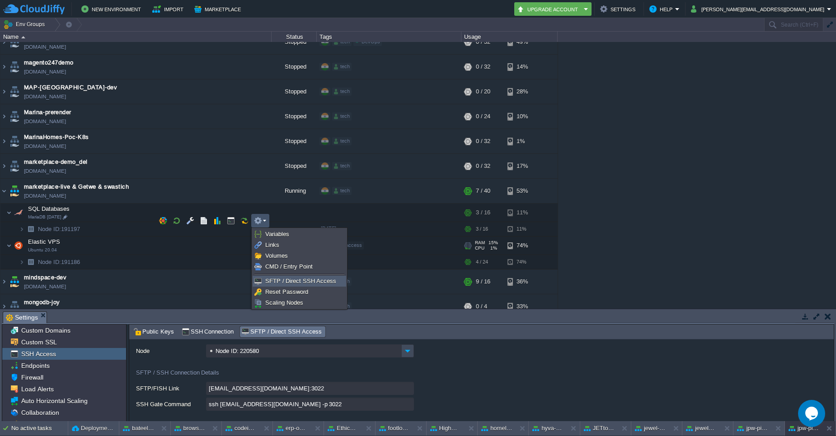
click at [276, 278] on span "SFTP / Direct SSH Access" at bounding box center [300, 281] width 71 height 7
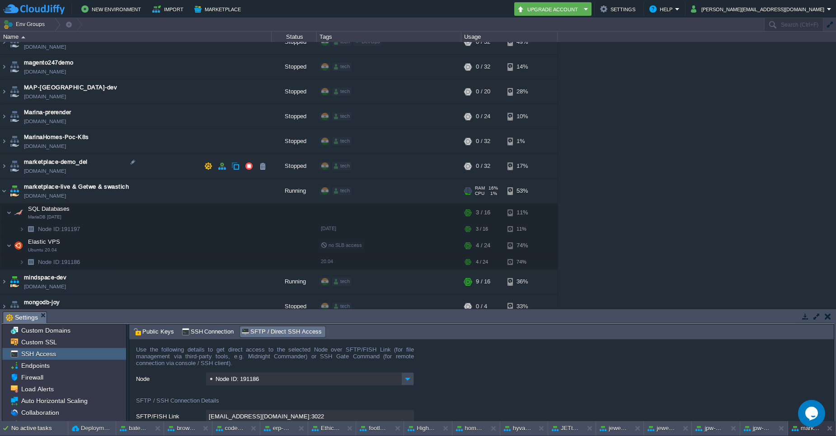
click at [115, 183] on span "marketplace-live & Getwe & swastich" at bounding box center [76, 187] width 105 height 9
type input "marketplace-live & Getwe & swastich"
click at [261, 218] on button "button" at bounding box center [258, 221] width 8 height 8
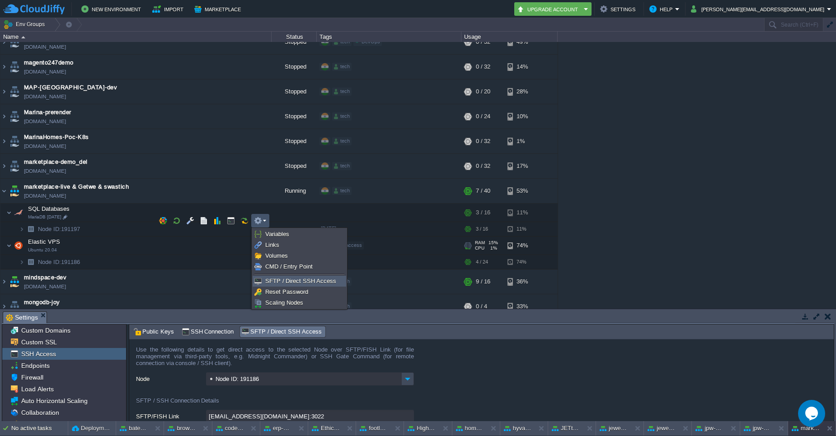
click at [277, 279] on span "SFTP / Direct SSH Access" at bounding box center [300, 281] width 71 height 7
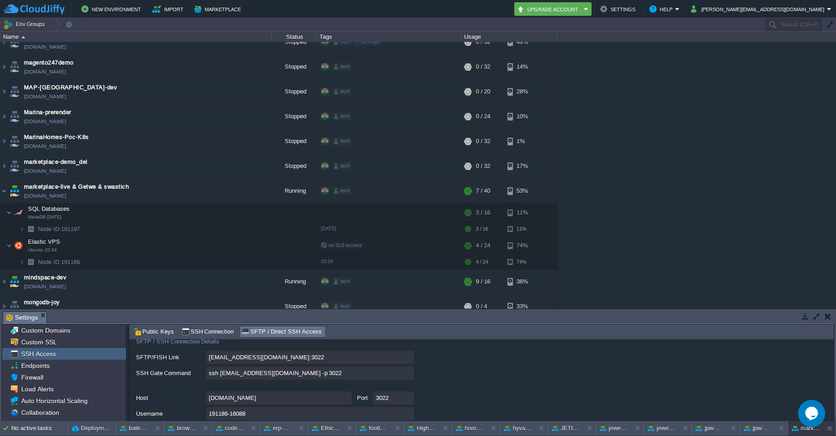
scroll to position [53, 0]
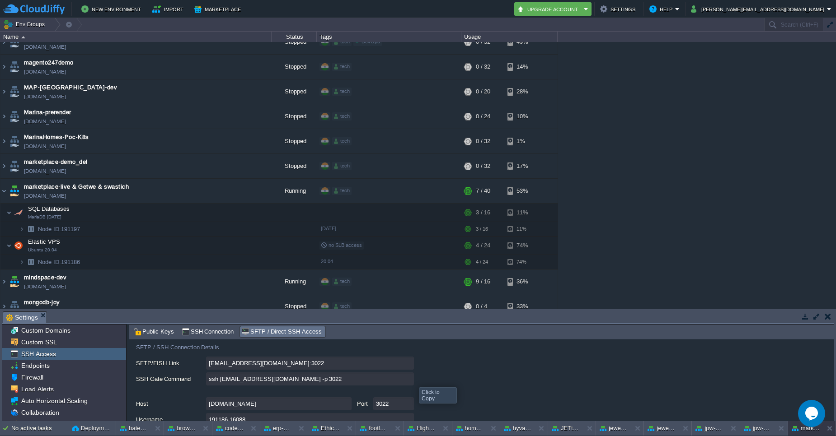
click at [407, 383] on input "ssh 191186-16088@gate.cloudjiffy.com -p 3022" at bounding box center [310, 379] width 208 height 13
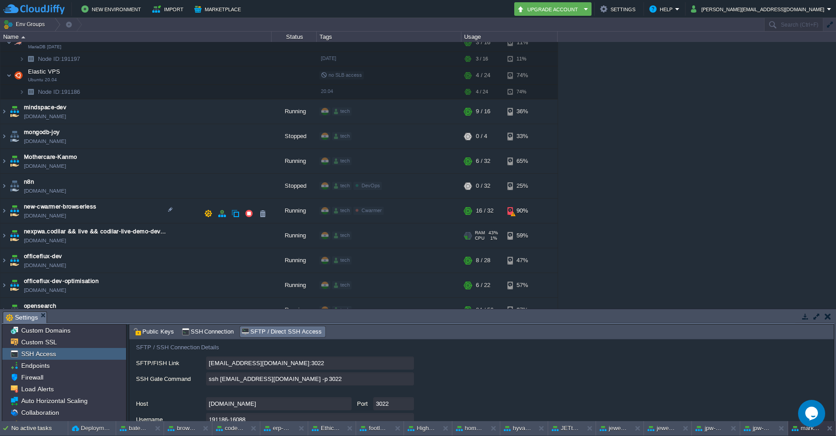
scroll to position [2628, 0]
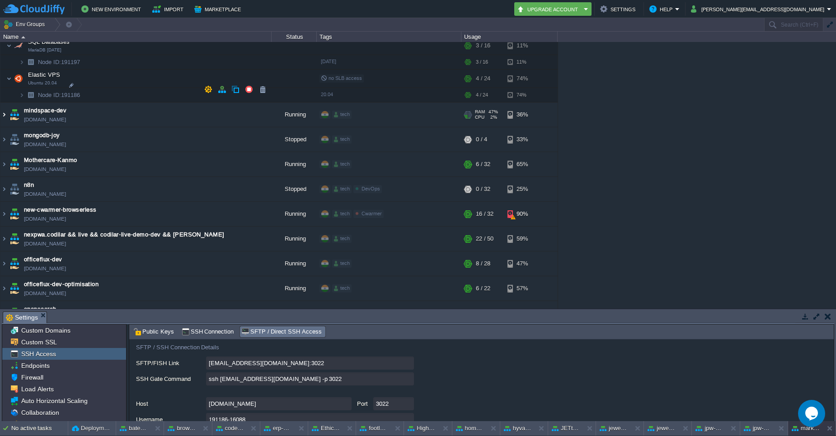
click at [5, 103] on img at bounding box center [3, 115] width 7 height 24
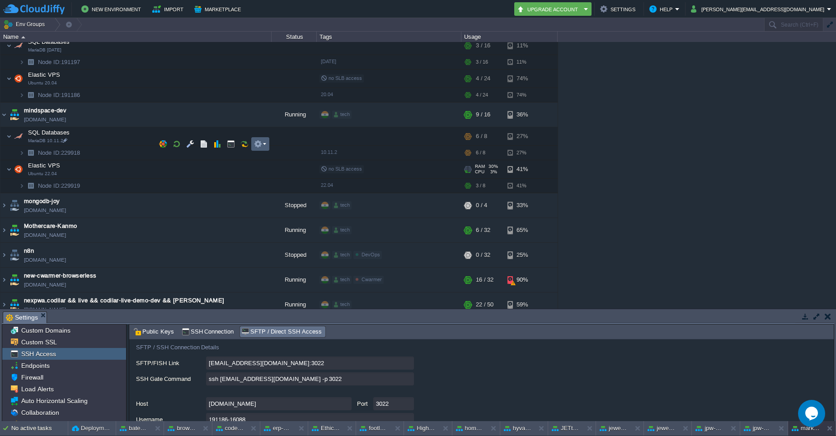
click at [267, 141] on td at bounding box center [260, 144] width 18 height 14
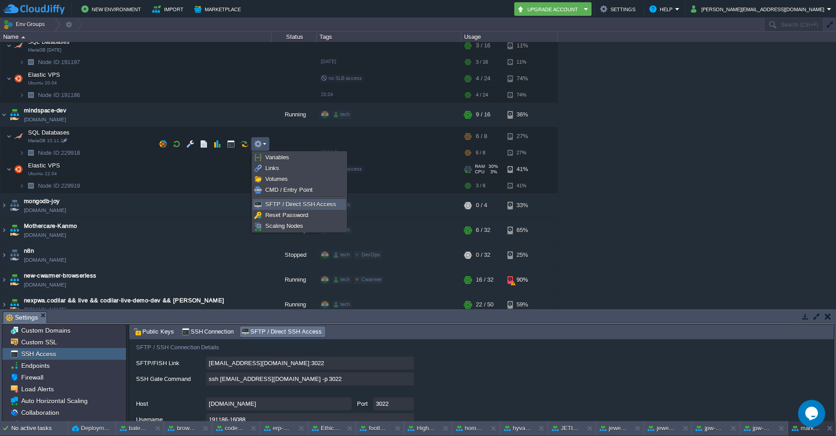
click at [284, 205] on span "SFTP / Direct SSH Access" at bounding box center [300, 204] width 71 height 7
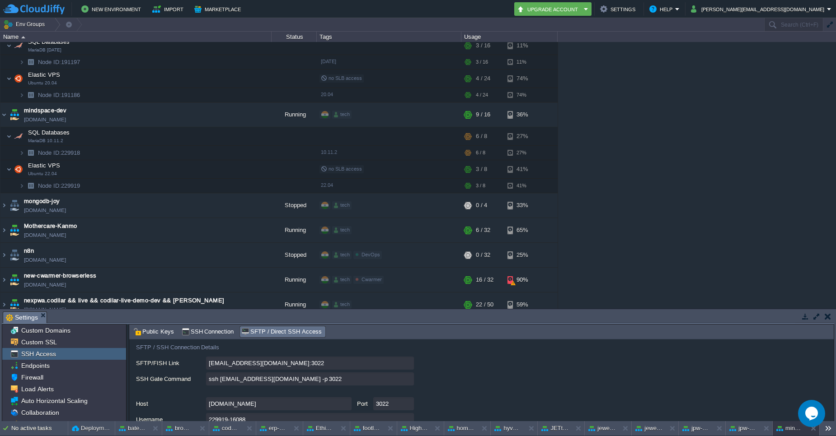
scroll to position [47, 0]
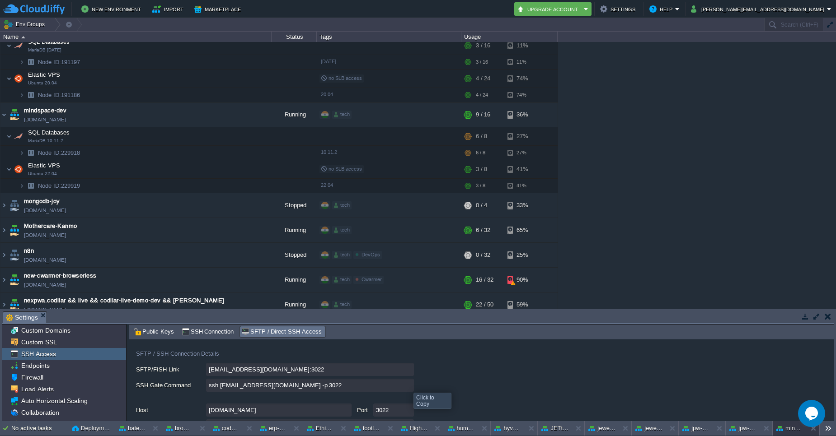
click at [404, 386] on input "ssh 229919-16088@gate.cloudjiffy.com -p 3022" at bounding box center [310, 385] width 208 height 13
click at [5, 218] on img at bounding box center [3, 230] width 7 height 24
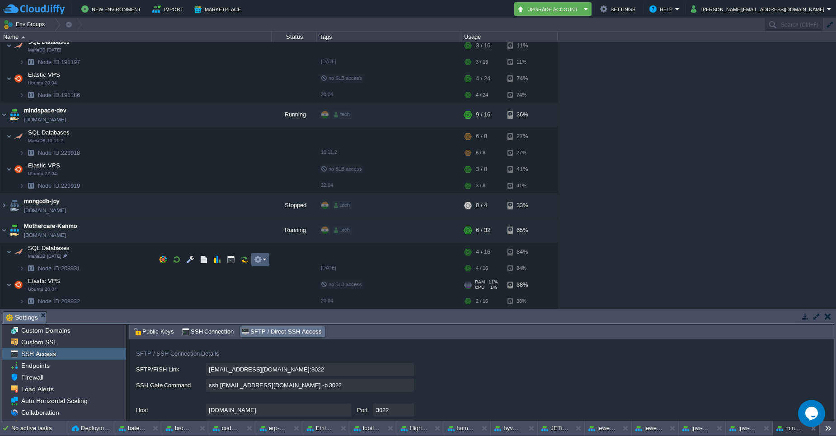
click at [267, 259] on td at bounding box center [260, 260] width 18 height 14
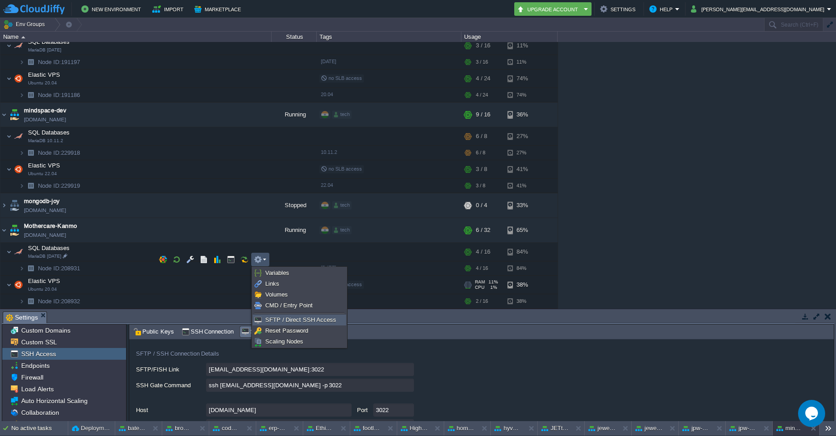
click at [285, 321] on span "SFTP / Direct SSH Access" at bounding box center [300, 320] width 71 height 7
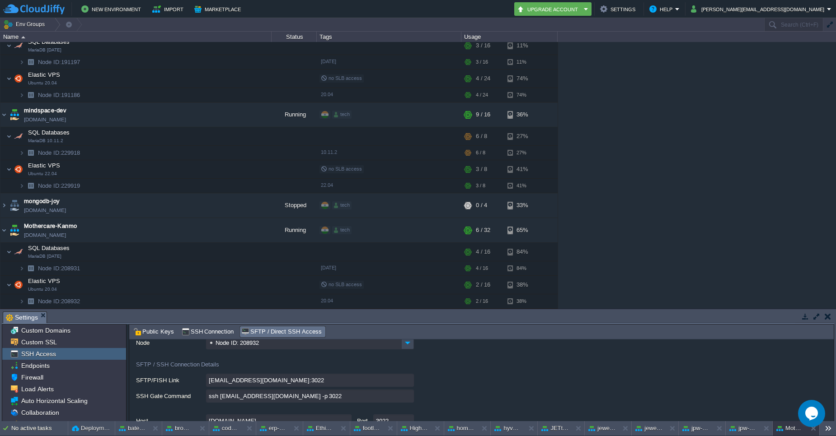
scroll to position [39, 0]
click at [405, 397] on input "ssh 208932-16088@gate.cloudjiffy.com -p 3022" at bounding box center [310, 393] width 208 height 13
type textarea "ssh 208932-16088@gate.cloudjiffy.com -p 3022"
click at [72, 222] on span "Mothercare-Kanmo" at bounding box center [50, 226] width 53 height 9
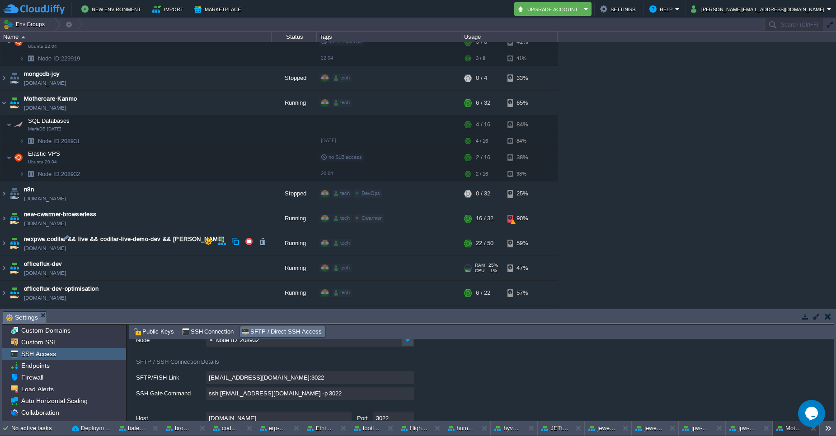
scroll to position [2751, 0]
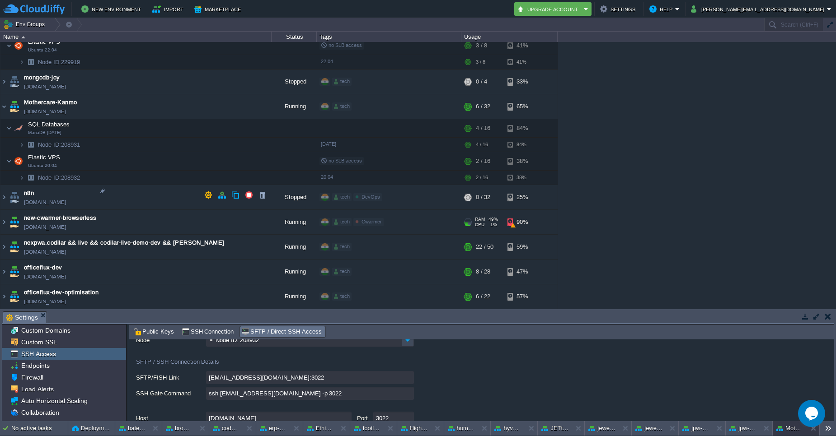
click at [43, 214] on span "new-cwarmer-browserless" at bounding box center [60, 218] width 72 height 9
type input "new-cwarmer-browserless"
click at [4, 210] on img at bounding box center [3, 222] width 7 height 24
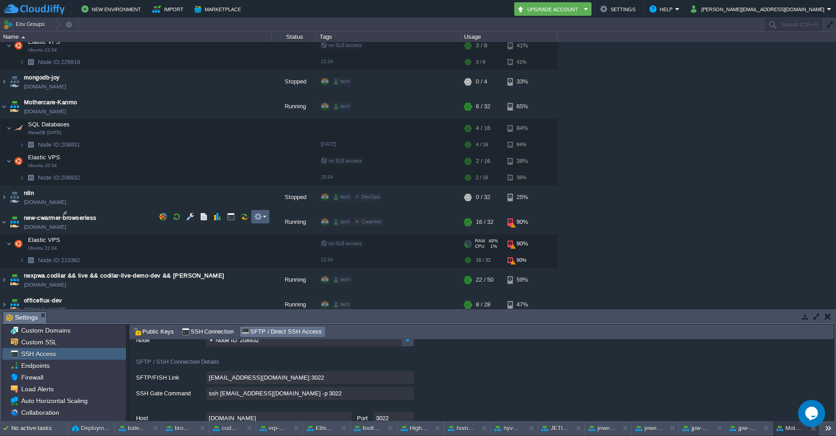
click at [264, 218] on em at bounding box center [260, 217] width 12 height 8
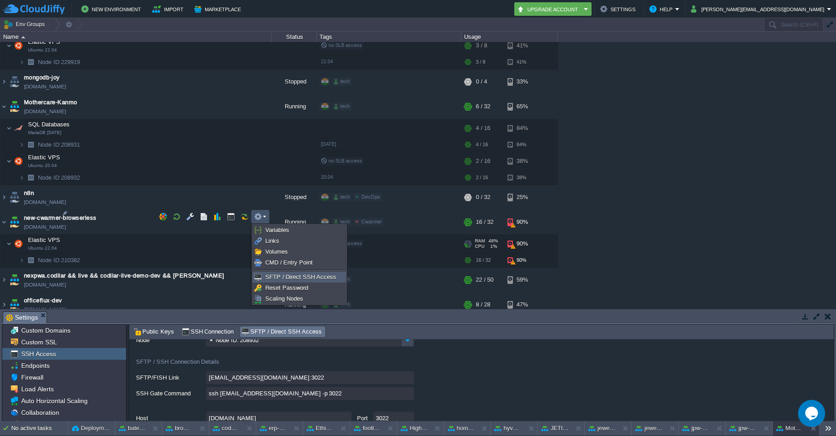
click at [270, 274] on span "SFTP / Direct SSH Access" at bounding box center [300, 277] width 71 height 7
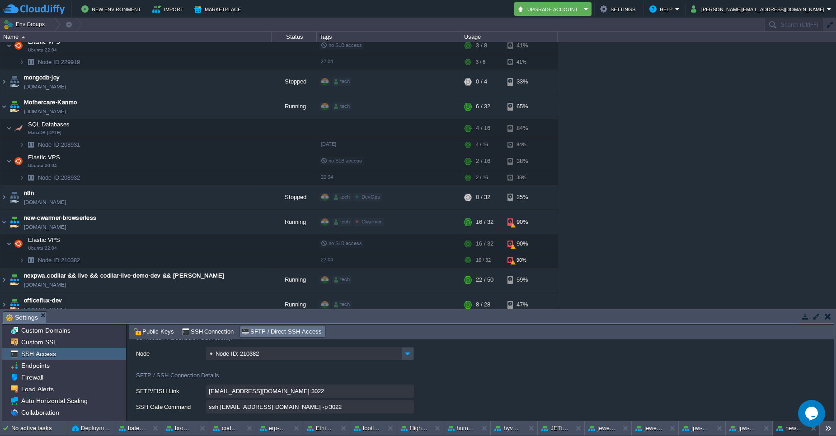
scroll to position [22, 0]
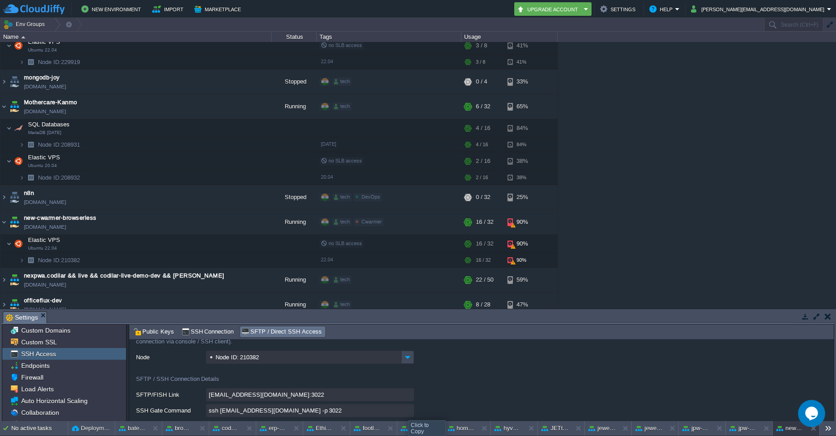
click at [408, 414] on input "ssh 210382-16088@gate.cloudjiffy.com -p 3022" at bounding box center [310, 410] width 208 height 13
click at [265, 216] on em at bounding box center [260, 217] width 12 height 8
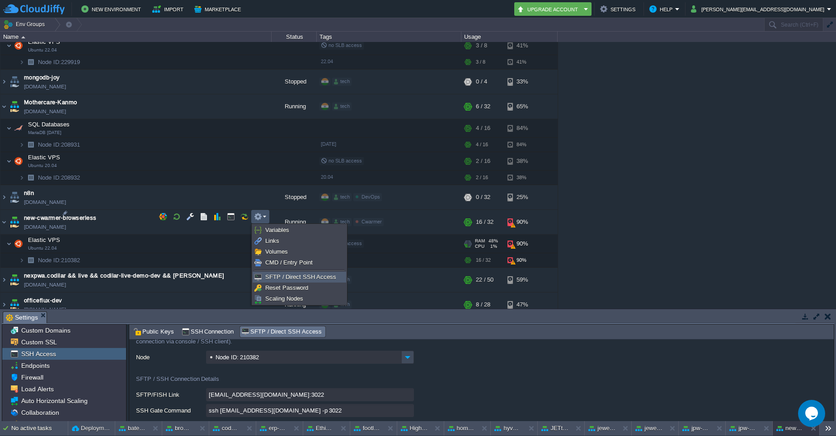
click at [275, 277] on span "SFTP / Direct SSH Access" at bounding box center [300, 277] width 71 height 7
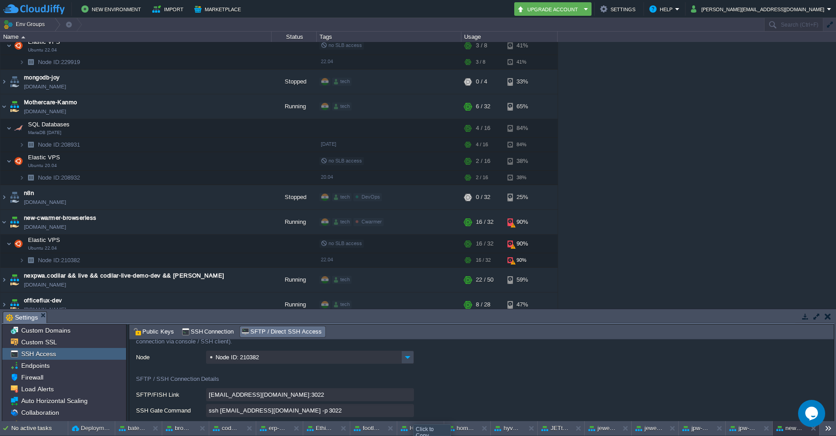
click at [409, 416] on input "ssh 210382-16088@gate.cloudjiffy.com -p 3022" at bounding box center [310, 410] width 208 height 13
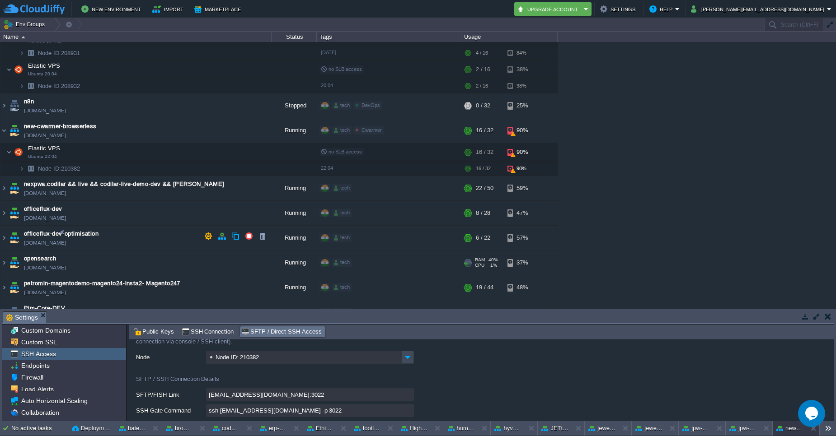
scroll to position [2844, 0]
click at [5, 175] on img at bounding box center [3, 187] width 7 height 24
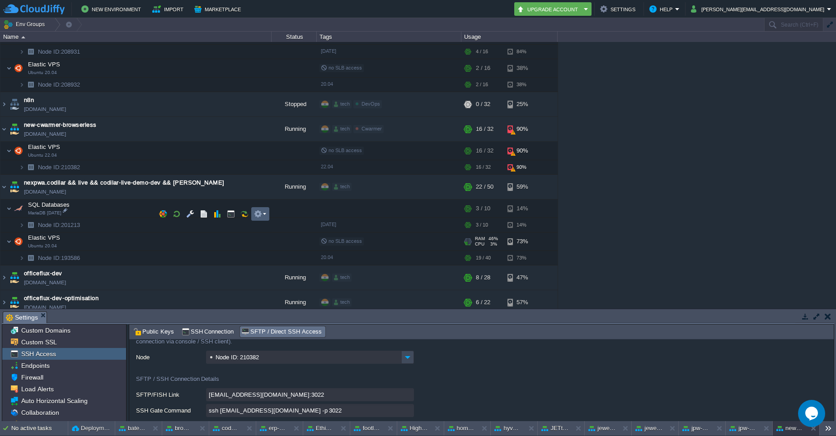
click at [264, 214] on em at bounding box center [260, 214] width 12 height 8
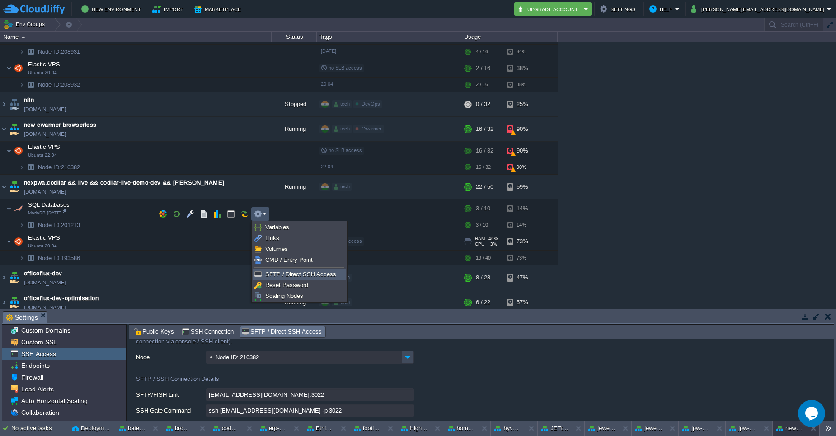
click at [278, 277] on span "SFTP / Direct SSH Access" at bounding box center [300, 274] width 71 height 7
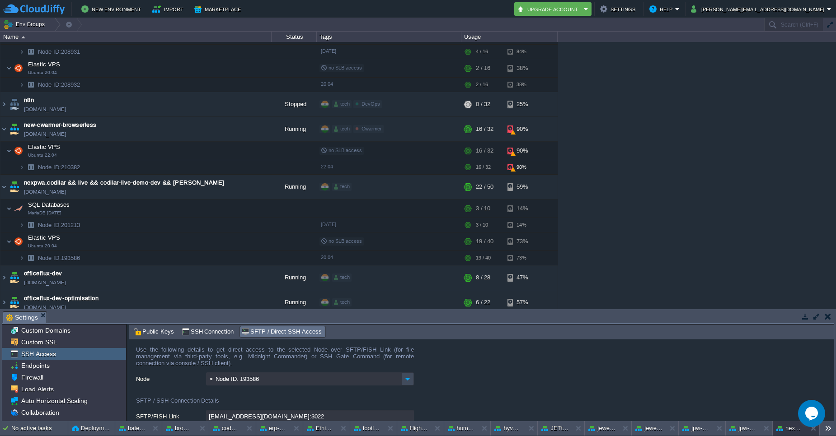
scroll to position [63, 0]
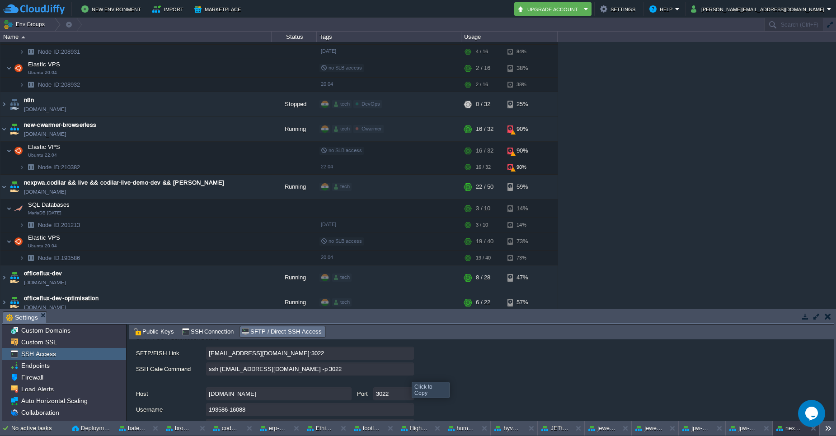
click at [406, 374] on input "ssh 193586-16088@gate.cloudjiffy.com -p 3022" at bounding box center [310, 369] width 208 height 13
type textarea "ssh 193586-16088@gate.cloudjiffy.com -p 3022"
click at [43, 178] on span "nexpwa.codilar && live && codilar-live-demo-dev..." at bounding box center [95, 182] width 142 height 9
type input "nexpwa.codilar && live && codilar-live-demo-dev && [PERSON_NAME]"
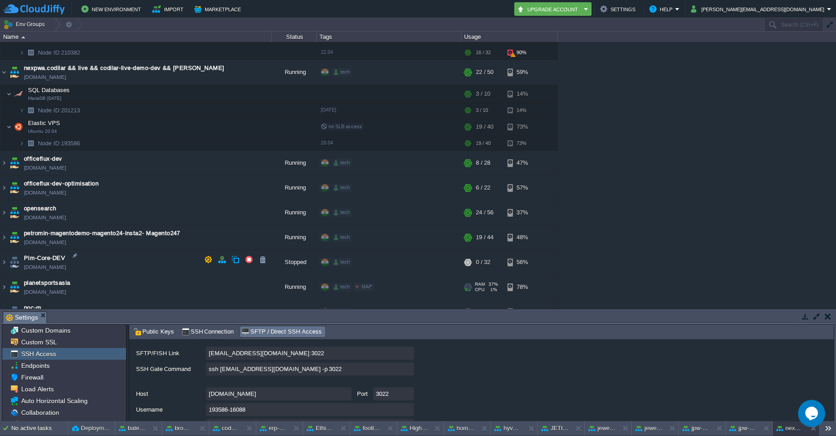
scroll to position [2956, 0]
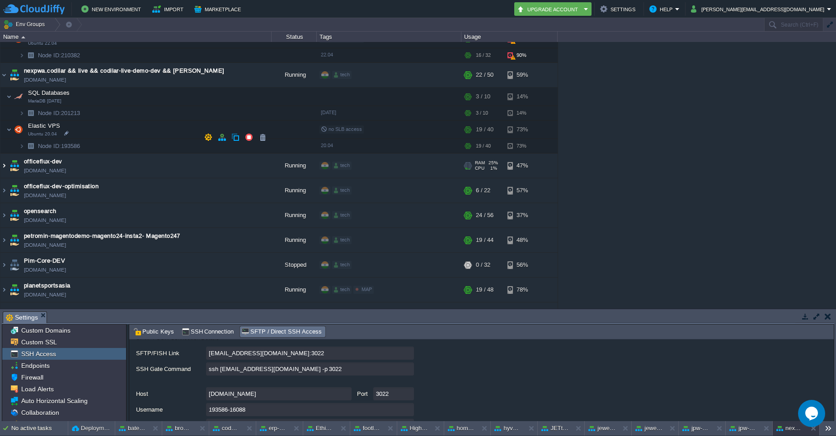
click at [5, 154] on img at bounding box center [3, 166] width 7 height 24
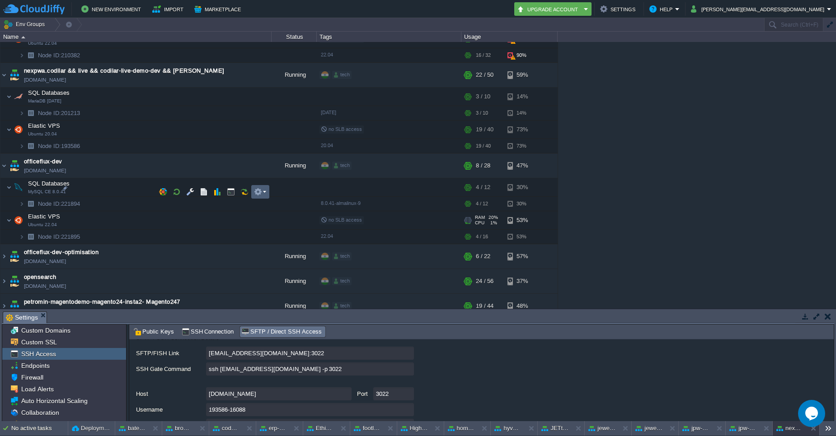
click at [262, 188] on em at bounding box center [260, 192] width 12 height 8
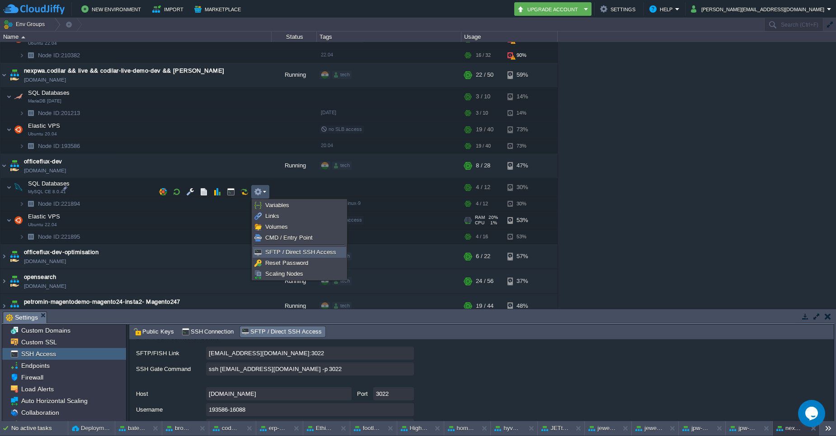
click at [277, 253] on span "SFTP / Direct SSH Access" at bounding box center [300, 252] width 71 height 7
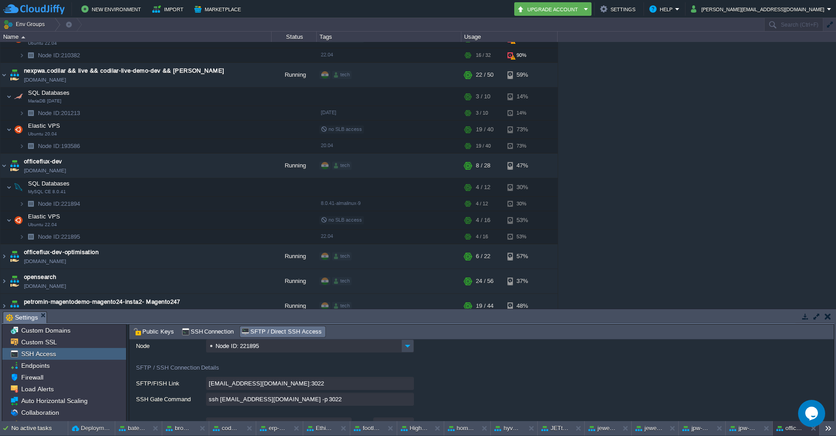
scroll to position [31, 0]
click at [407, 401] on input "ssh 221895-16088@gate.cloudjiffy.com -p 3022" at bounding box center [310, 401] width 208 height 13
type textarea "ssh 221895-16088@gate.cloudjiffy.com -p 3022"
